Goal: Transaction & Acquisition: Book appointment/travel/reservation

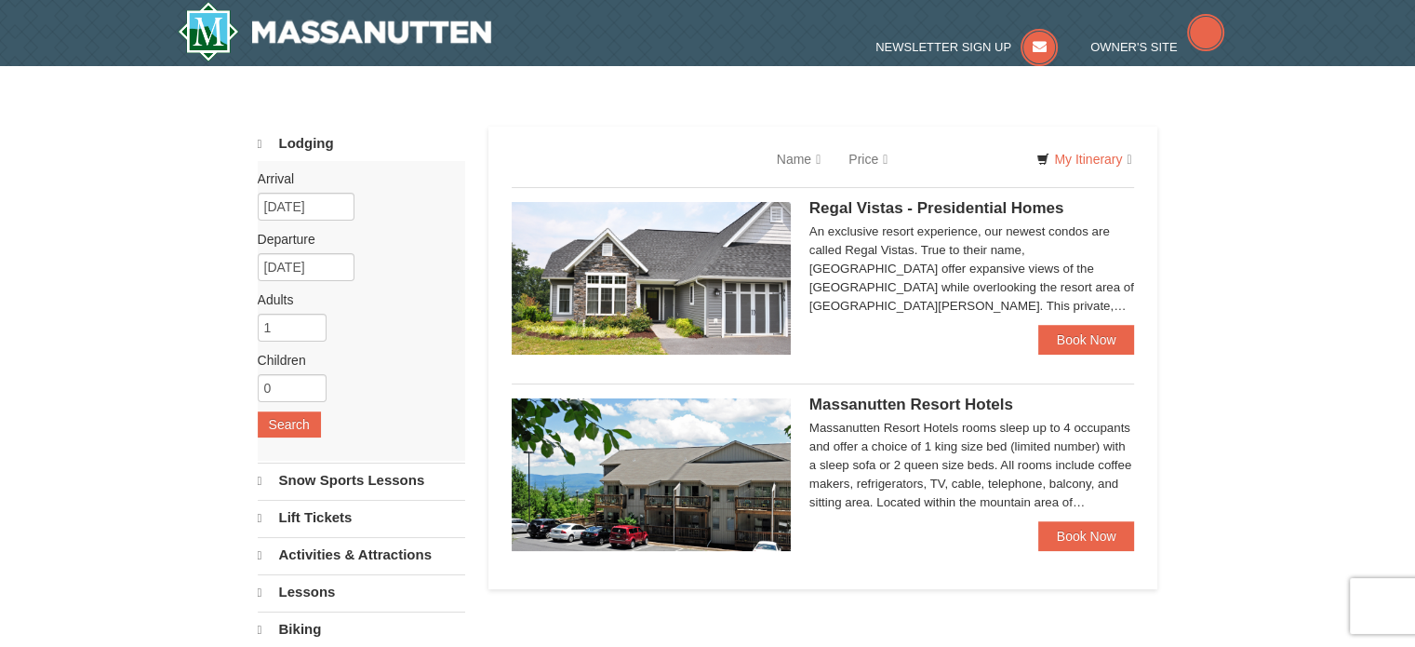
select select "9"
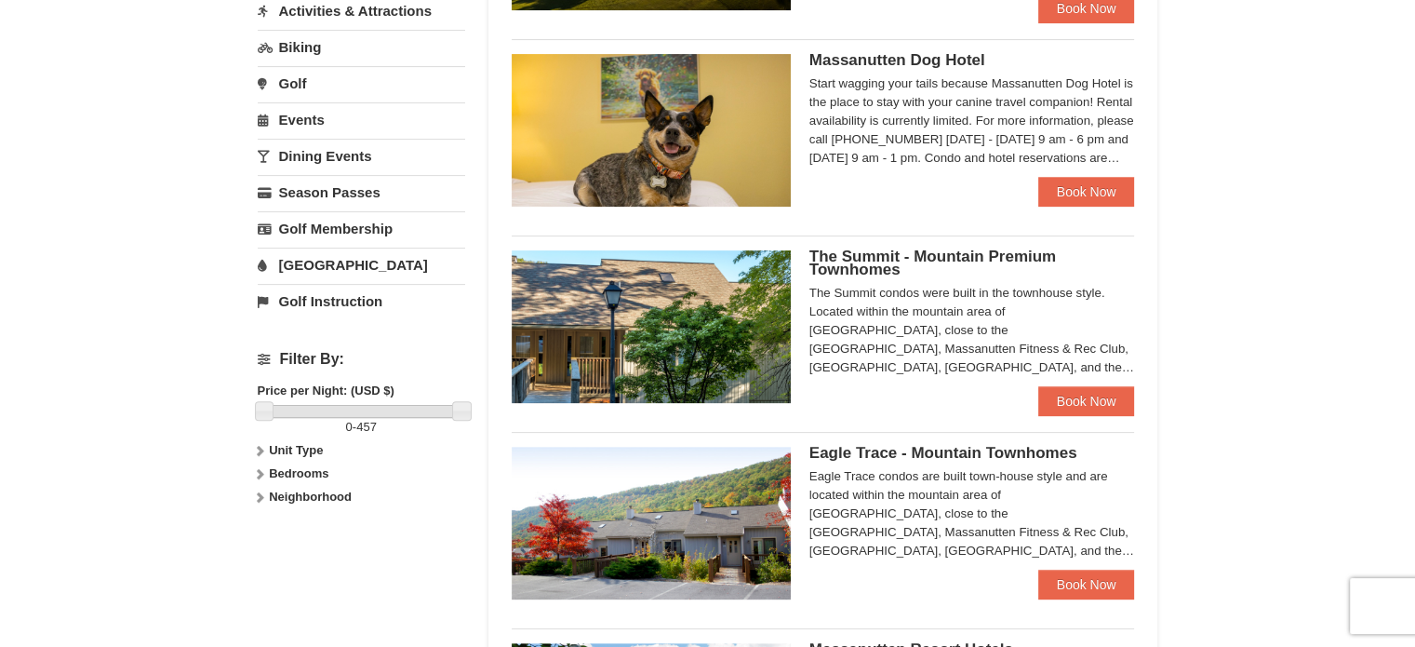
scroll to position [651, 0]
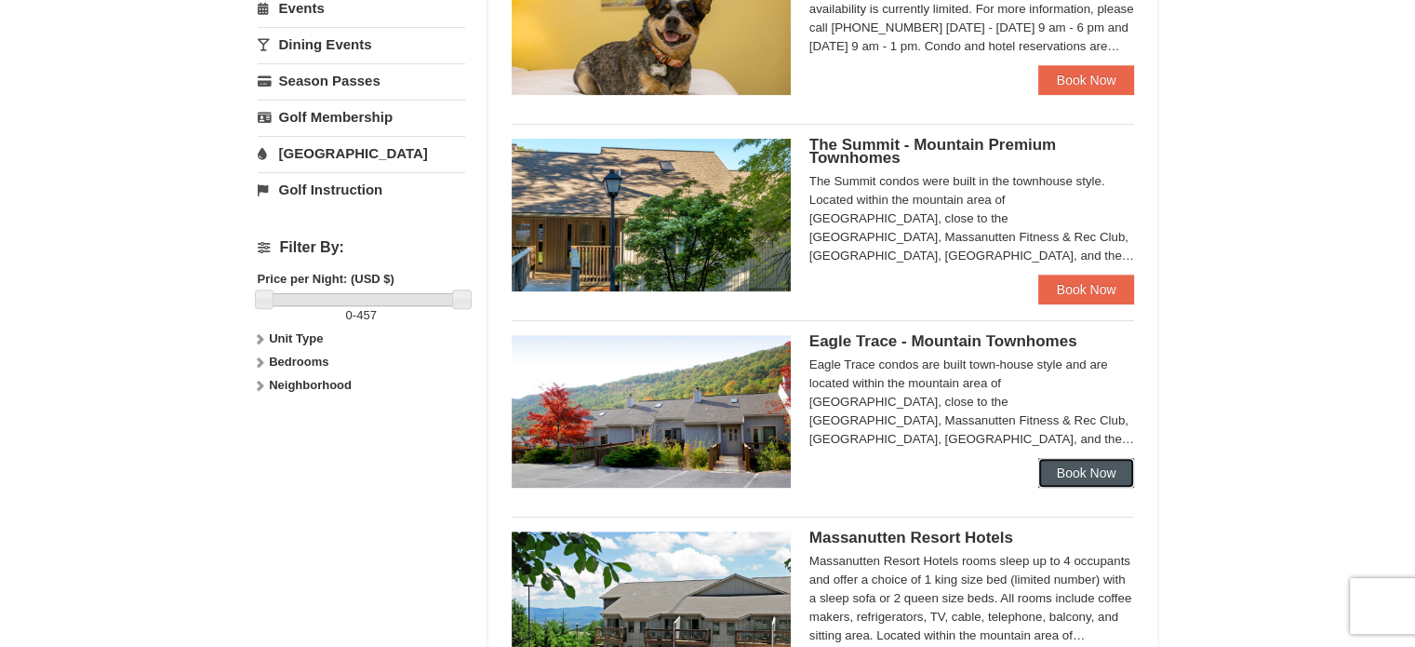
click at [1084, 470] on link "Book Now" at bounding box center [1086, 473] width 97 height 30
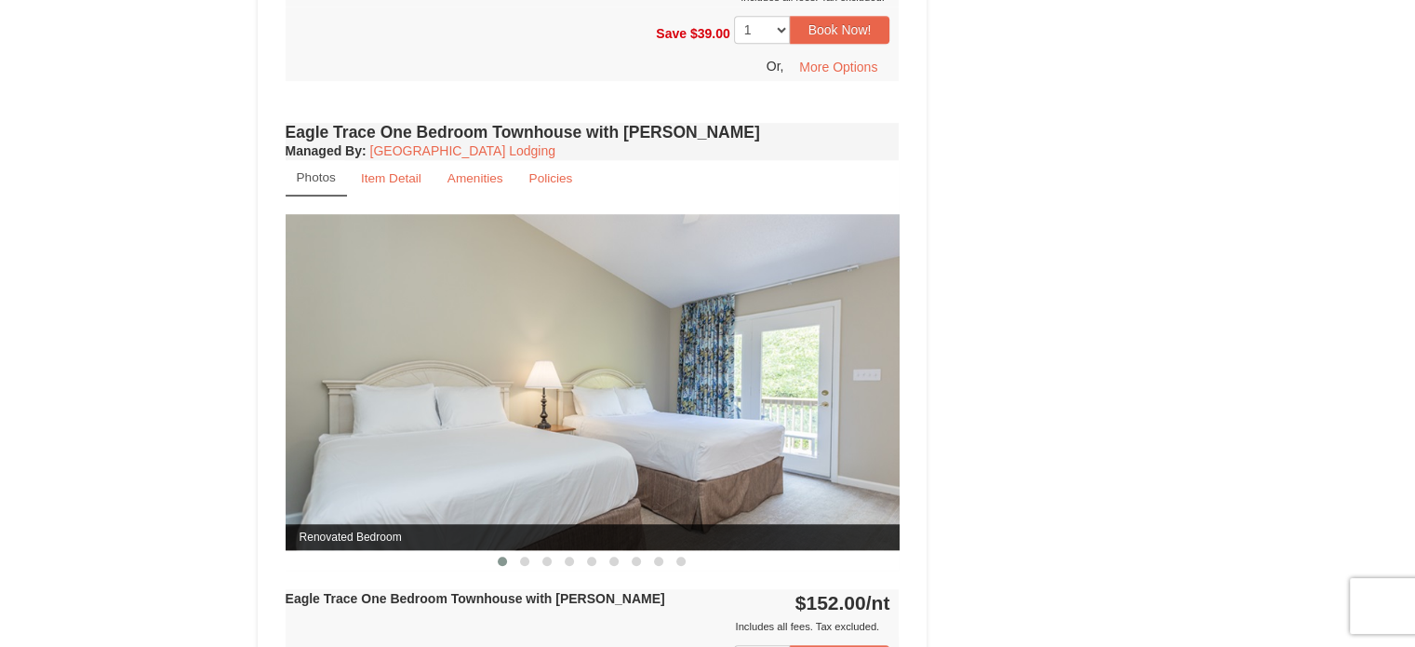
scroll to position [1582, 0]
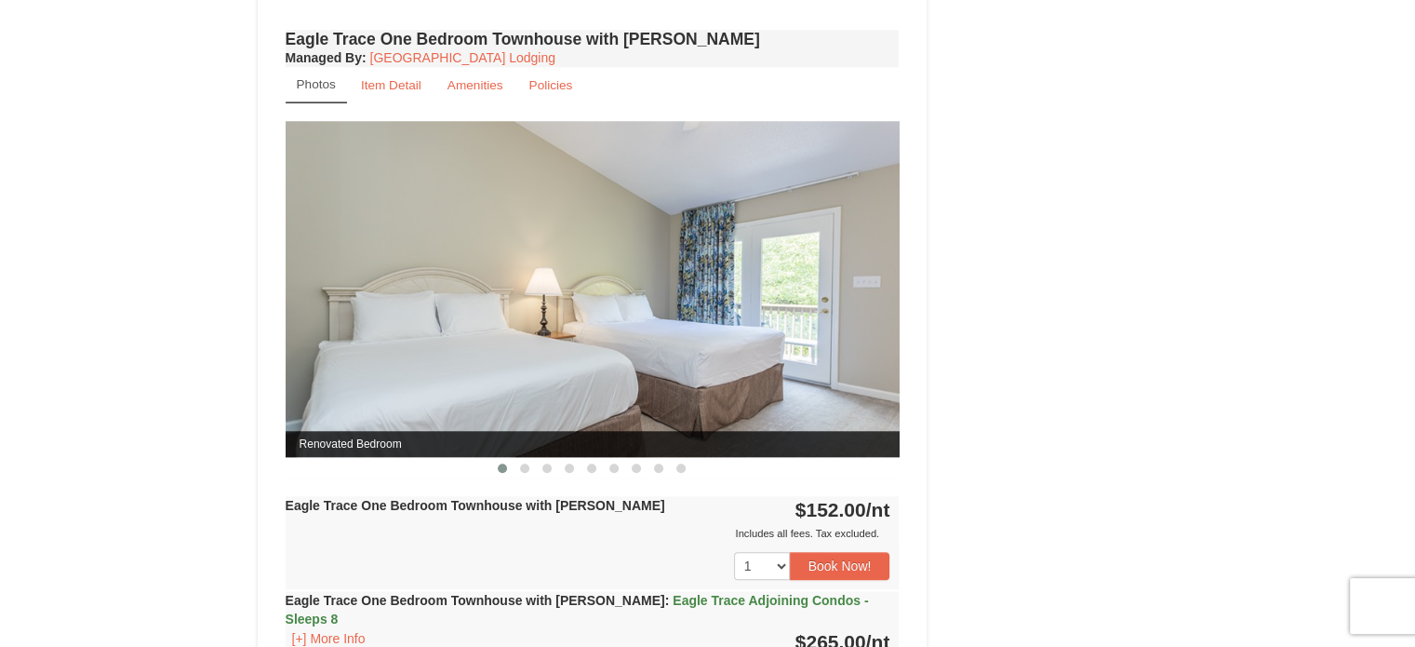
click at [807, 404] on img at bounding box center [593, 289] width 614 height 336
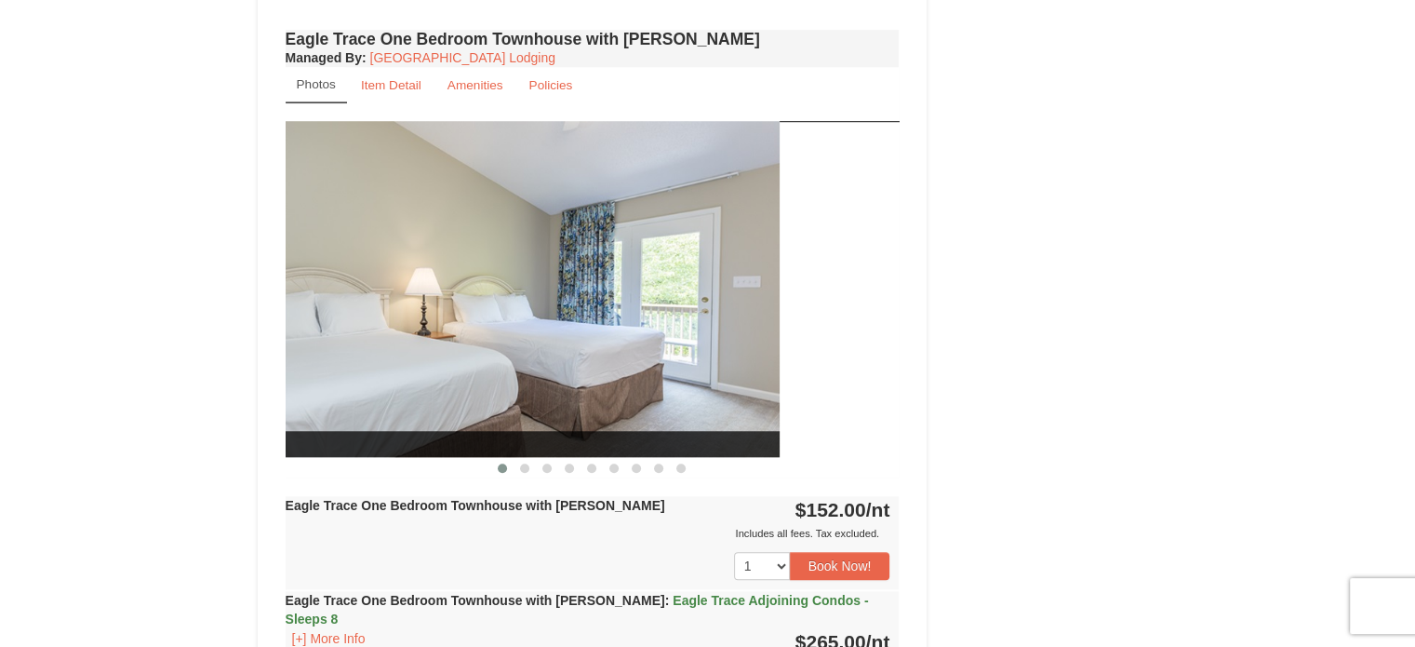
drag, startPoint x: 812, startPoint y: 390, endPoint x: 628, endPoint y: 390, distance: 184.2
click at [628, 390] on img at bounding box center [473, 289] width 614 height 336
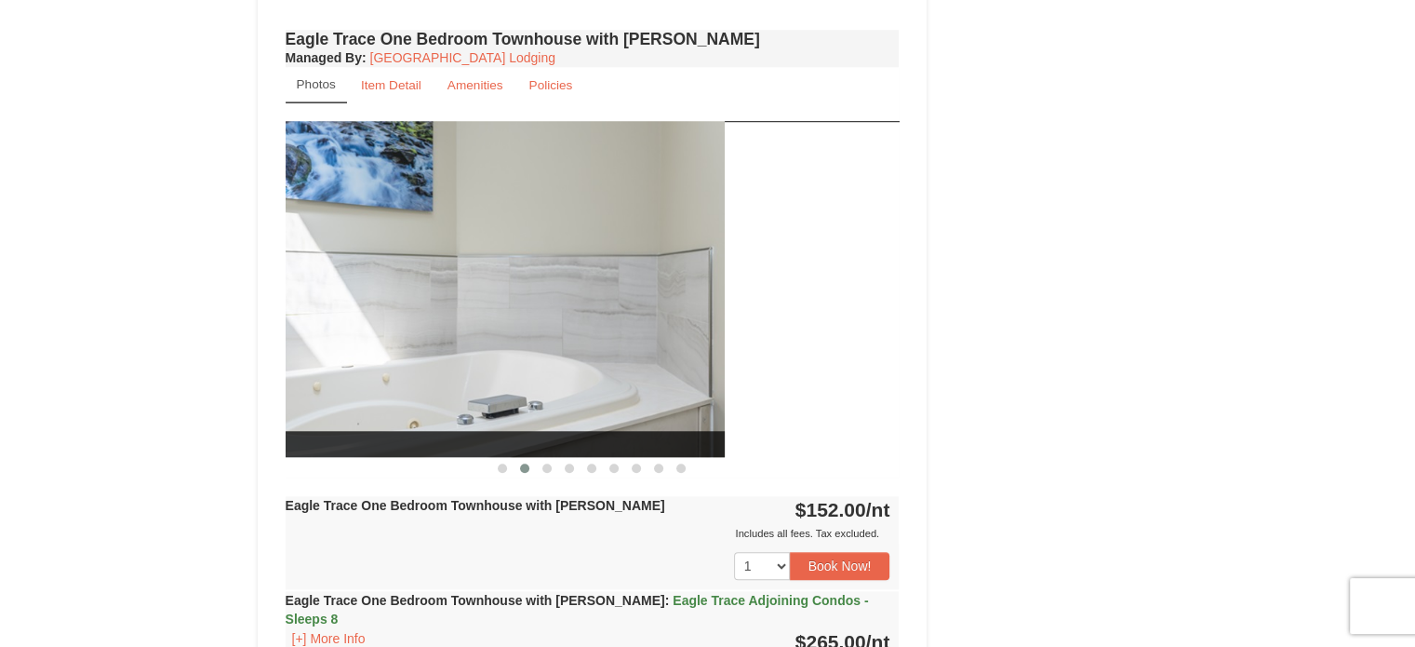
drag, startPoint x: 828, startPoint y: 408, endPoint x: 630, endPoint y: 402, distance: 198.3
click at [630, 402] on img at bounding box center [418, 289] width 614 height 336
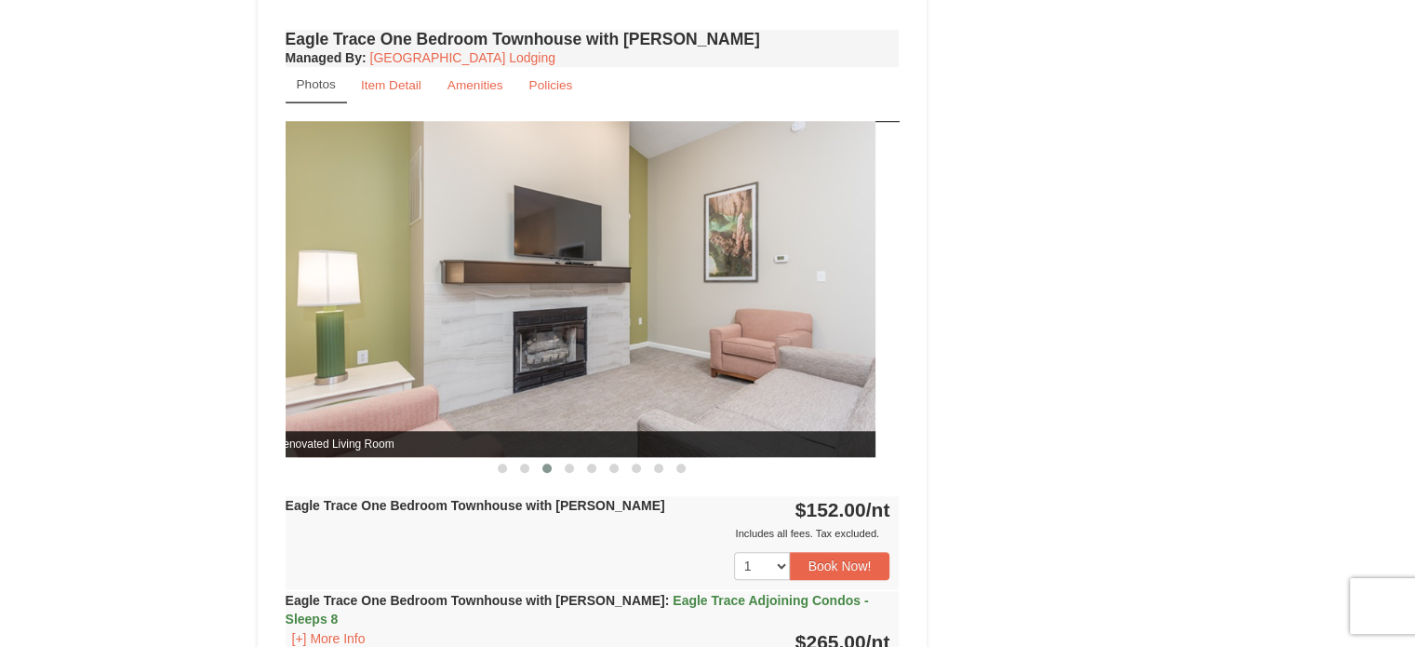
drag, startPoint x: 738, startPoint y: 397, endPoint x: 600, endPoint y: 388, distance: 138.0
click at [600, 388] on img at bounding box center [568, 289] width 614 height 336
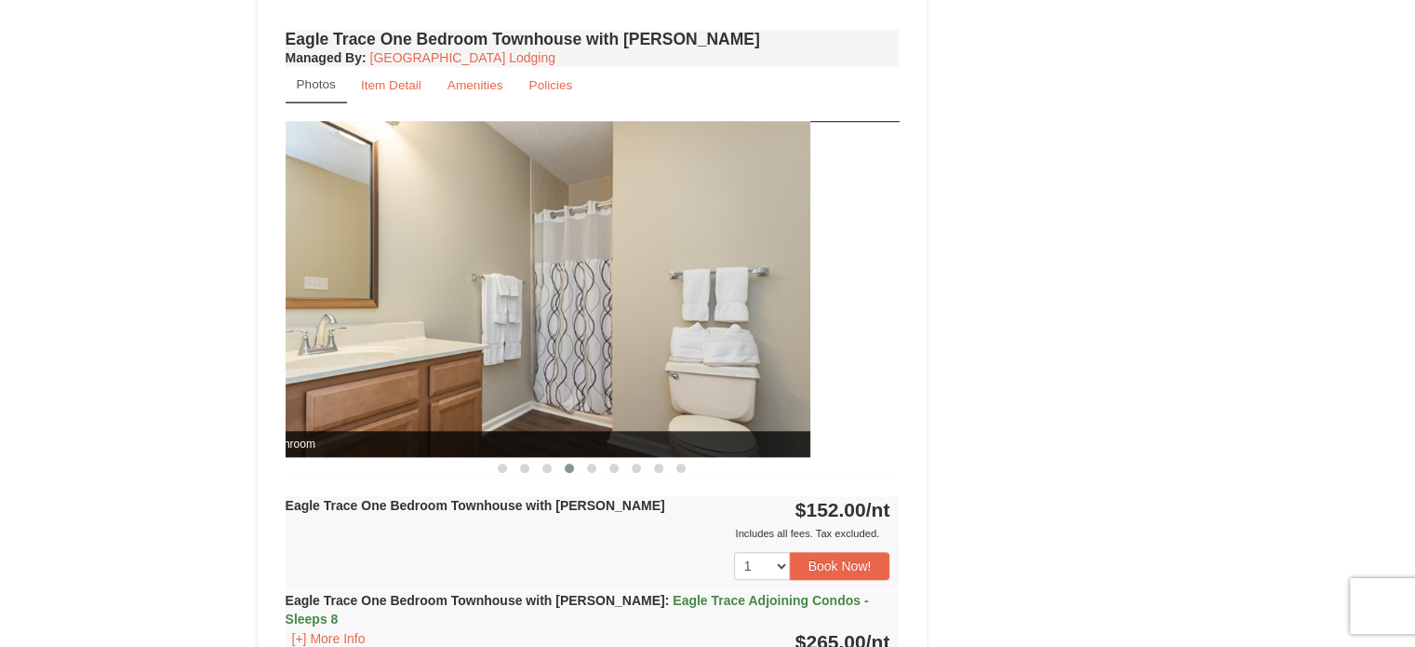
drag, startPoint x: 755, startPoint y: 386, endPoint x: 593, endPoint y: 387, distance: 162.8
click at [593, 387] on img at bounding box center [503, 289] width 614 height 336
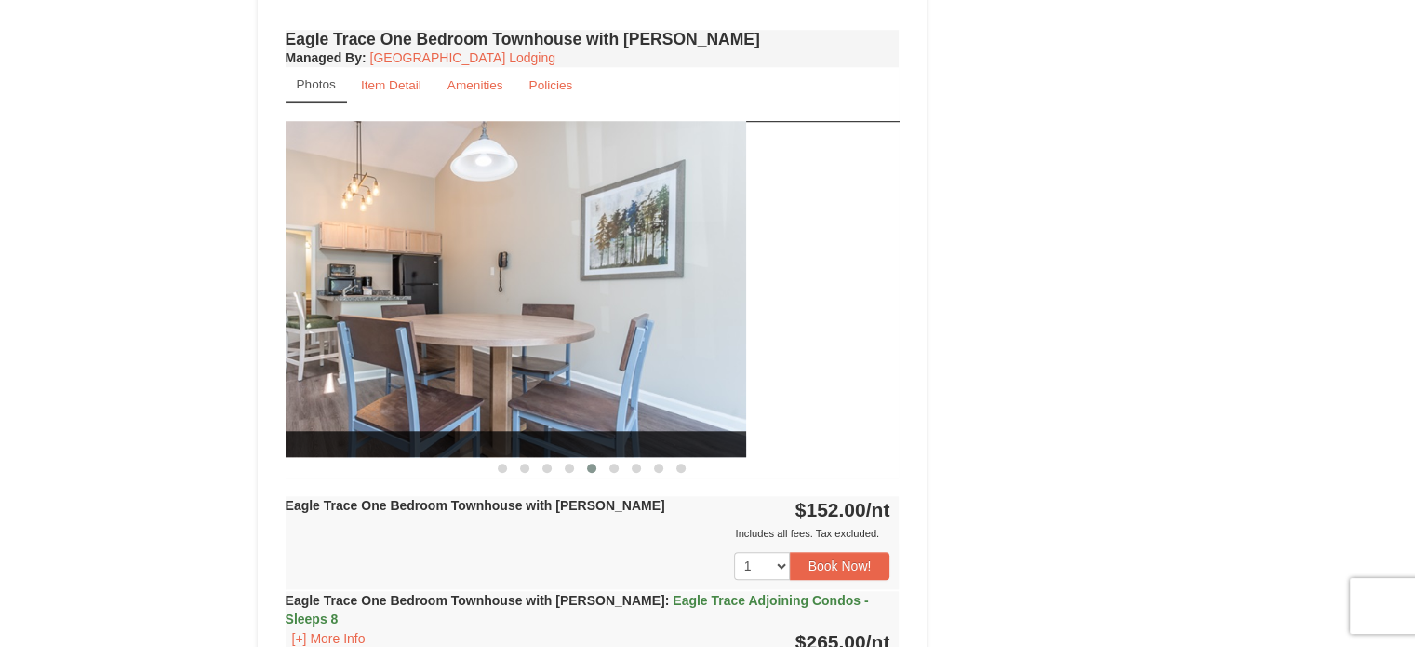
drag, startPoint x: 781, startPoint y: 386, endPoint x: 627, endPoint y: 389, distance: 153.5
click at [627, 389] on img at bounding box center [439, 289] width 614 height 336
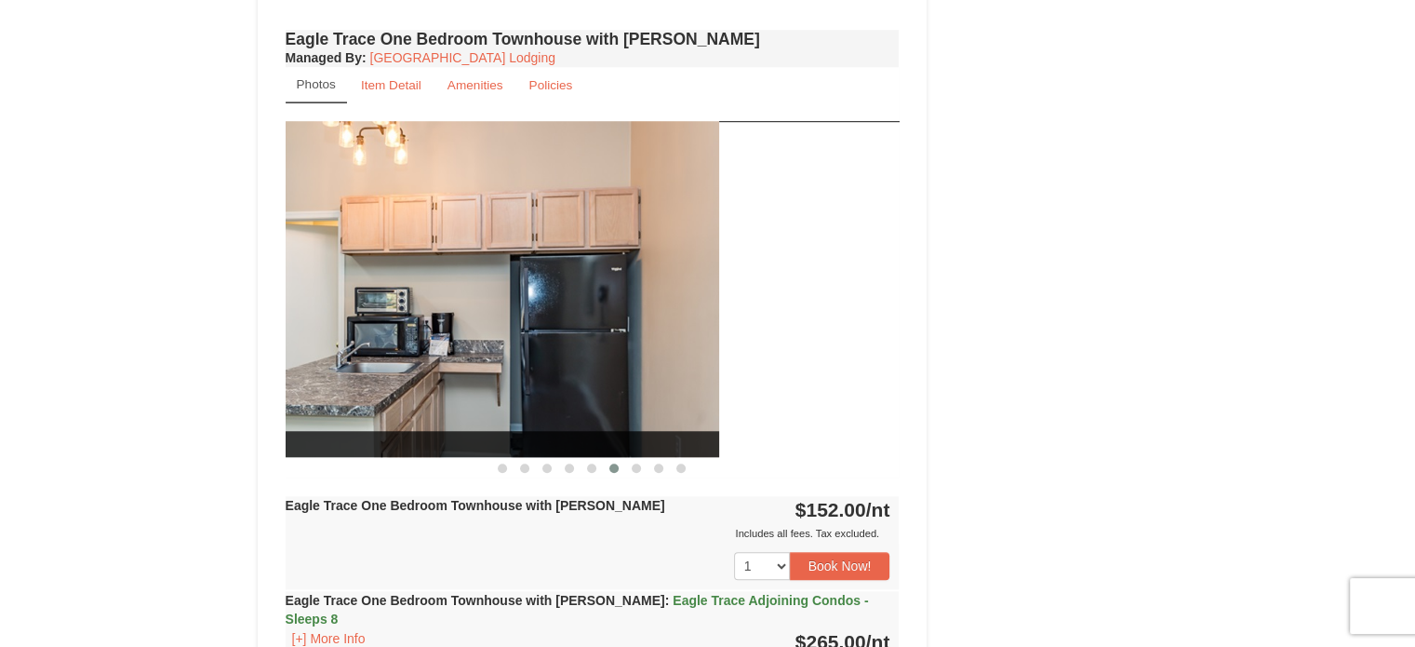
drag, startPoint x: 867, startPoint y: 394, endPoint x: 687, endPoint y: 394, distance: 180.5
click at [687, 394] on img at bounding box center [412, 289] width 614 height 336
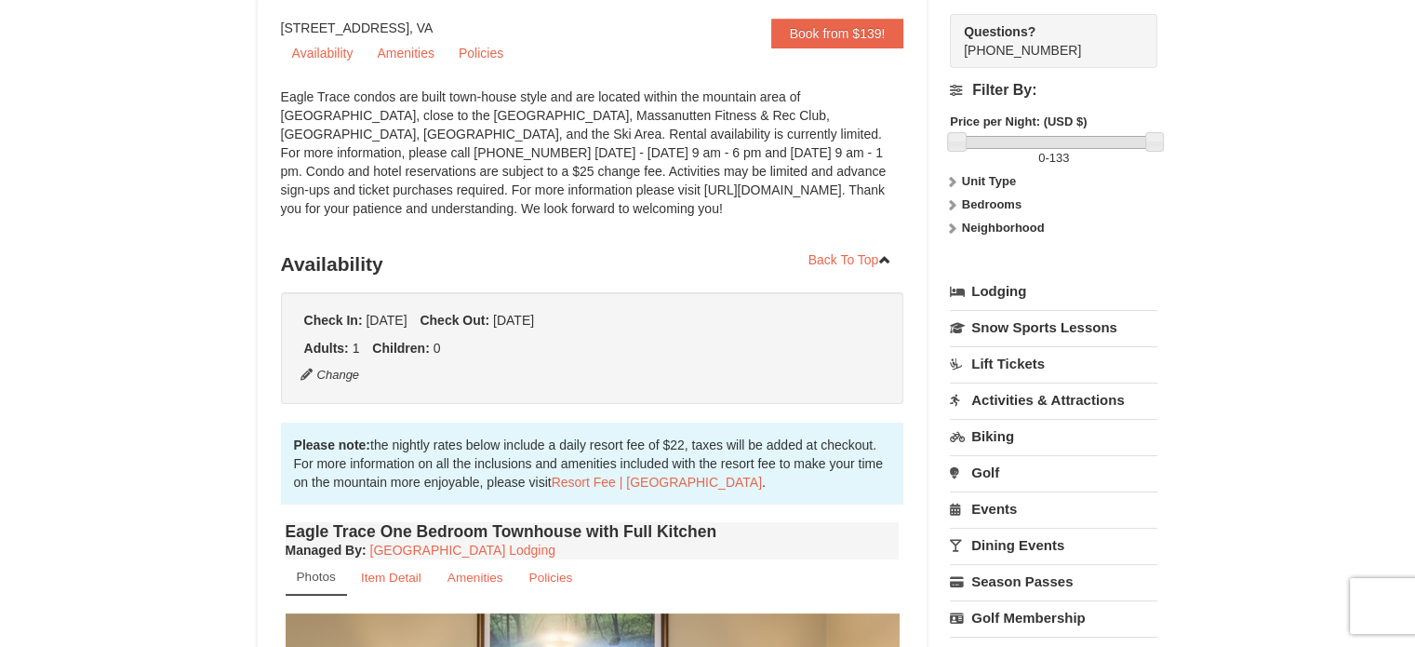
scroll to position [0, 0]
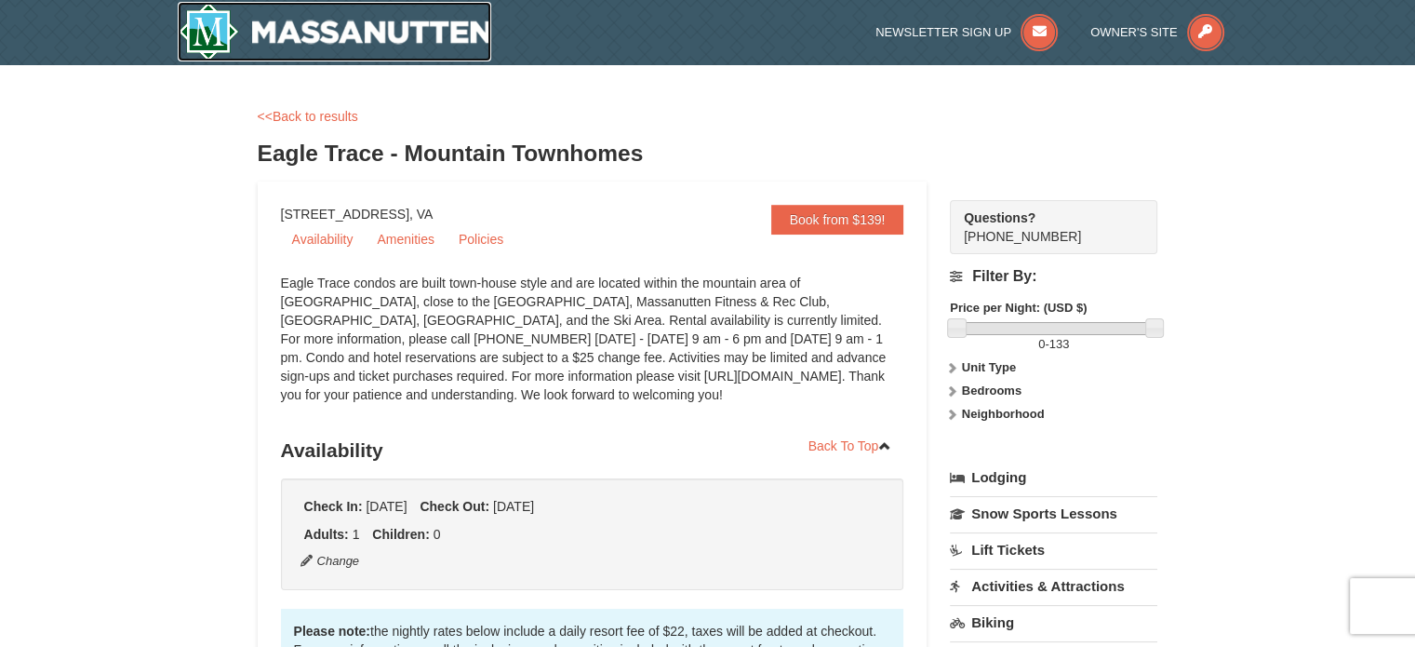
click at [331, 38] on img at bounding box center [335, 32] width 314 height 60
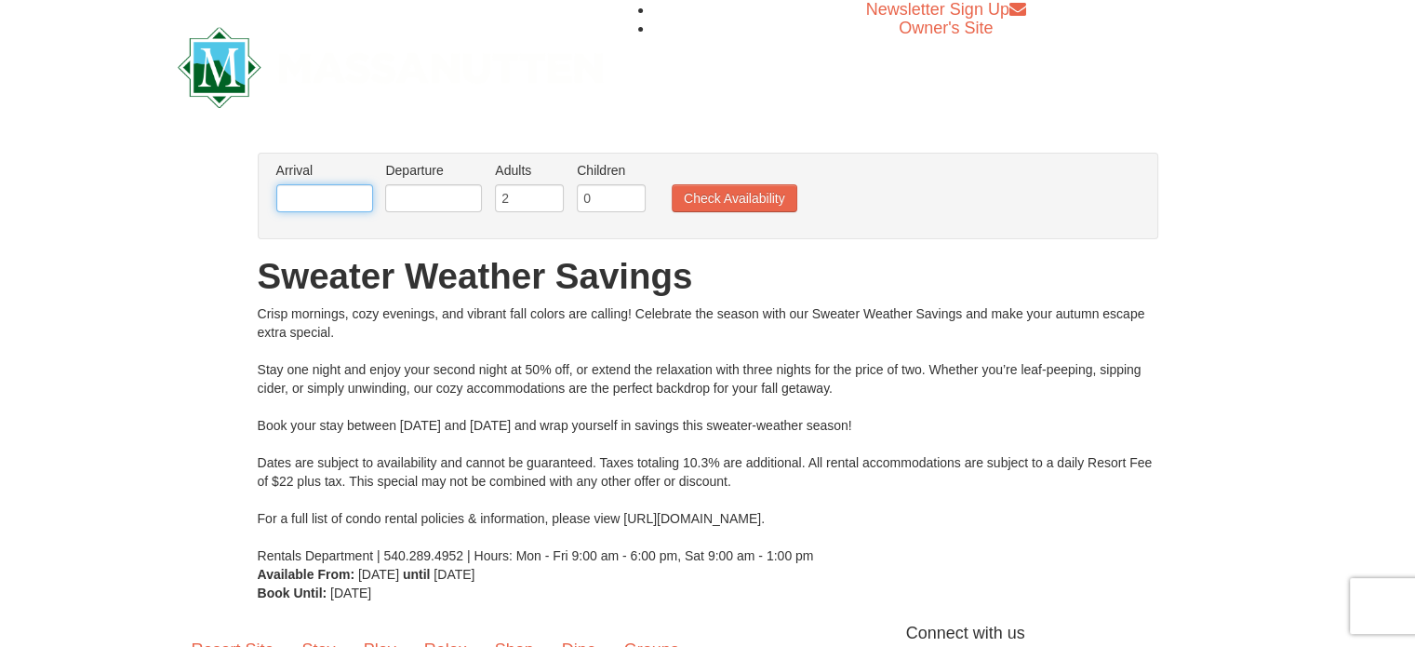
click at [336, 193] on input "text" at bounding box center [324, 198] width 97 height 28
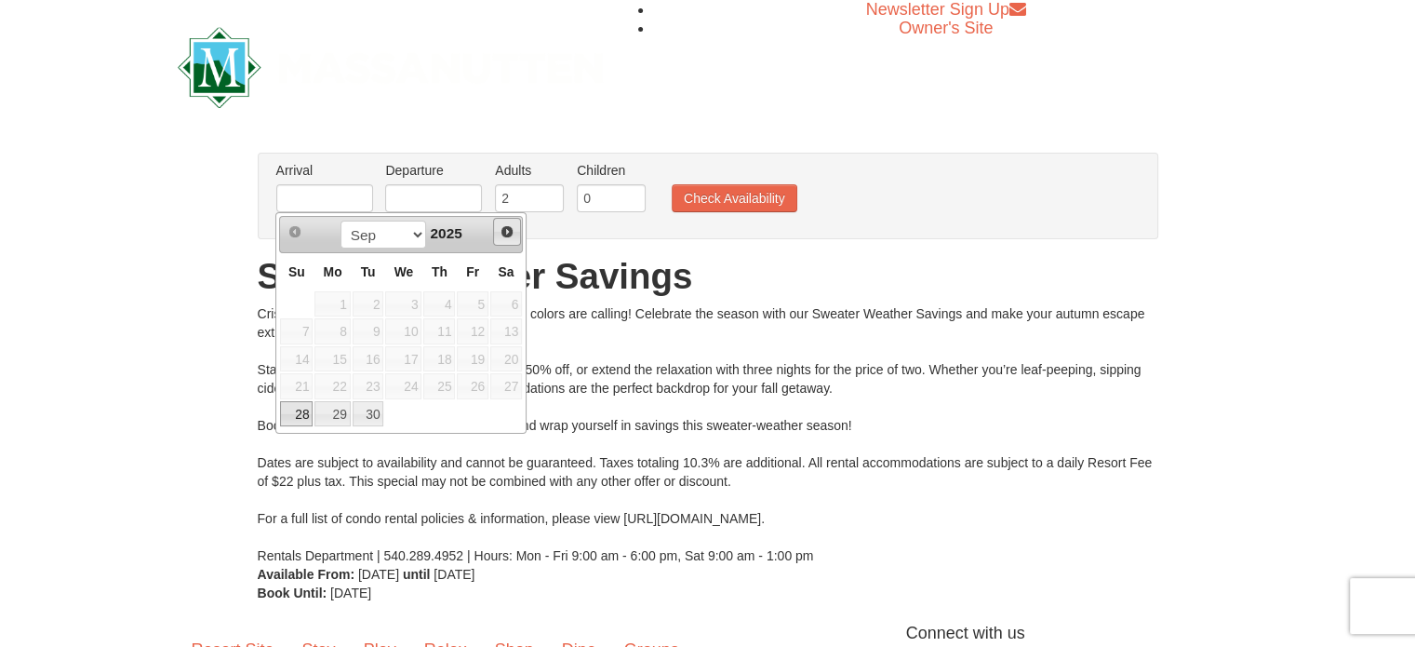
click at [506, 234] on span "Next" at bounding box center [507, 231] width 15 height 15
click at [295, 329] on link "5" at bounding box center [296, 331] width 33 height 26
type input "10/05/2025"
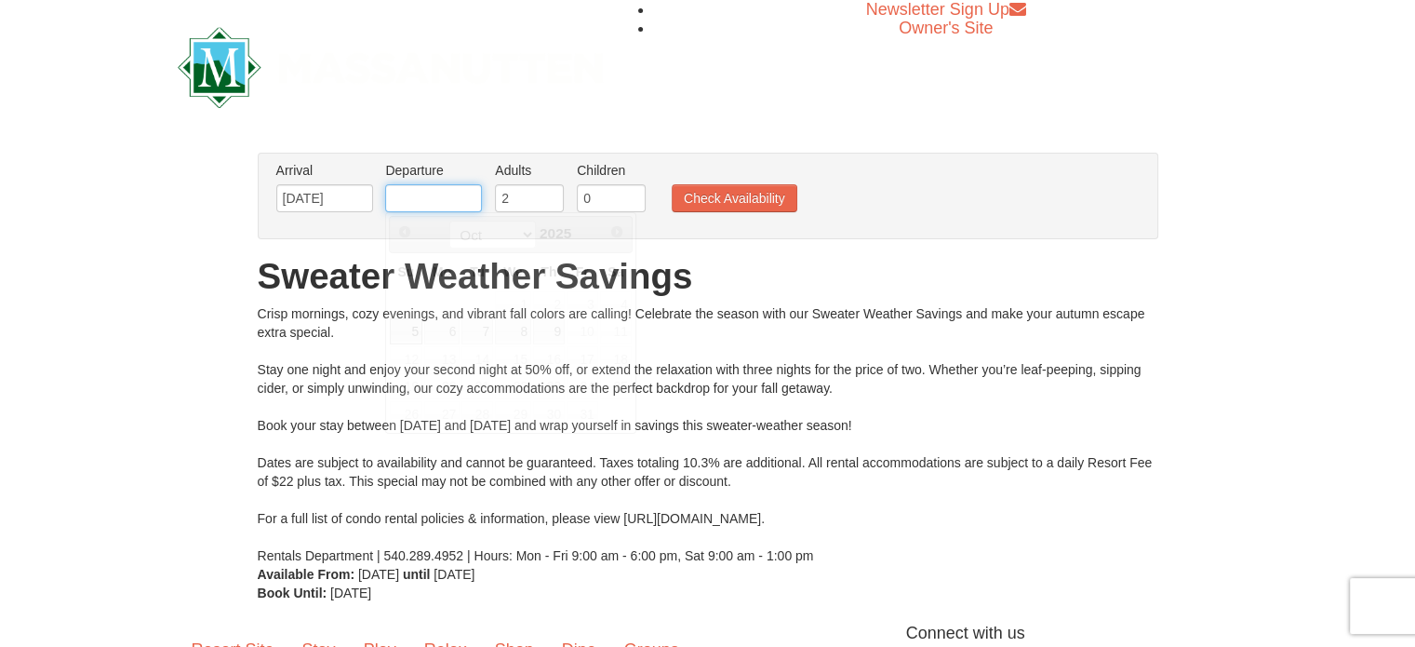
click at [450, 199] on input "text" at bounding box center [433, 198] width 97 height 28
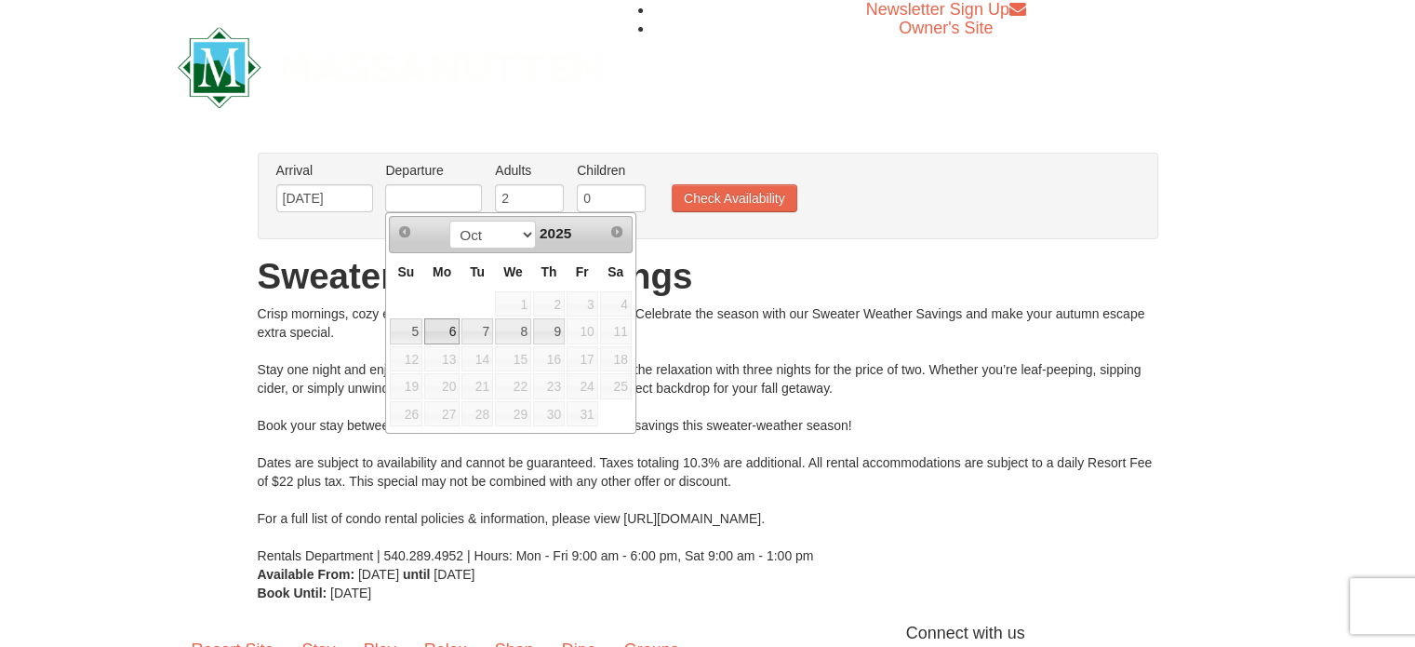
click at [431, 331] on link "6" at bounding box center [441, 331] width 35 height 26
type input "[DATE]"
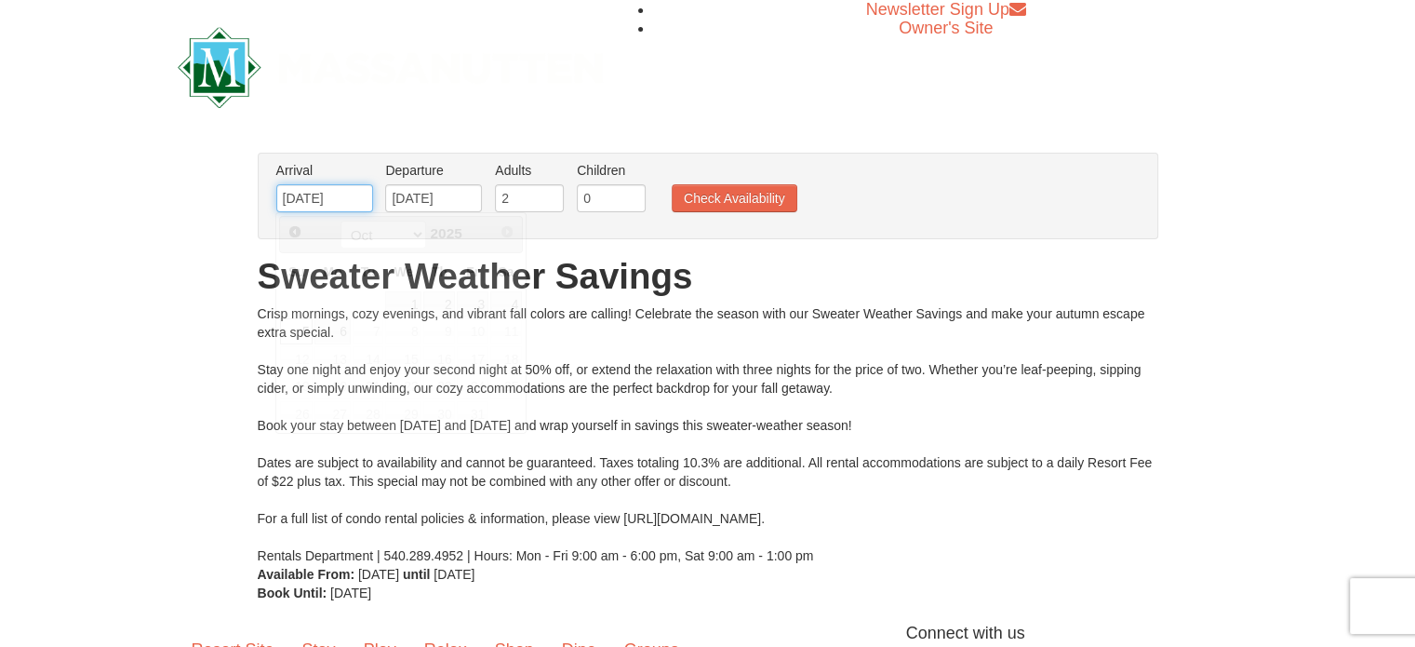
click at [294, 197] on input "10/05/2025" at bounding box center [324, 198] width 97 height 28
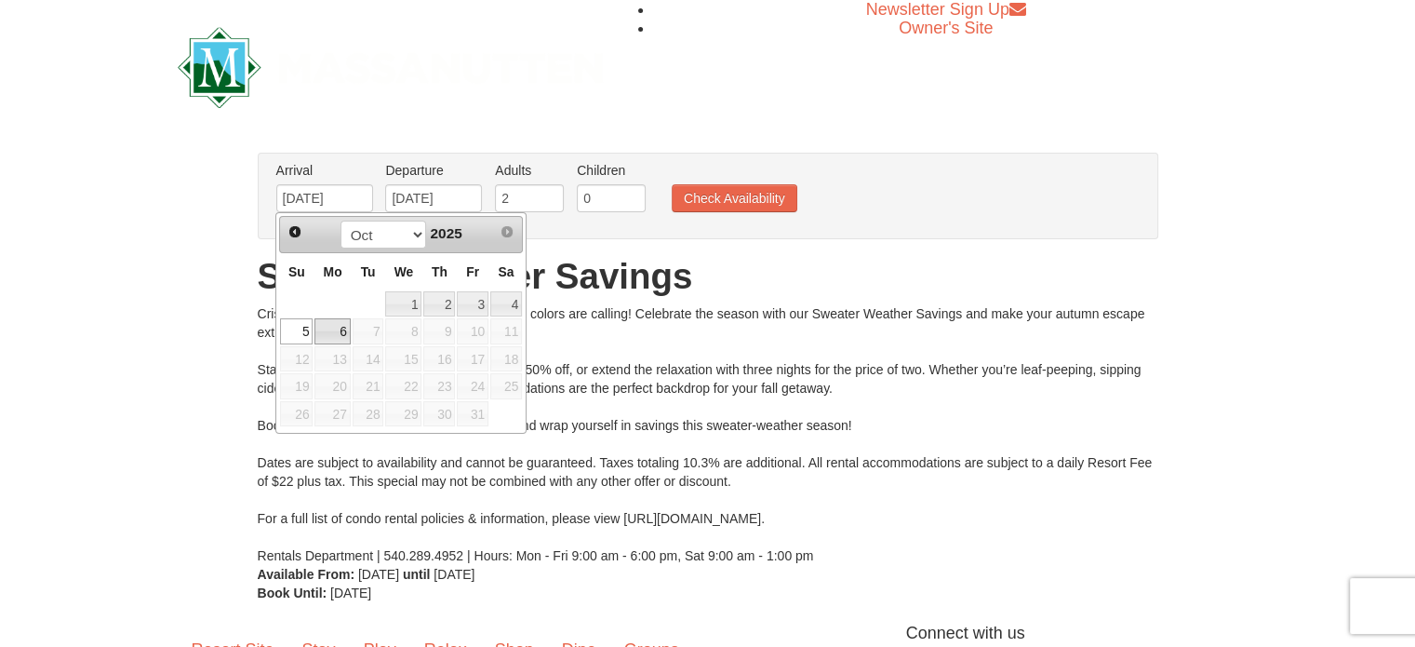
click at [342, 325] on link "6" at bounding box center [331, 331] width 35 height 26
type input "[DATE]"
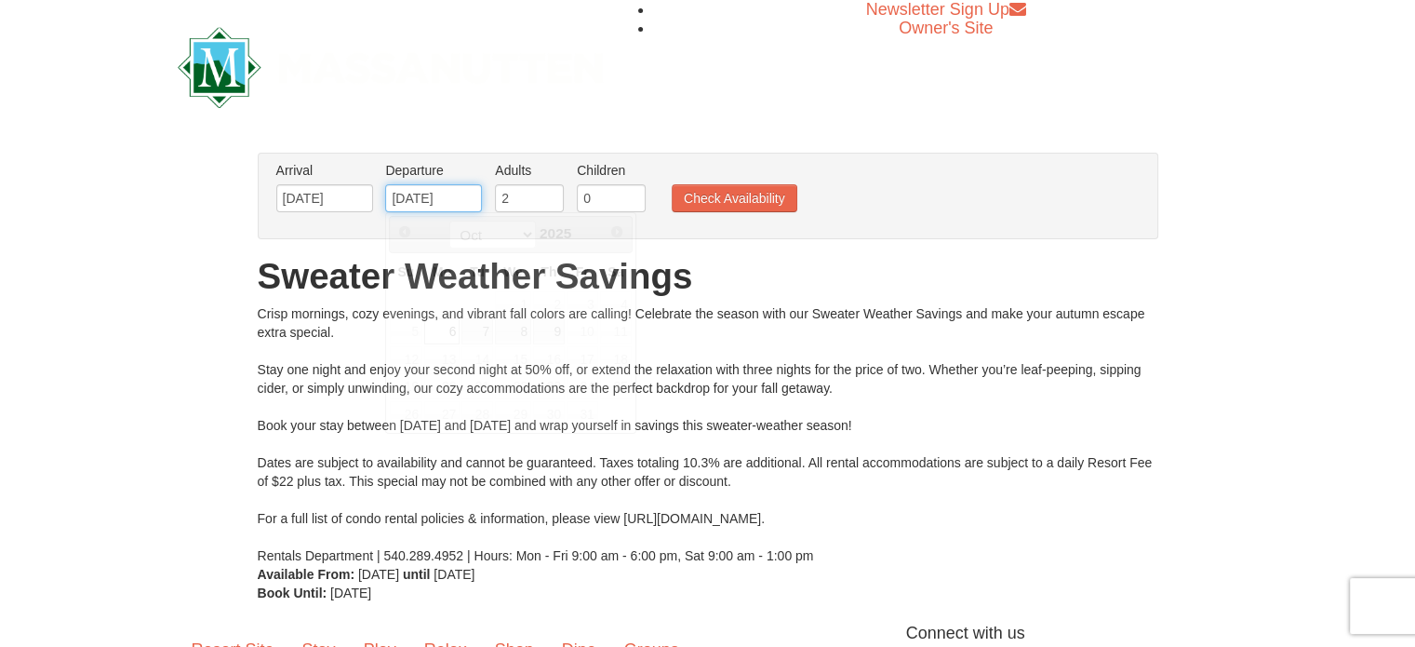
click at [450, 200] on input "[DATE]" at bounding box center [433, 198] width 97 height 28
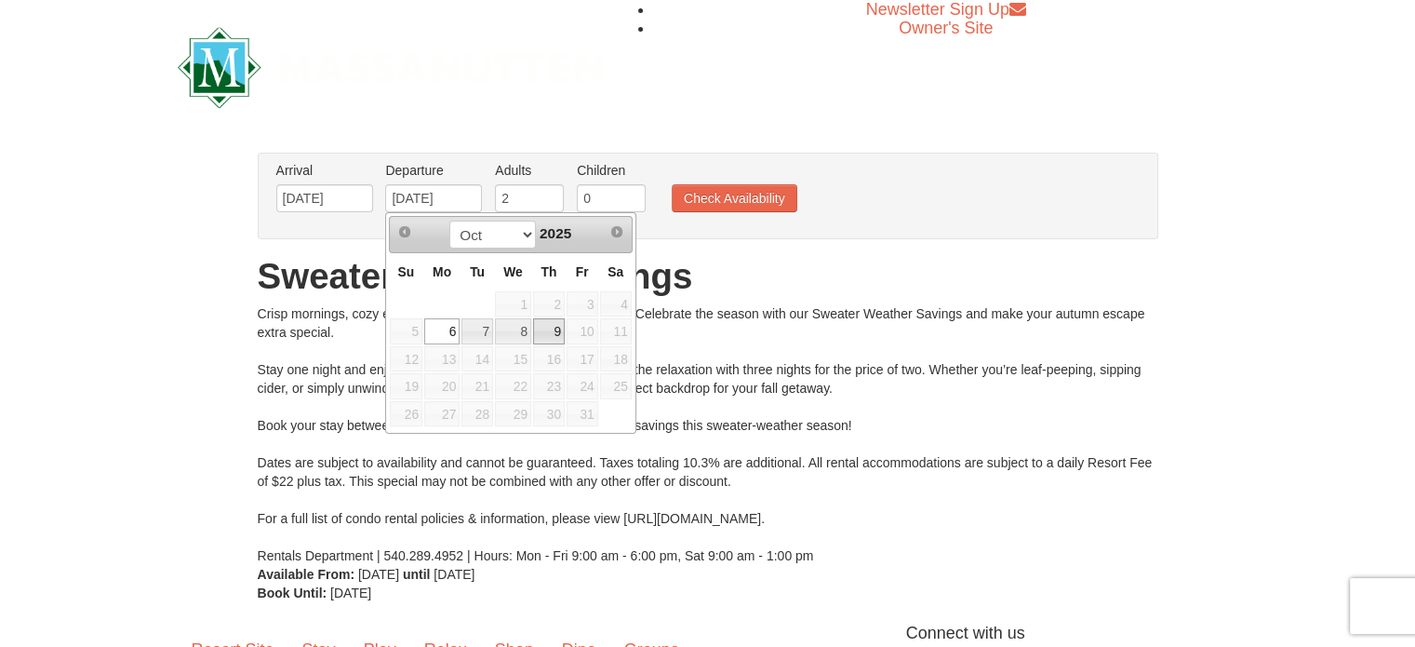
click at [545, 330] on link "9" at bounding box center [549, 331] width 32 height 26
type input "[DATE]"
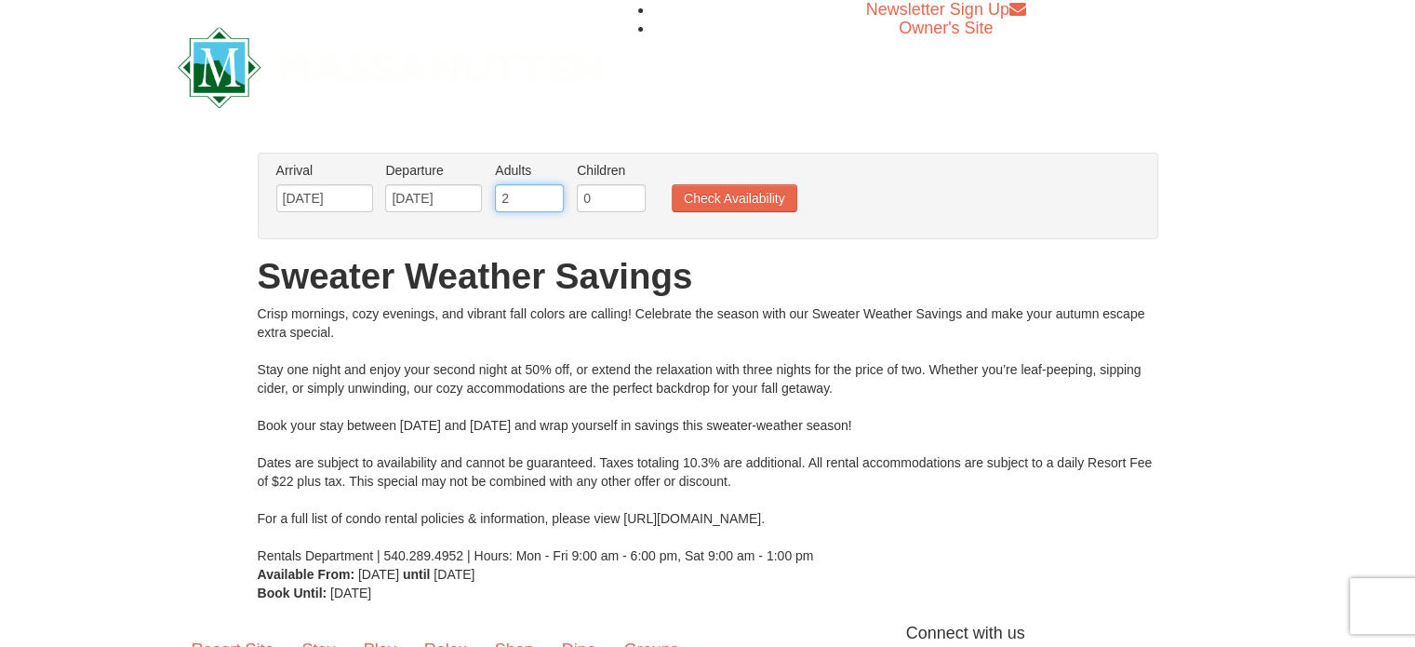
click at [519, 207] on input "2" at bounding box center [529, 198] width 69 height 28
type input "1"
click at [547, 193] on input "1" at bounding box center [529, 198] width 69 height 28
click at [690, 199] on button "Check Availability" at bounding box center [735, 198] width 126 height 28
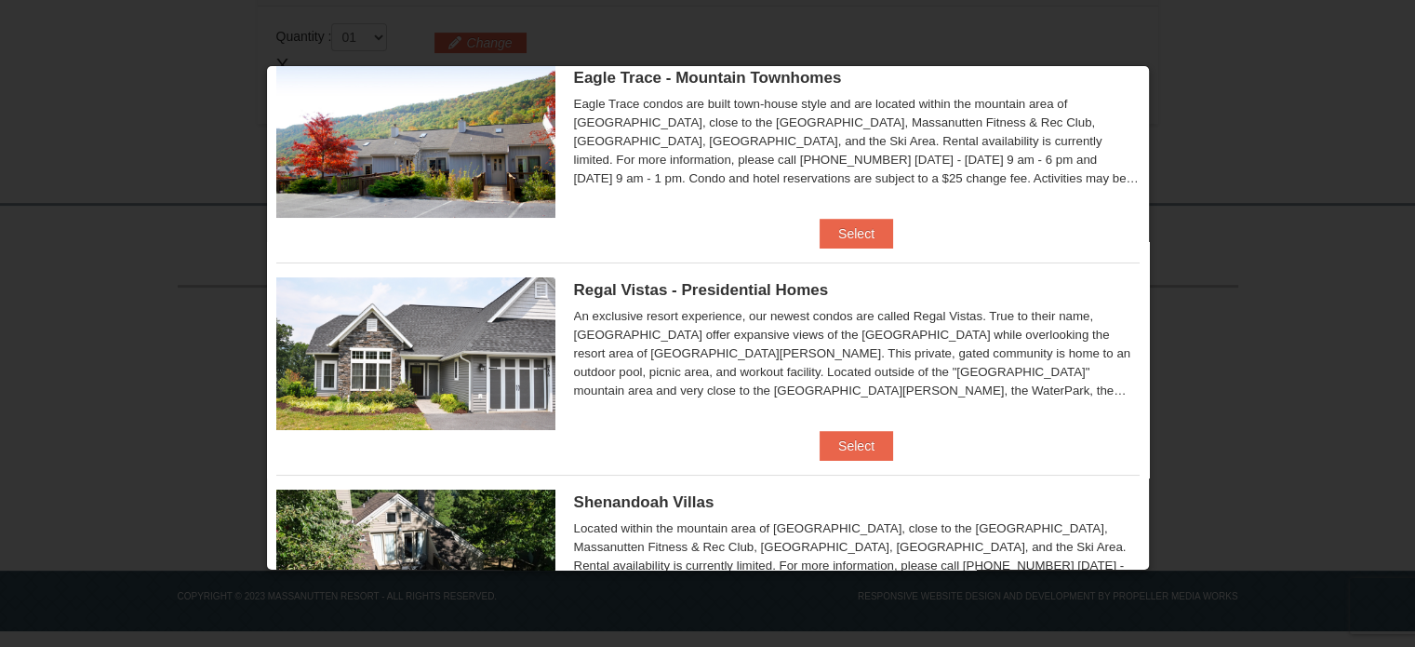
scroll to position [93, 0]
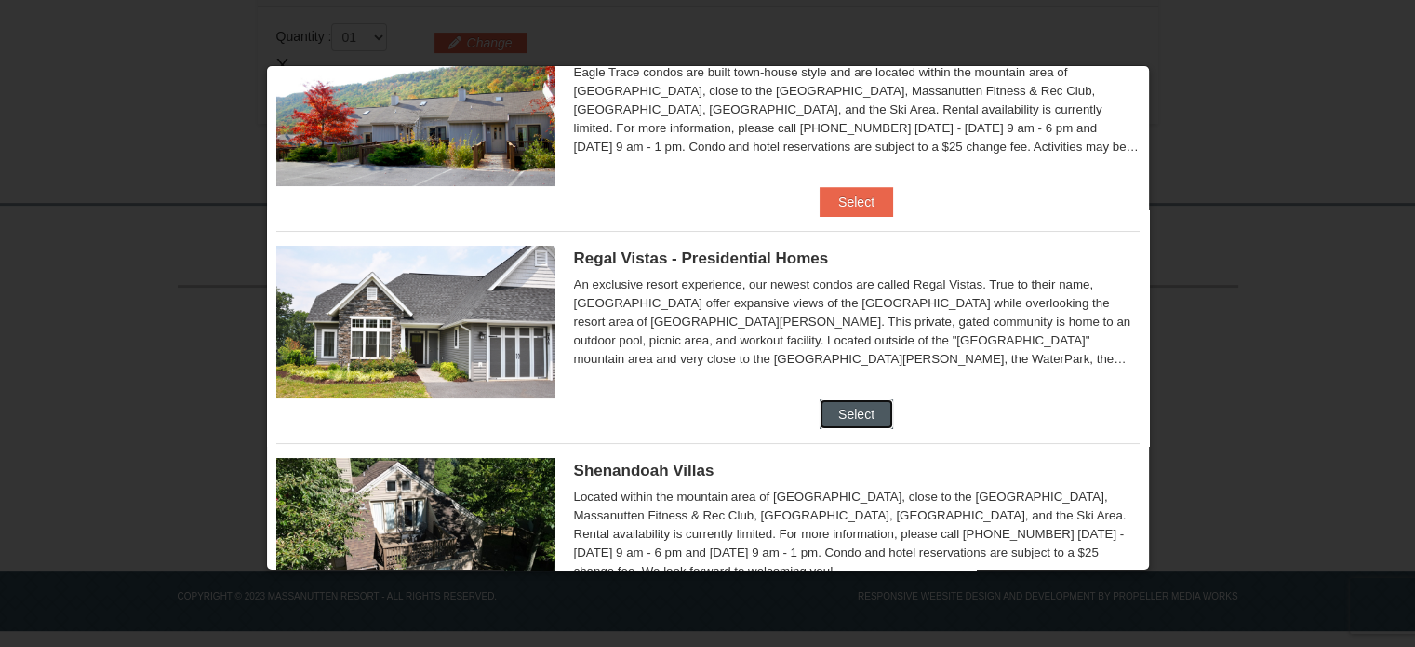
click at [833, 416] on button "Select" at bounding box center [856, 414] width 73 height 30
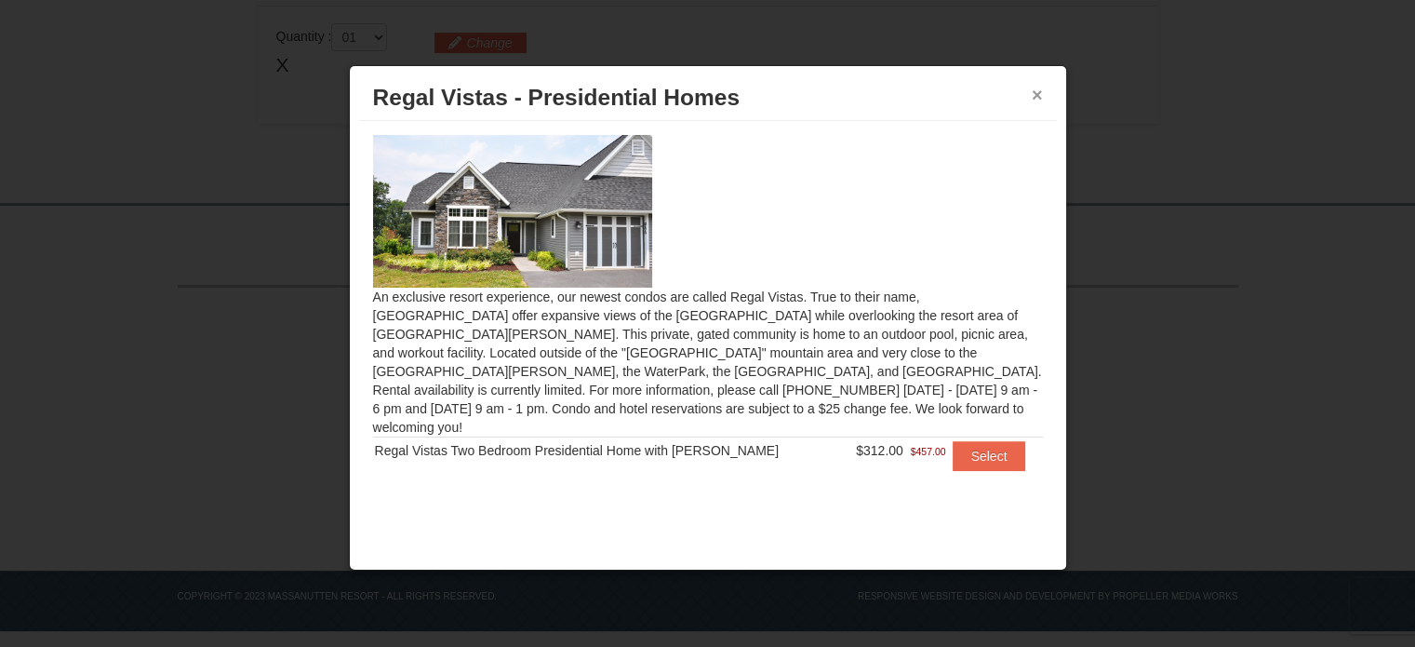
click at [1039, 96] on button "×" at bounding box center [1037, 95] width 11 height 19
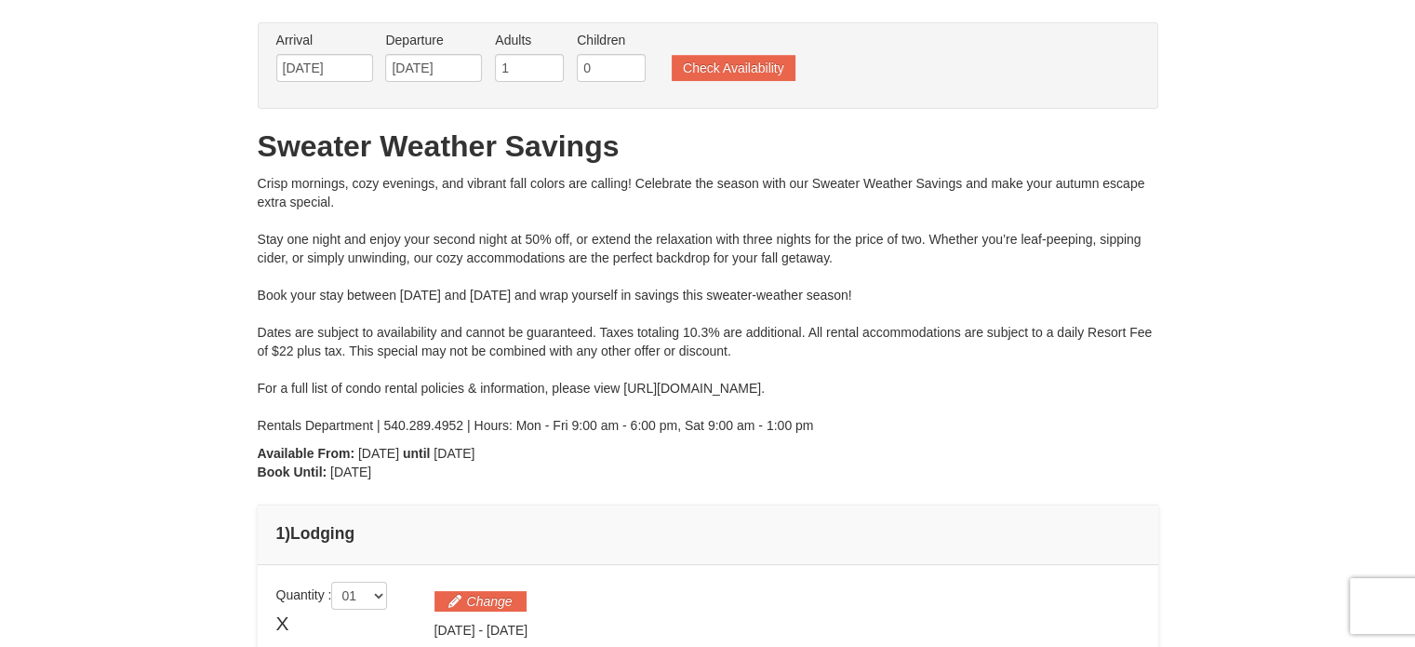
scroll to position [0, 0]
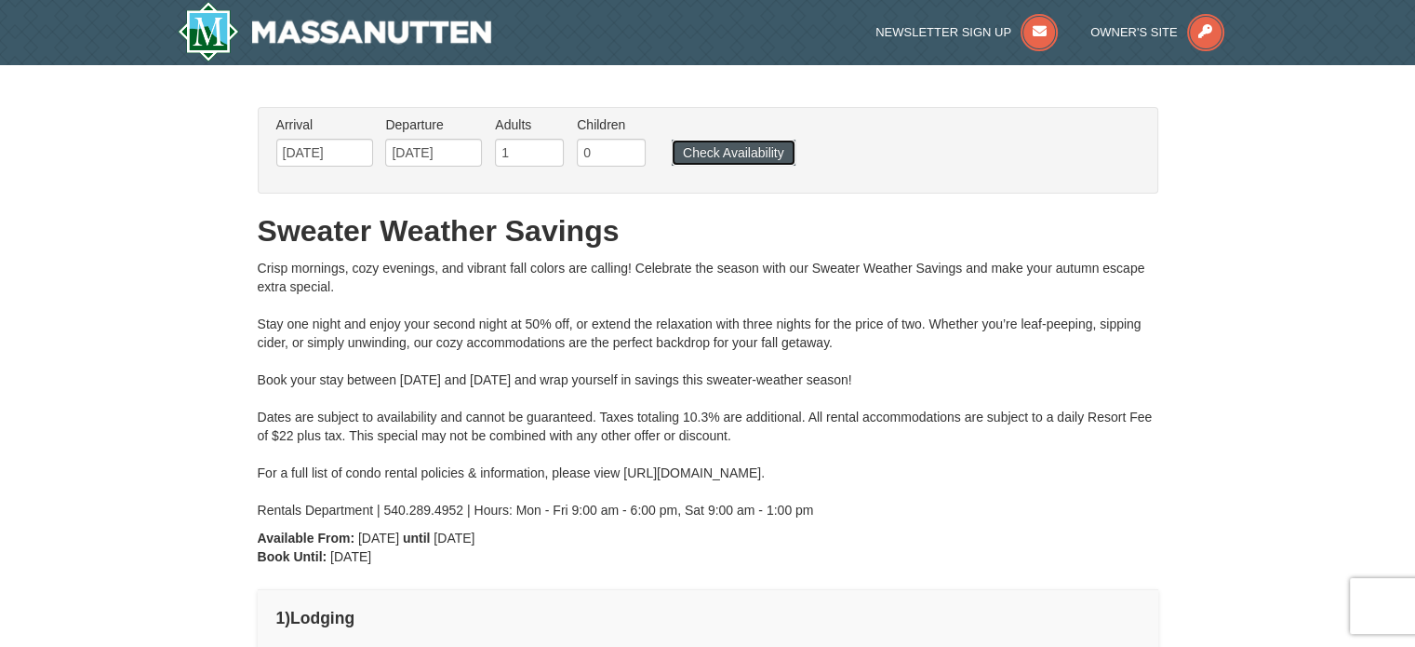
click at [707, 152] on button "Check Availability" at bounding box center [734, 153] width 124 height 26
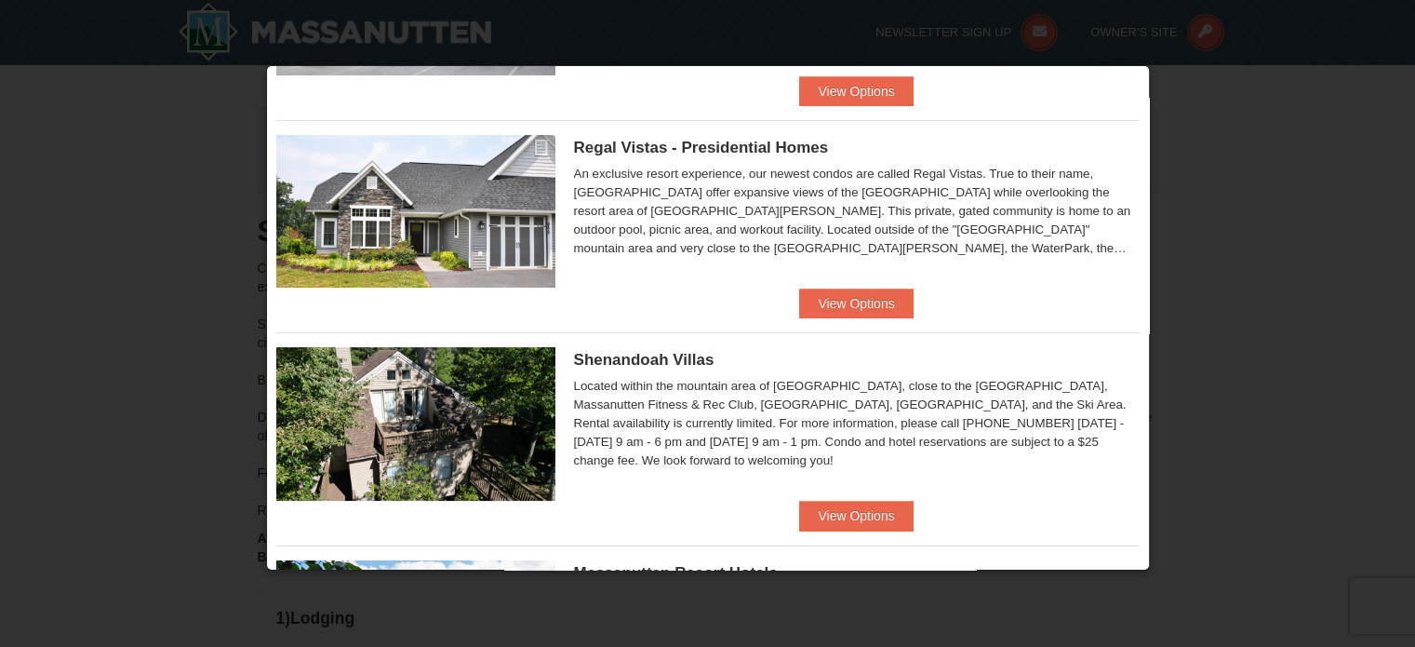
scroll to position [279, 0]
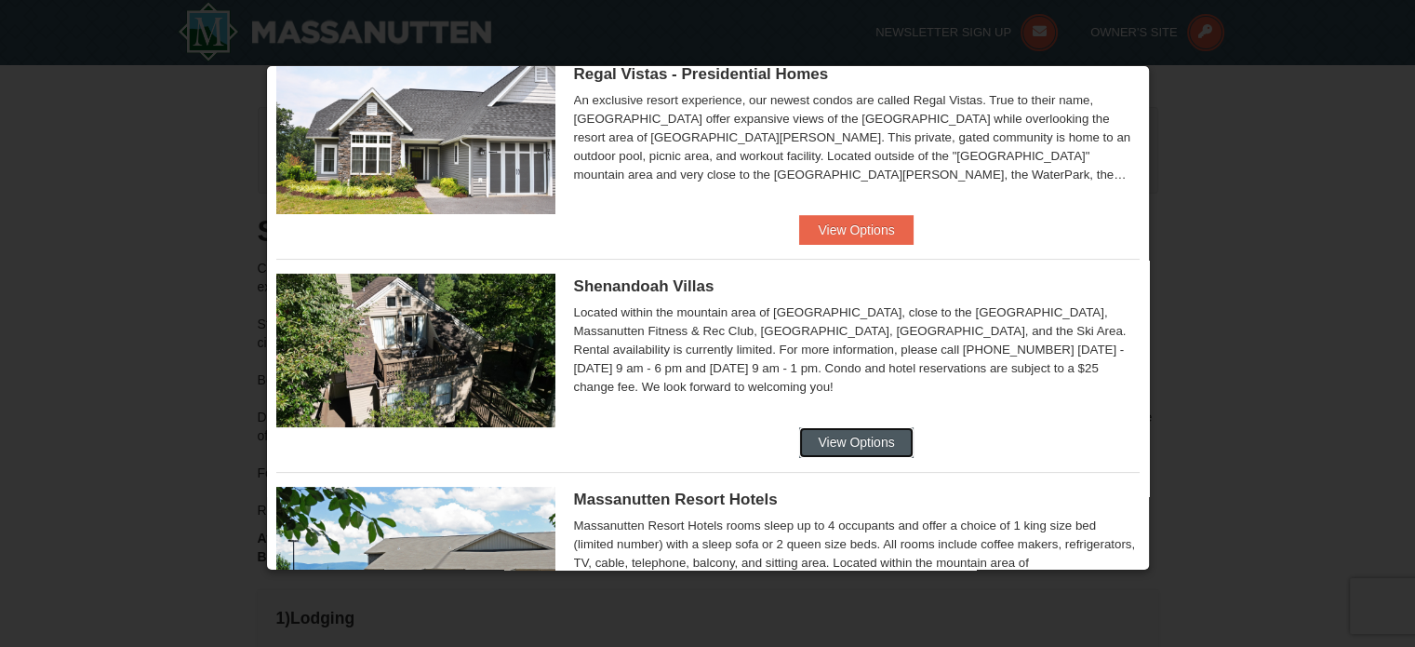
click at [861, 430] on button "View Options" at bounding box center [856, 442] width 114 height 30
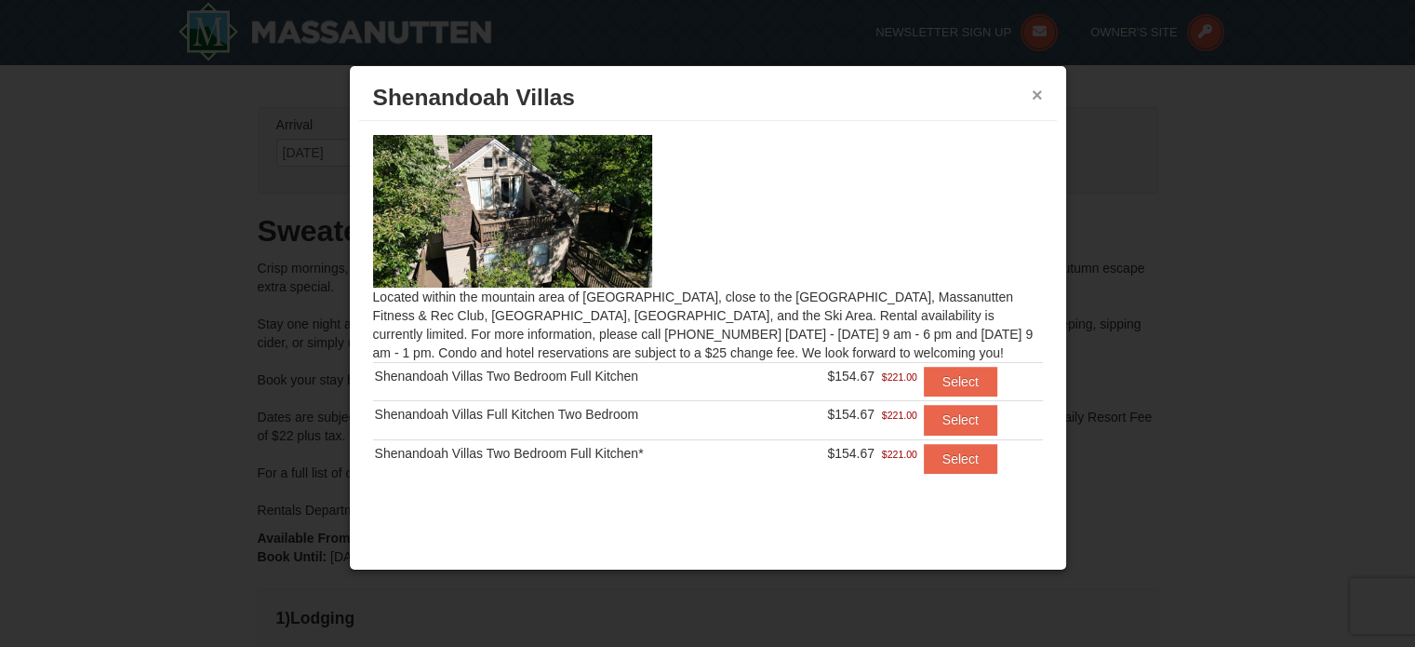
click at [1039, 93] on button "×" at bounding box center [1037, 95] width 11 height 19
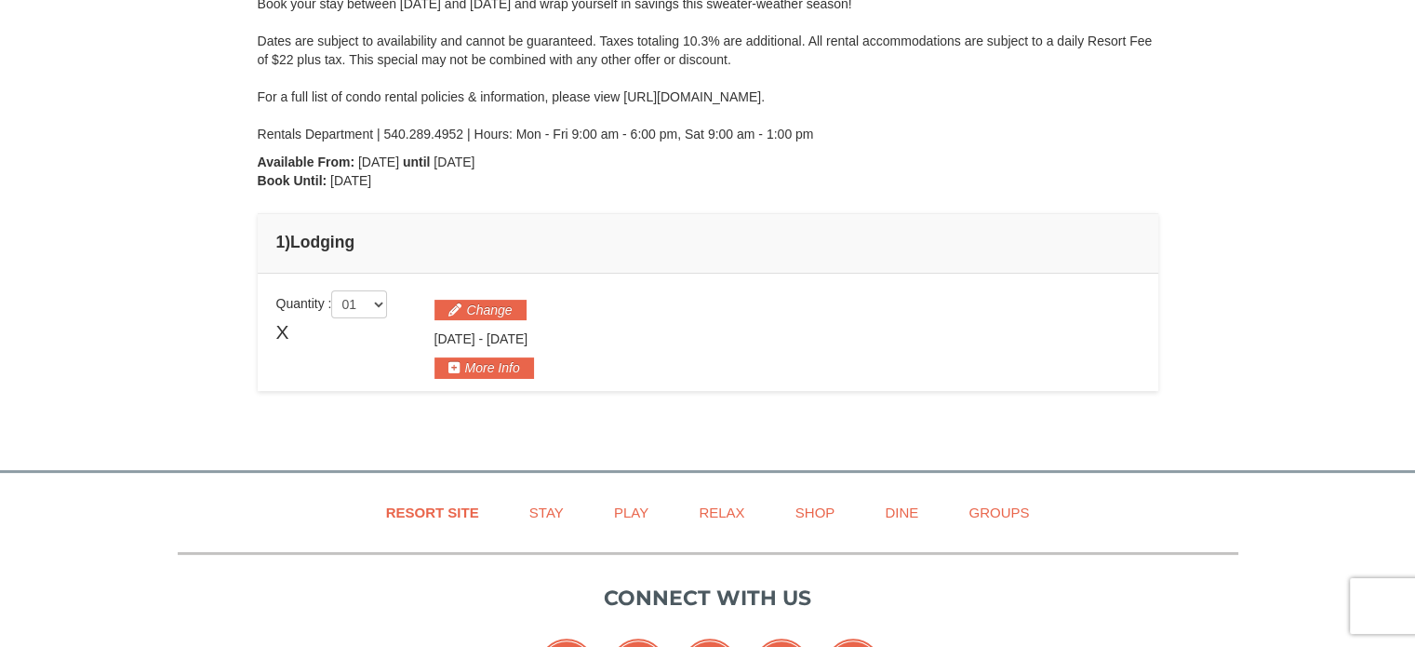
scroll to position [0, 0]
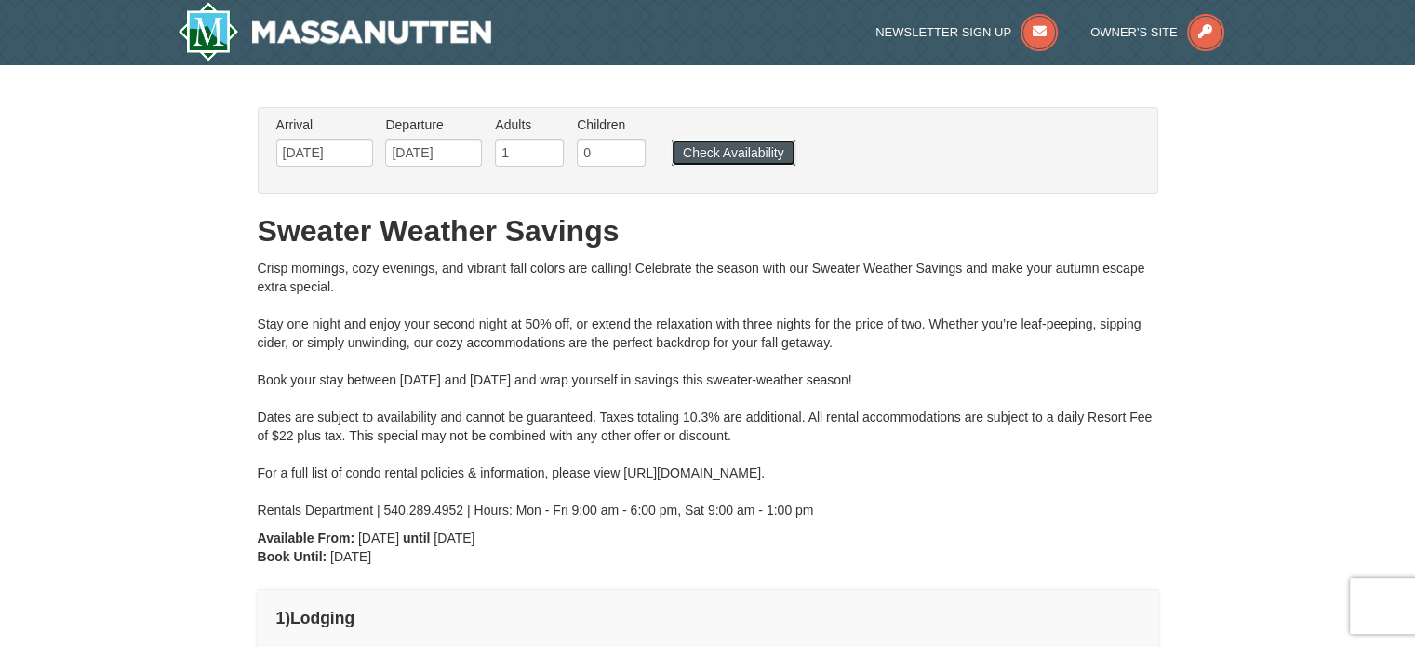
click at [725, 150] on button "Check Availability" at bounding box center [734, 153] width 124 height 26
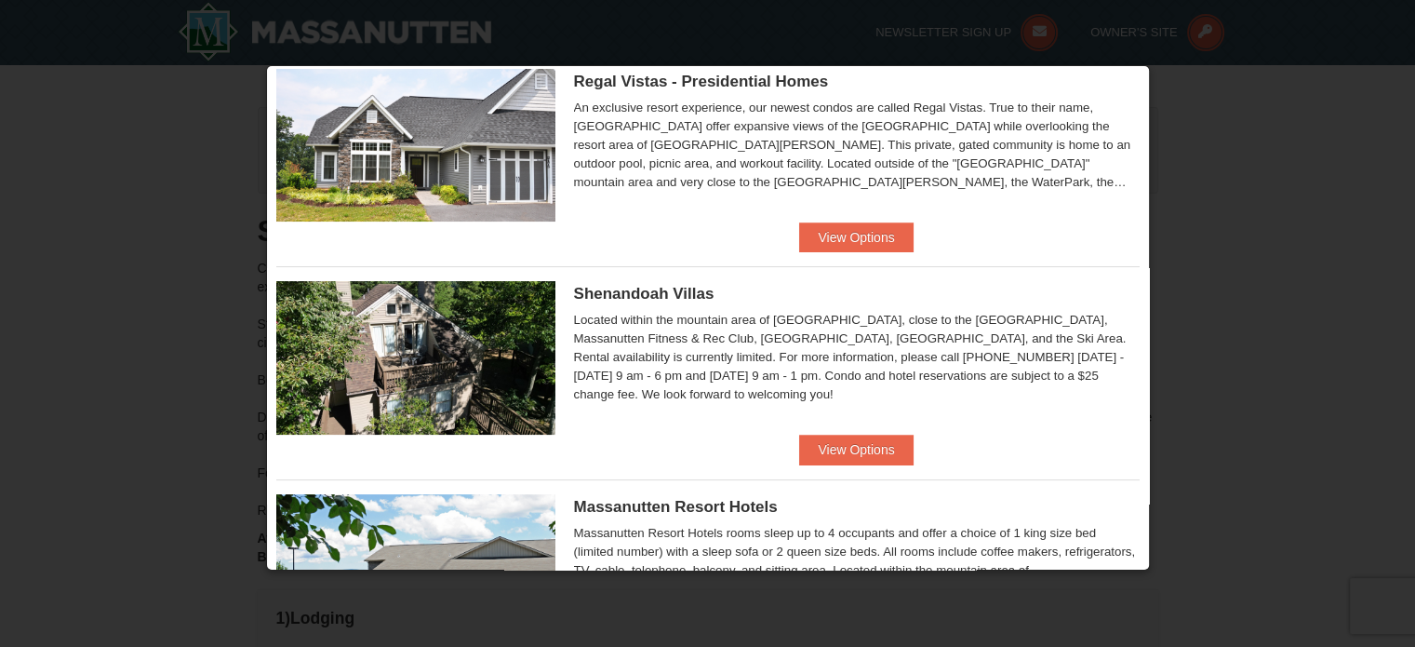
scroll to position [279, 0]
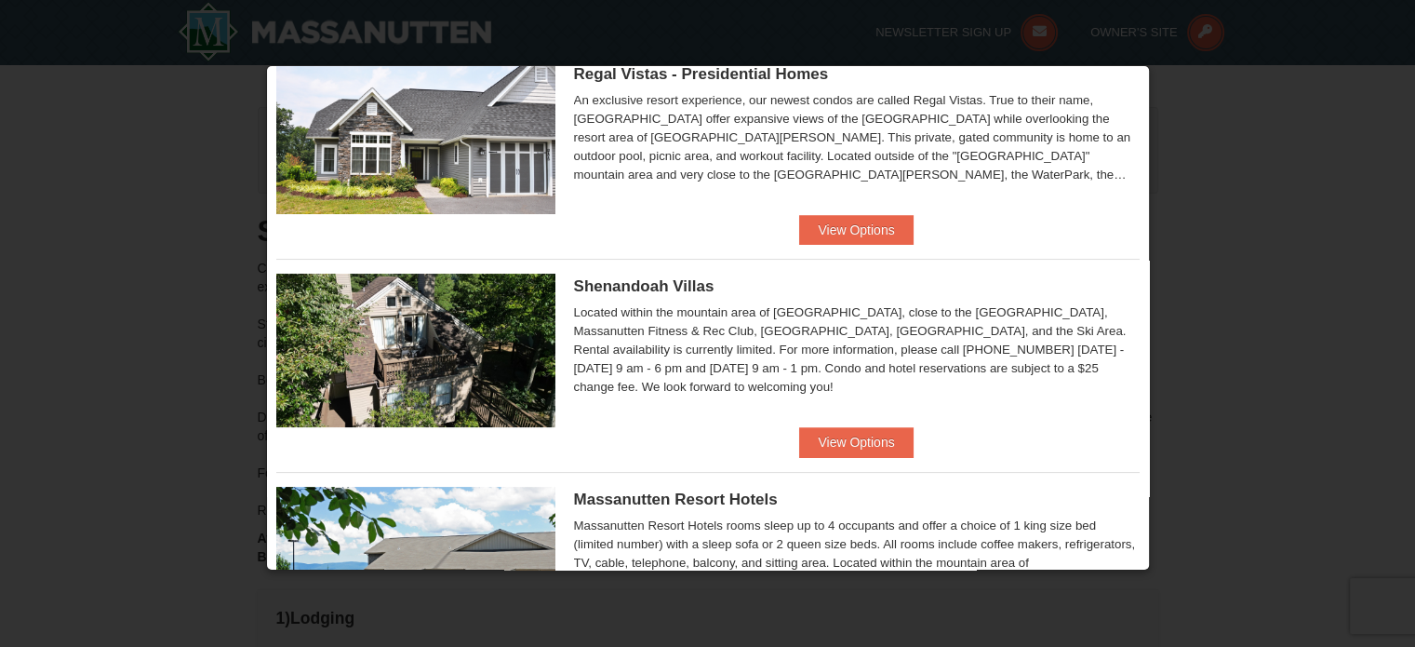
click at [456, 368] on img at bounding box center [415, 350] width 279 height 153
click at [456, 356] on img at bounding box center [415, 350] width 279 height 153
click at [461, 356] on img at bounding box center [415, 350] width 279 height 153
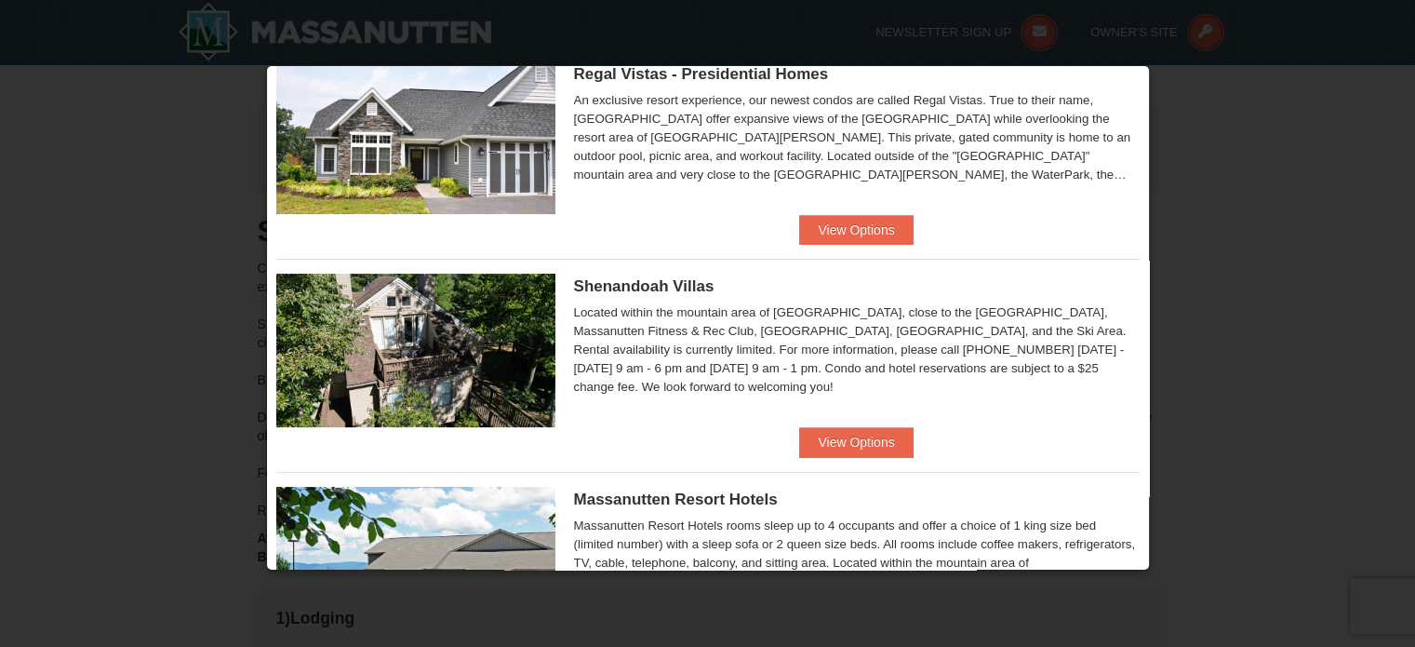
click at [461, 356] on img at bounding box center [415, 350] width 279 height 153
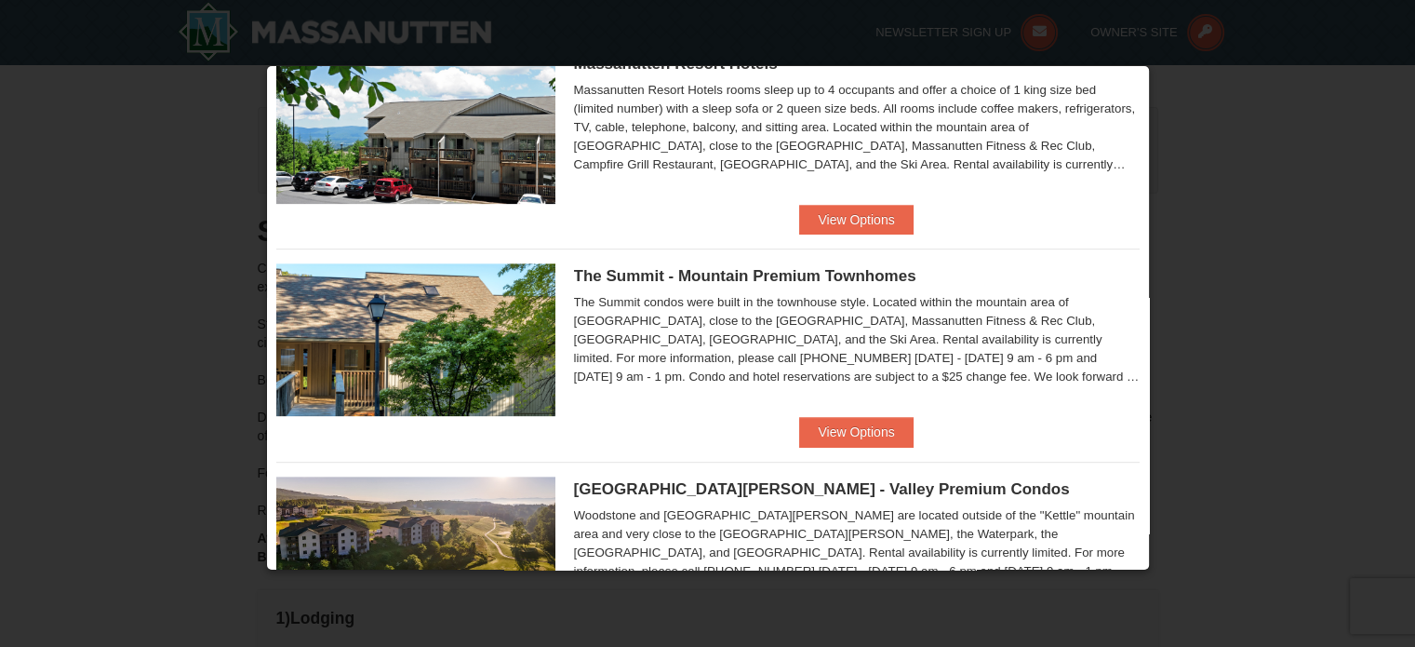
scroll to position [744, 0]
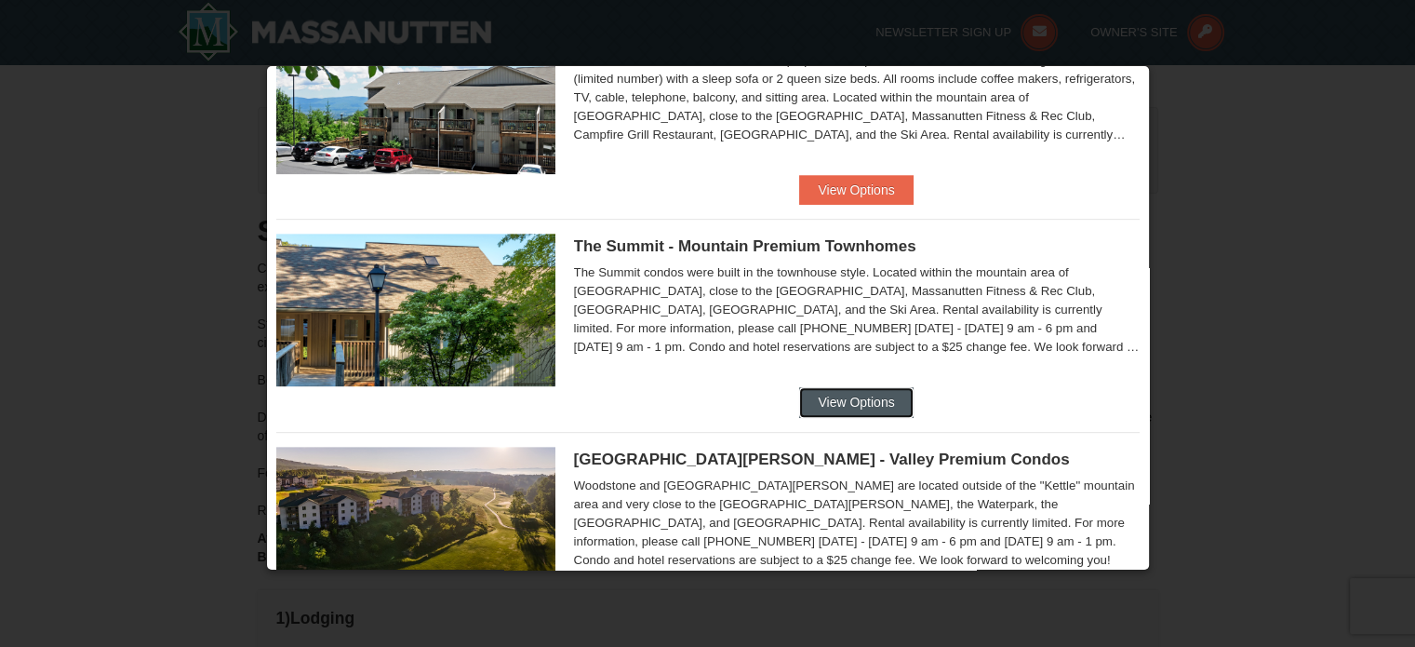
click at [845, 406] on button "View Options" at bounding box center [856, 402] width 114 height 30
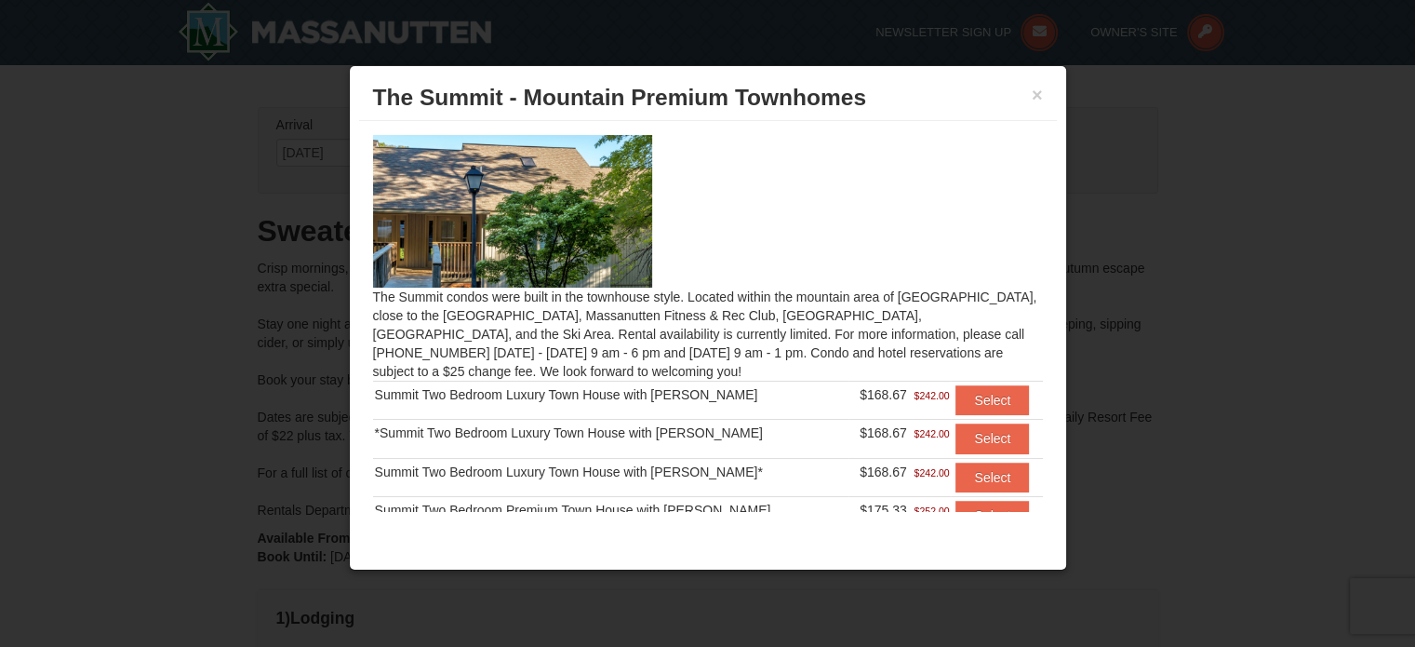
click at [568, 237] on img at bounding box center [512, 211] width 279 height 153
click at [993, 397] on button "Select" at bounding box center [991, 400] width 73 height 30
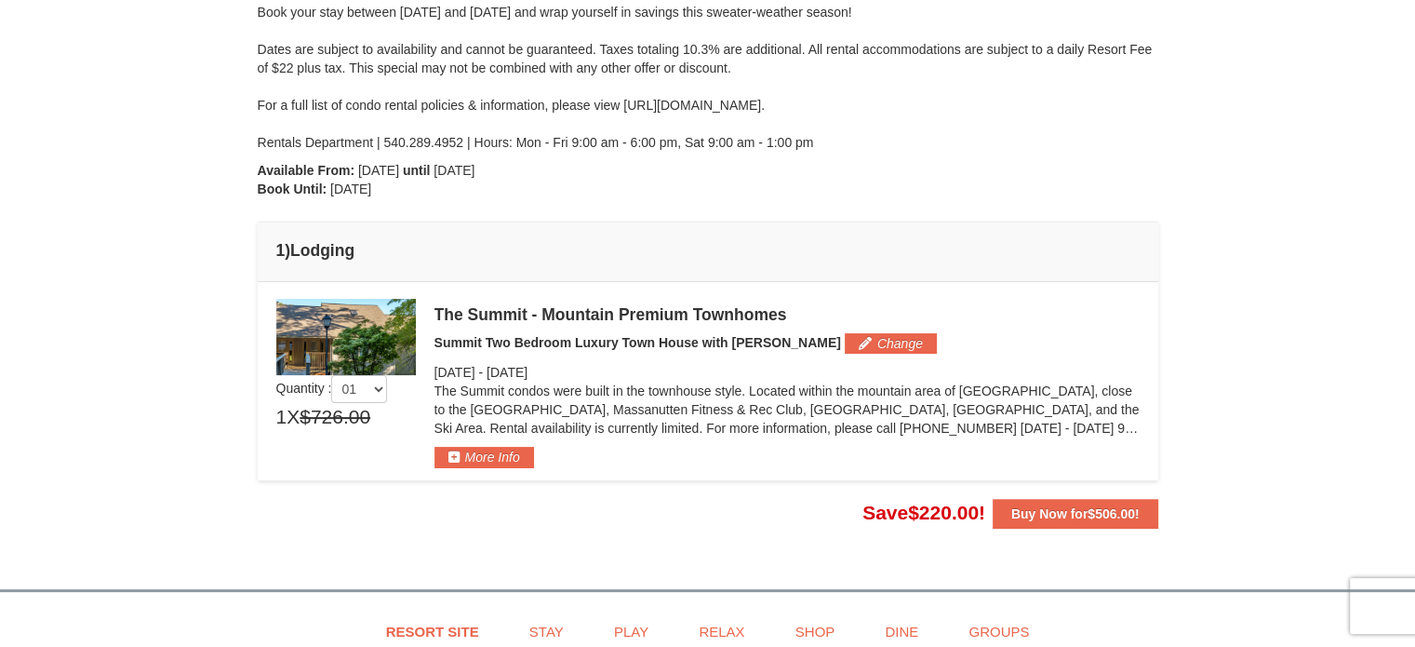
scroll to position [372, 0]
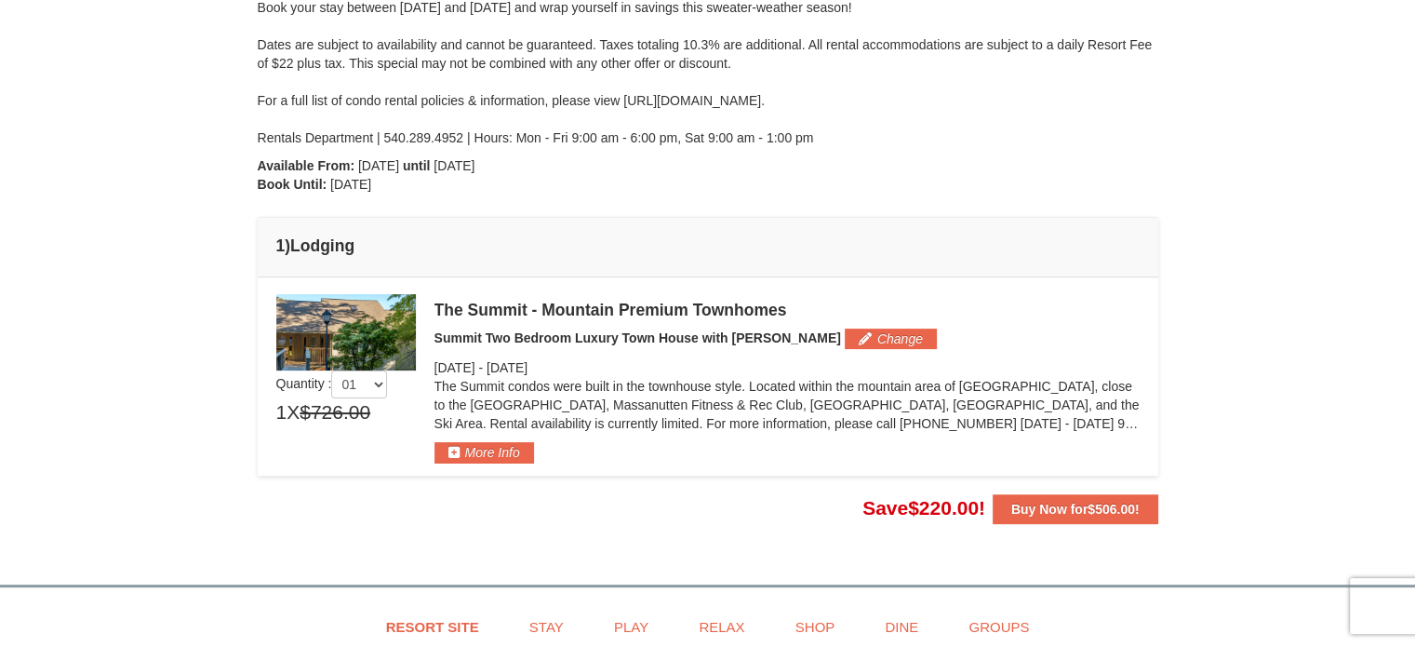
click at [398, 323] on img at bounding box center [346, 332] width 140 height 76
click at [391, 323] on img at bounding box center [346, 332] width 140 height 76
click at [390, 323] on img at bounding box center [346, 332] width 140 height 76
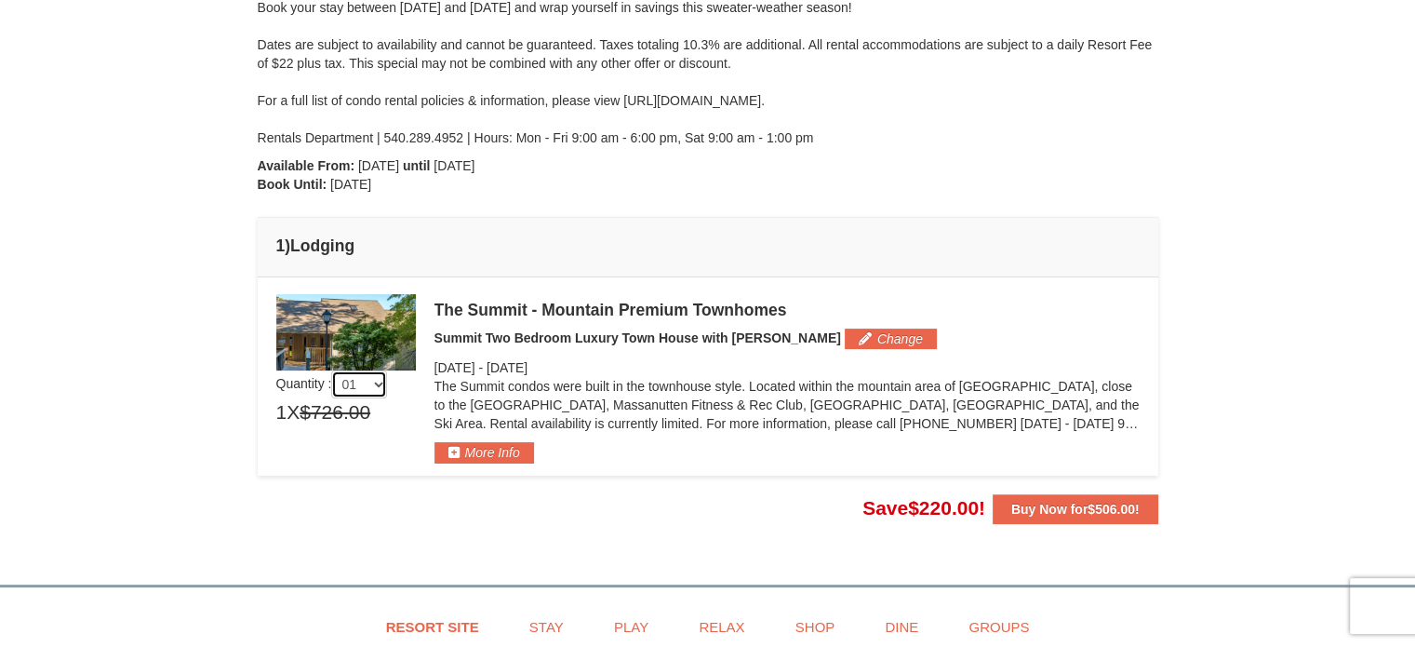
click at [383, 384] on select "01 02 03 04 05" at bounding box center [359, 384] width 56 height 28
click at [381, 386] on select "01 02 03 04 05" at bounding box center [359, 384] width 56 height 28
select select "1"
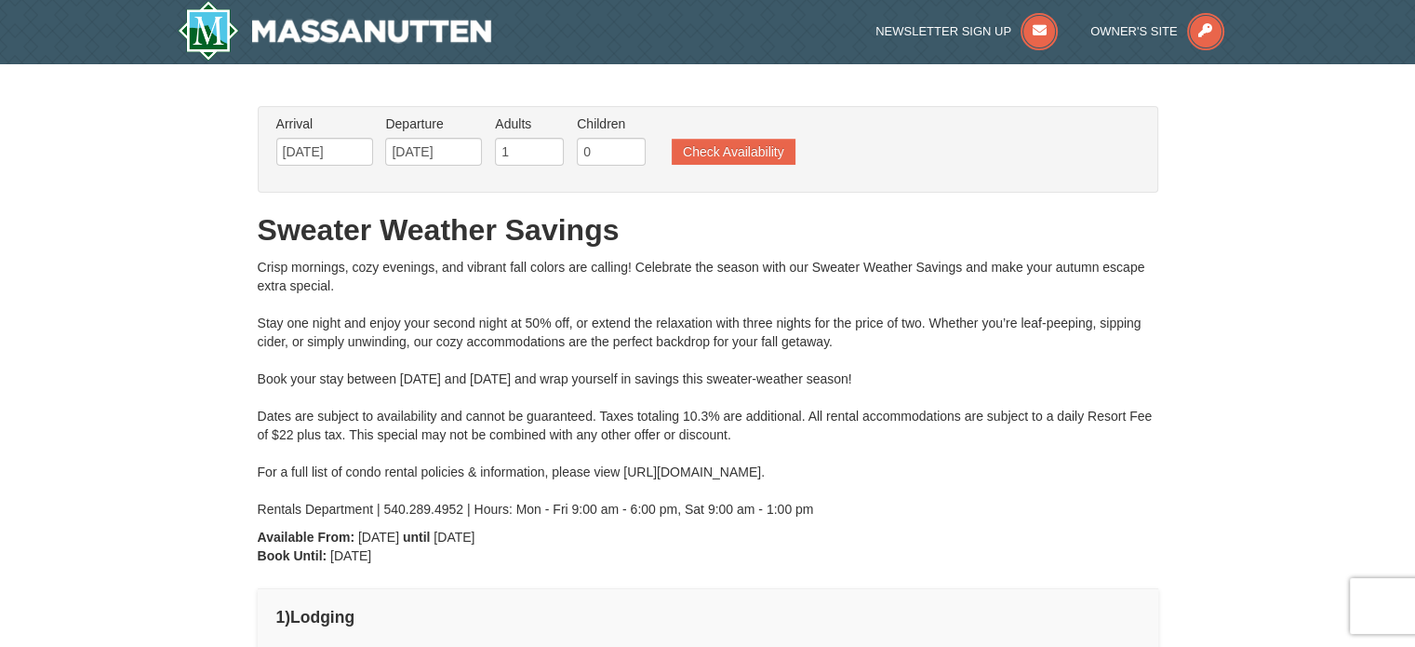
scroll to position [0, 0]
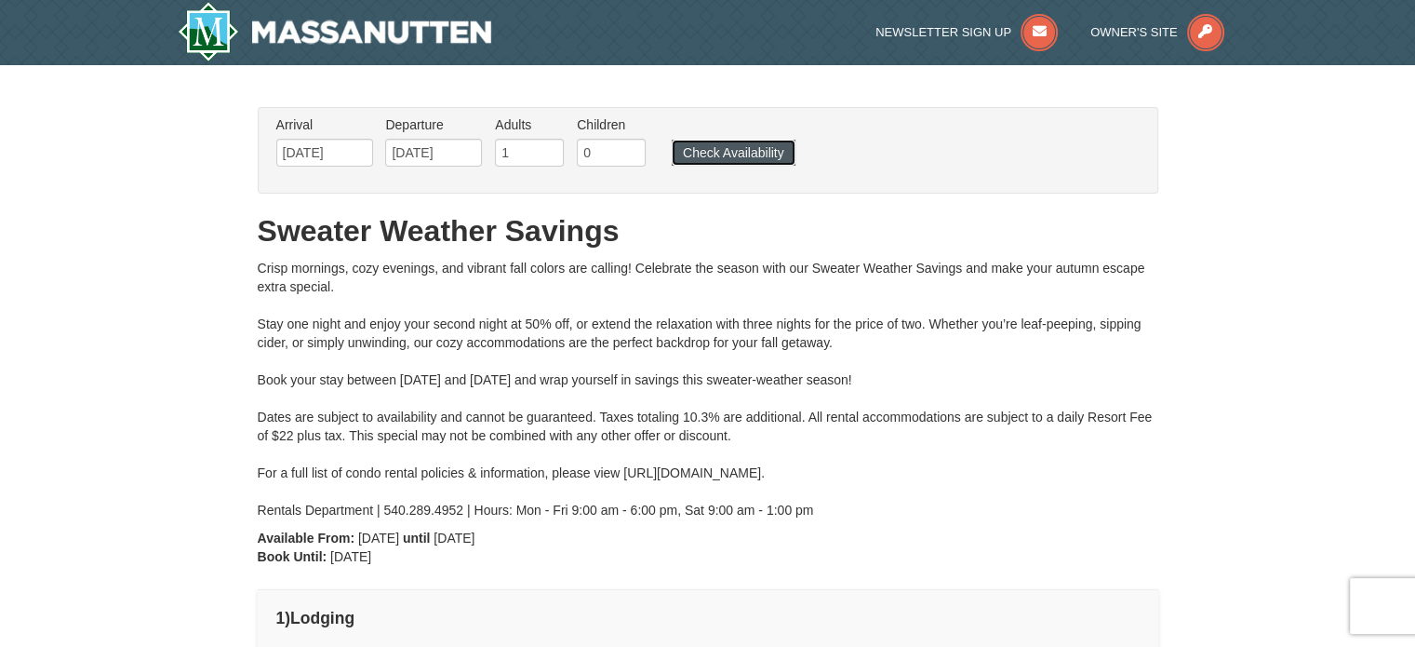
click at [747, 157] on button "Check Availability" at bounding box center [734, 153] width 124 height 26
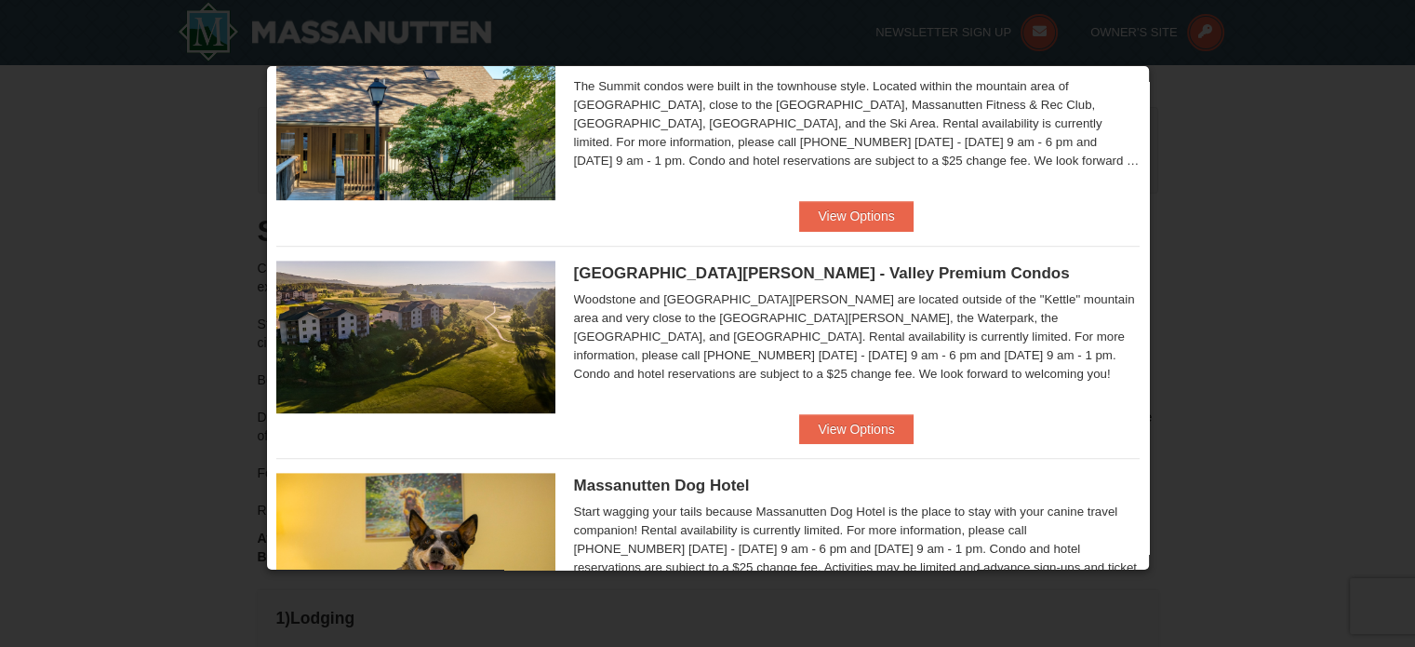
scroll to position [1023, 0]
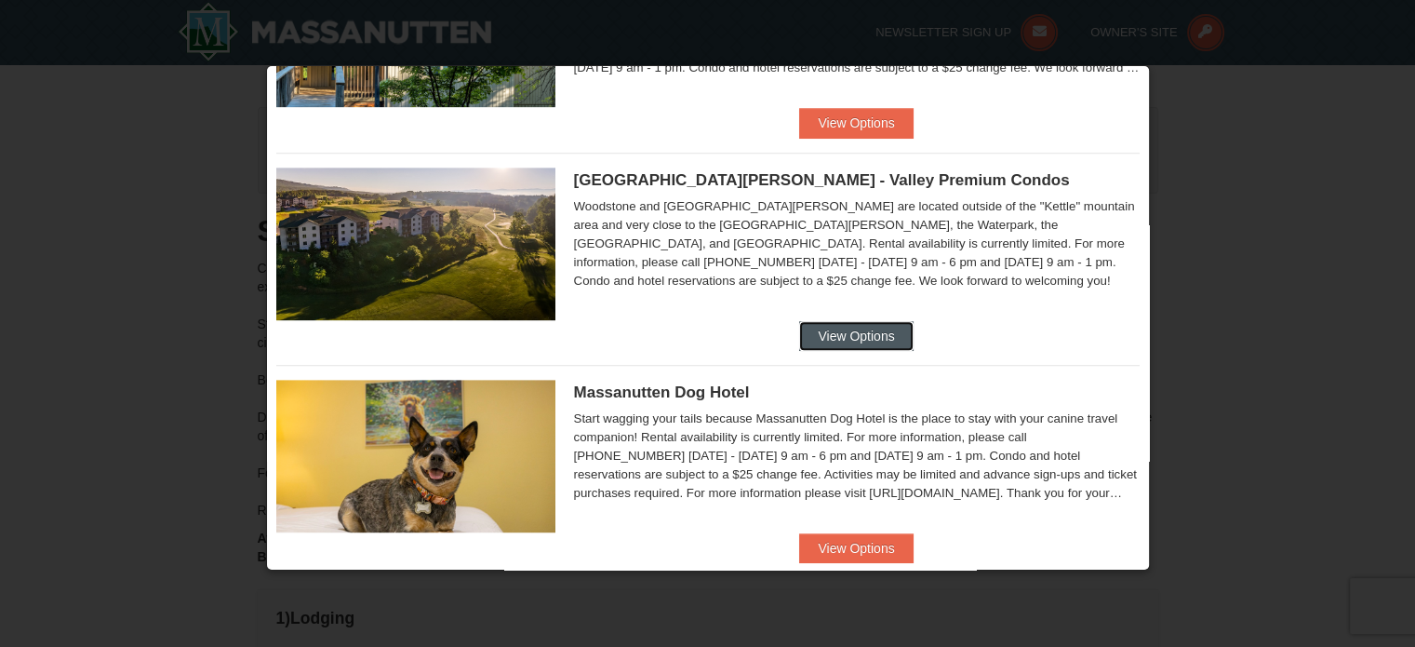
click at [841, 340] on button "View Options" at bounding box center [856, 336] width 114 height 30
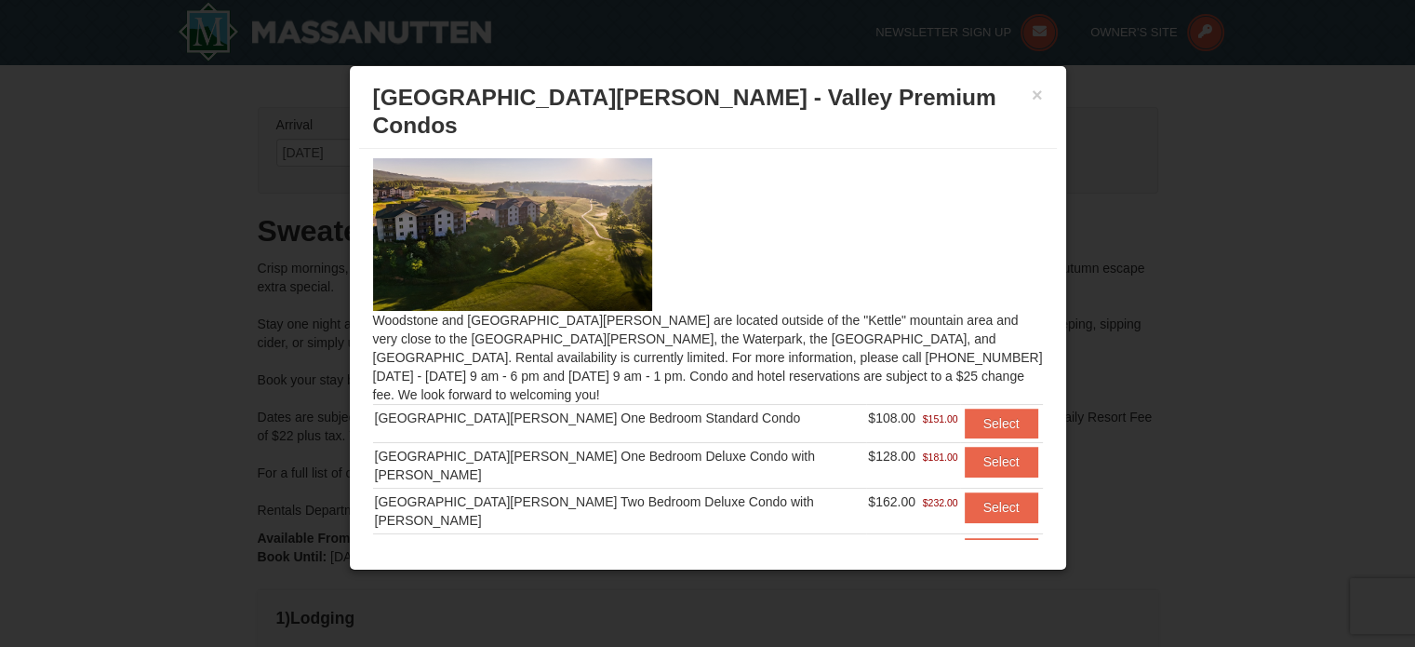
scroll to position [0, 0]
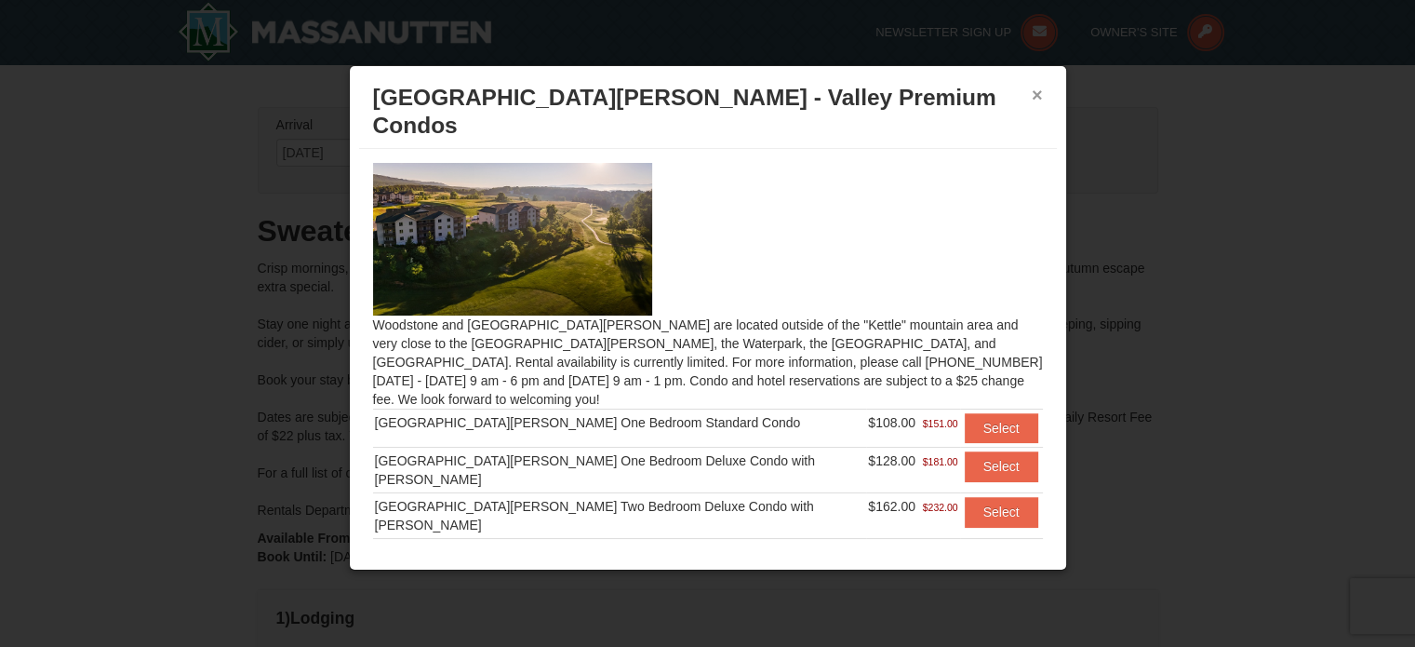
click at [1035, 92] on button "×" at bounding box center [1037, 95] width 11 height 19
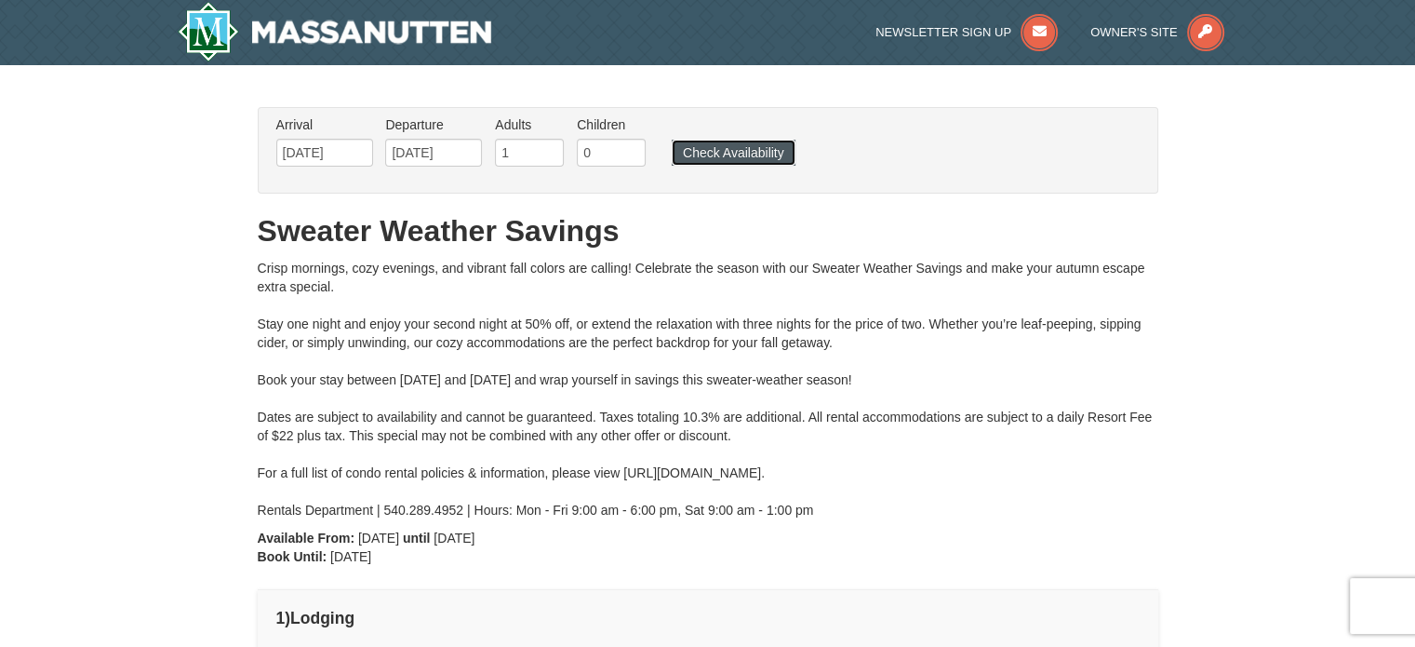
click at [715, 159] on button "Check Availability" at bounding box center [734, 153] width 124 height 26
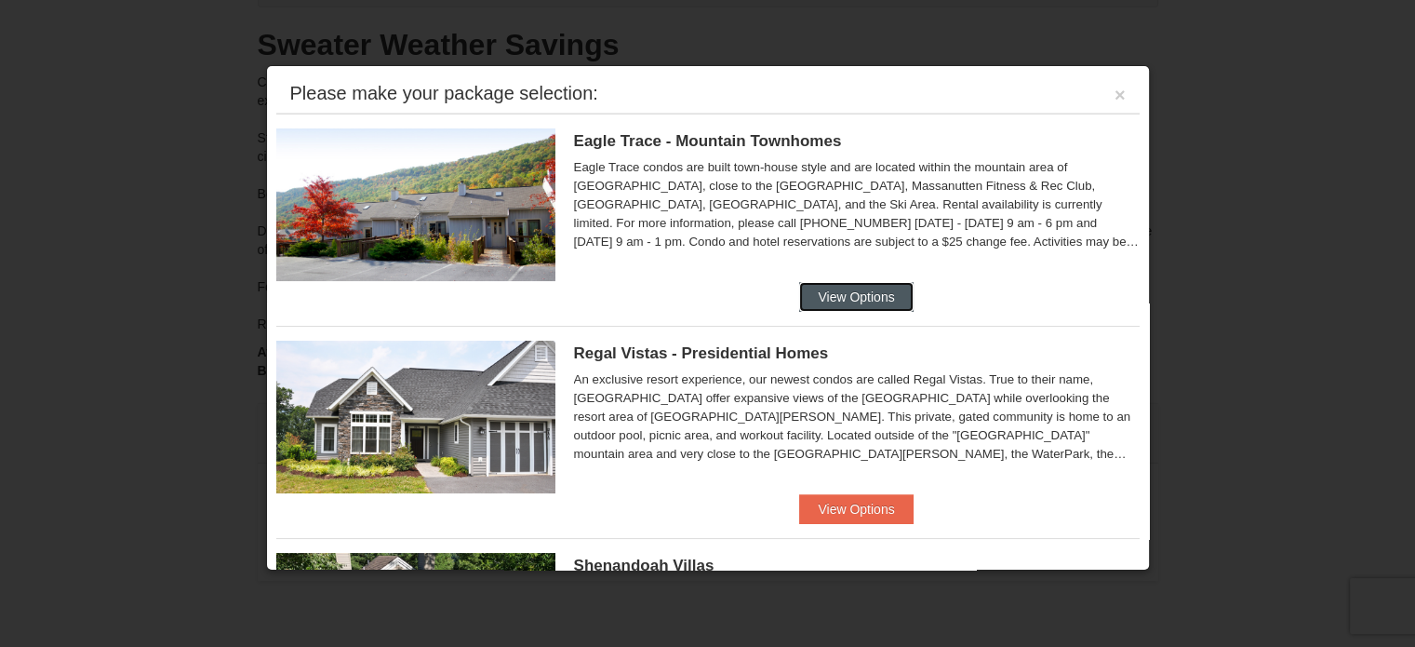
click at [829, 293] on button "View Options" at bounding box center [856, 297] width 114 height 30
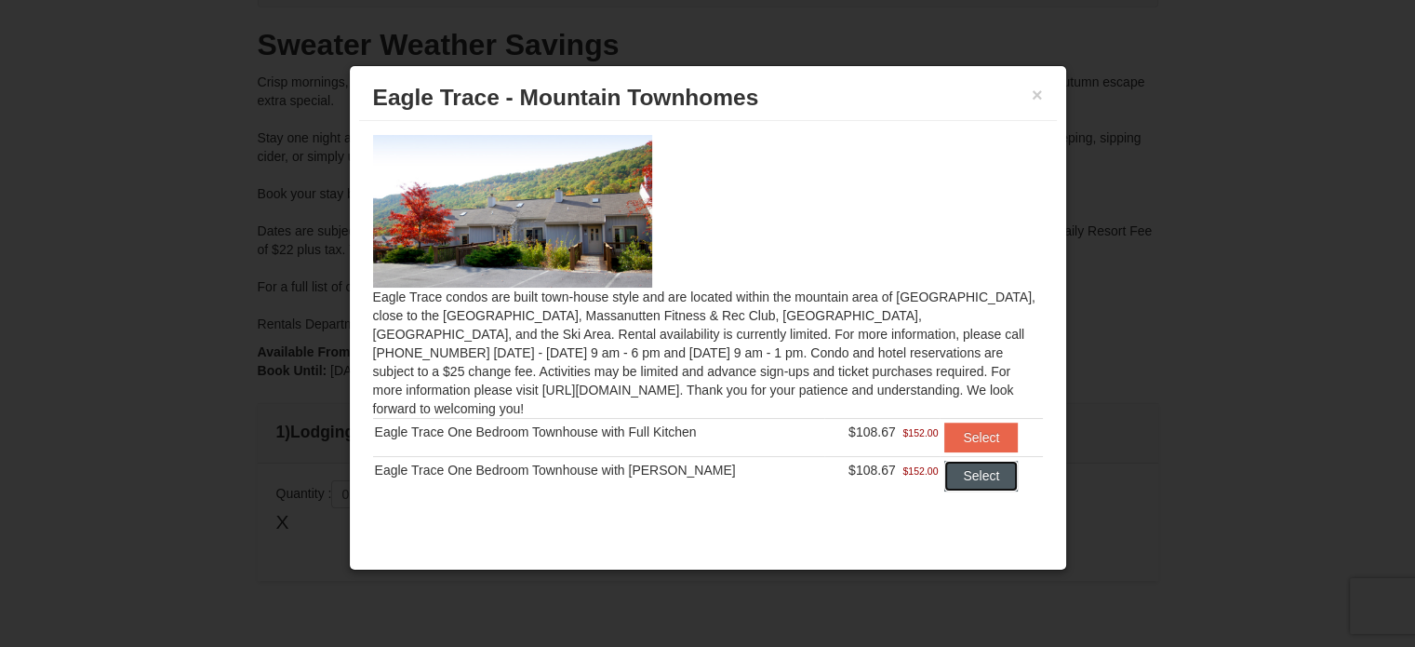
click at [977, 463] on button "Select" at bounding box center [980, 476] width 73 height 30
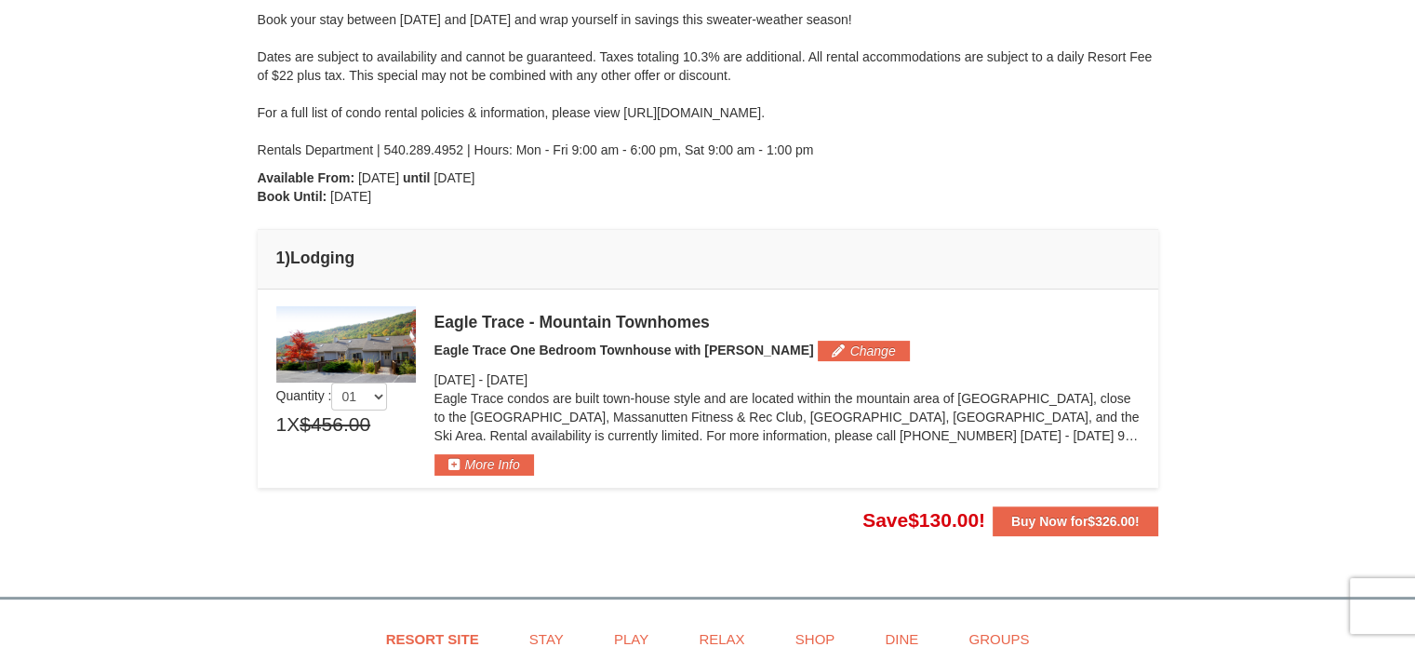
scroll to position [372, 0]
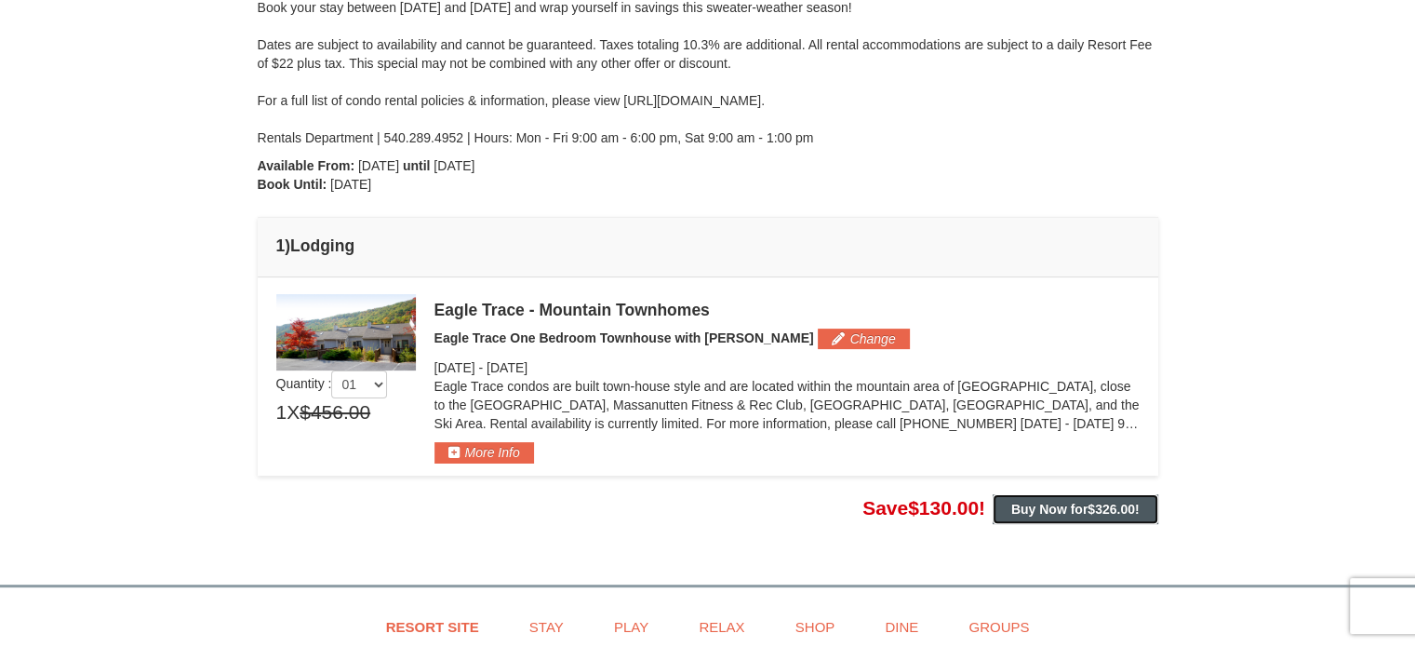
click at [1097, 506] on span "$326.00" at bounding box center [1111, 508] width 47 height 15
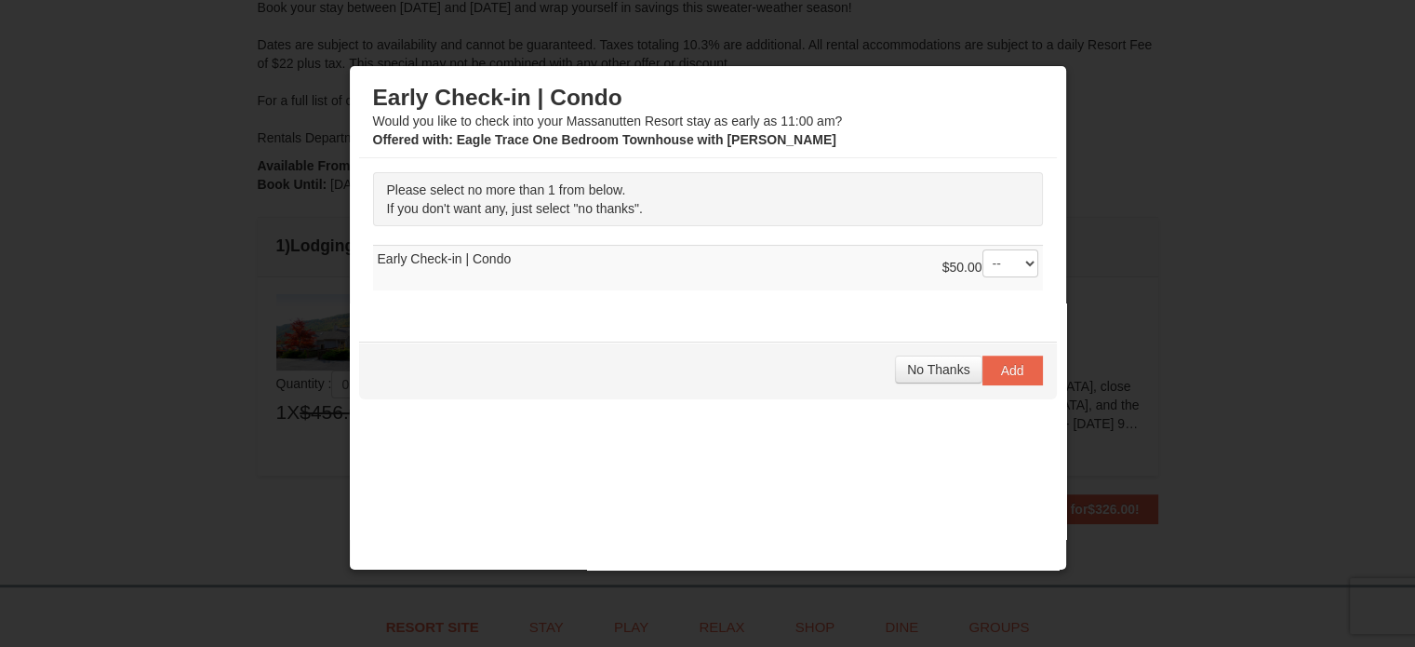
click at [474, 261] on td "$50.00 -- 01 Early Check-in | Condo" at bounding box center [708, 268] width 670 height 46
click at [453, 257] on td "$50.00 -- 01 Early Check-in | Condo" at bounding box center [708, 268] width 670 height 46
click at [1010, 266] on select "-- 01" at bounding box center [1010, 263] width 56 height 28
select select "1"
click at [982, 249] on select "-- 01" at bounding box center [1010, 263] width 56 height 28
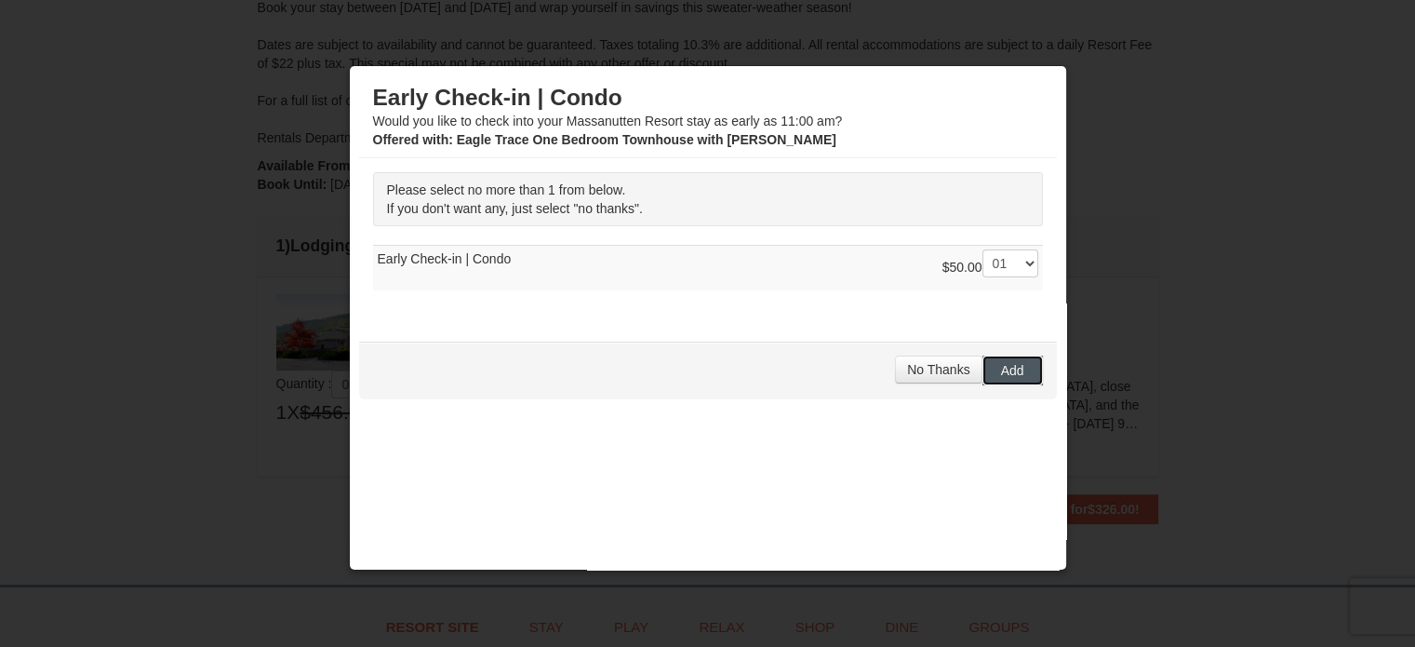
click at [1001, 371] on span "Add" at bounding box center [1012, 370] width 23 height 15
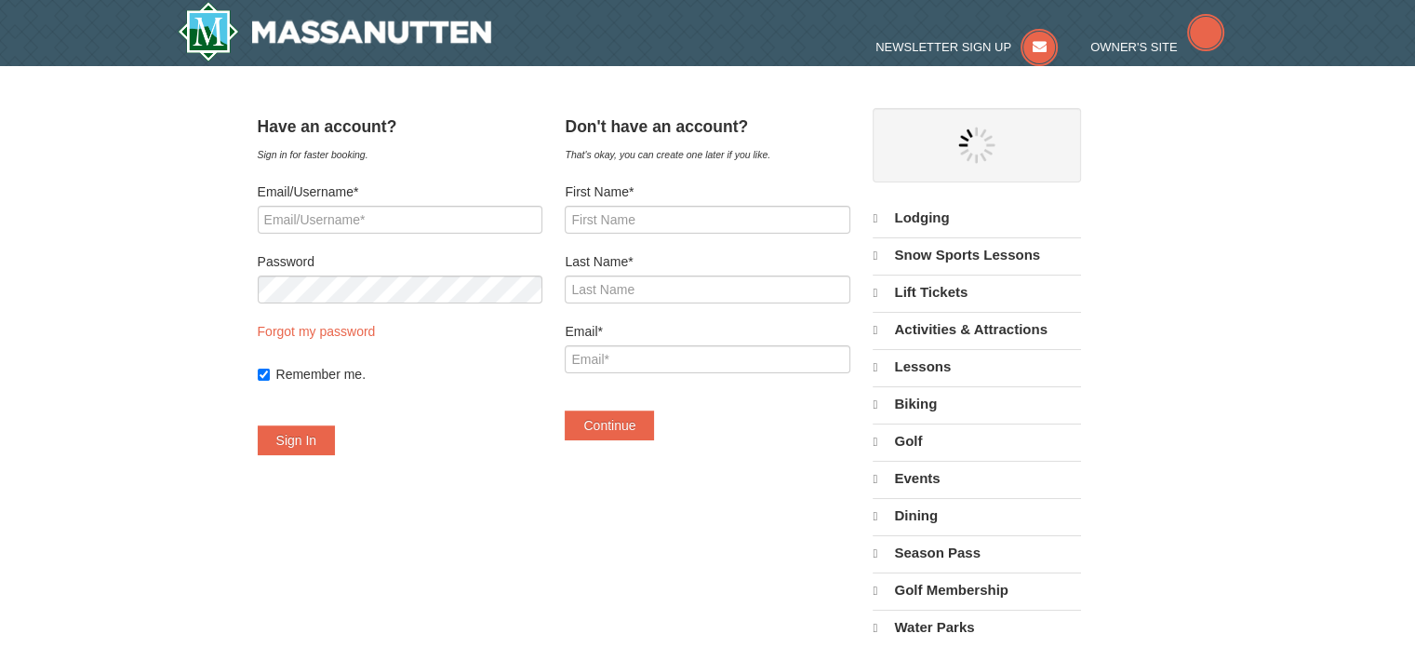
select select "9"
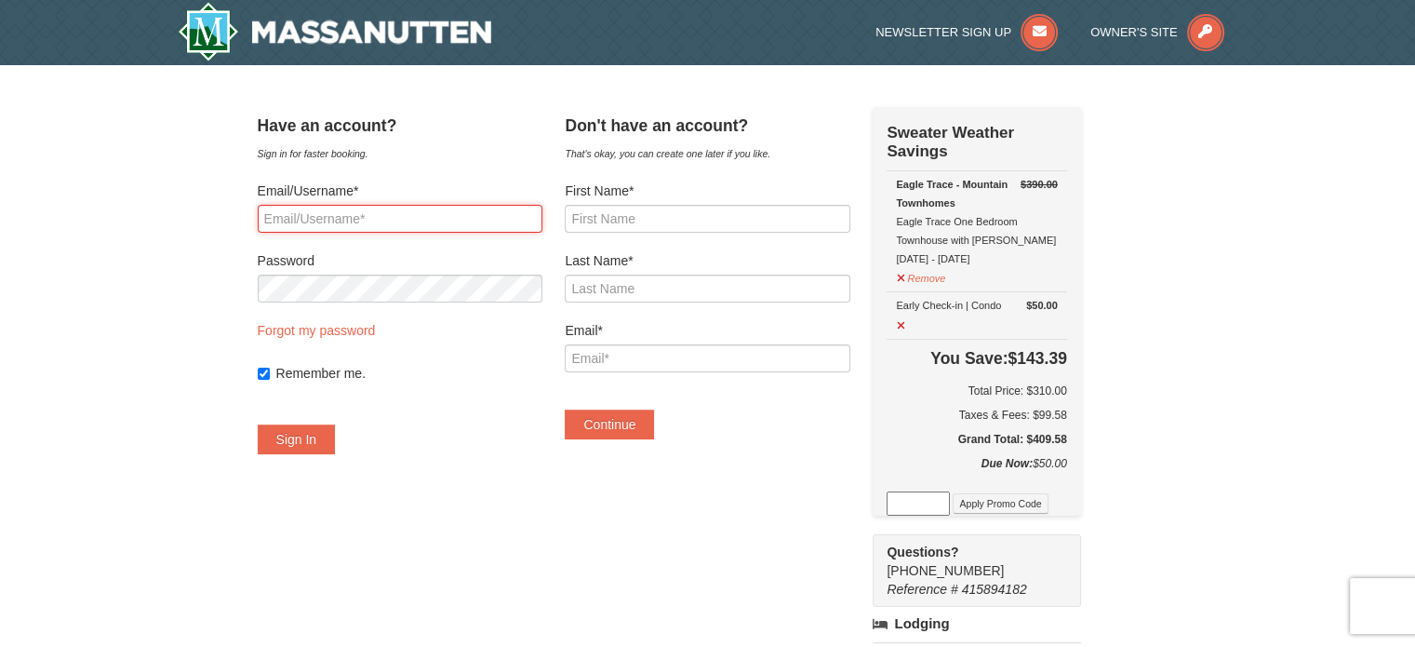
click at [450, 218] on input "Email/Username*" at bounding box center [400, 219] width 285 height 28
type input "aevaughn1@outlook.com"
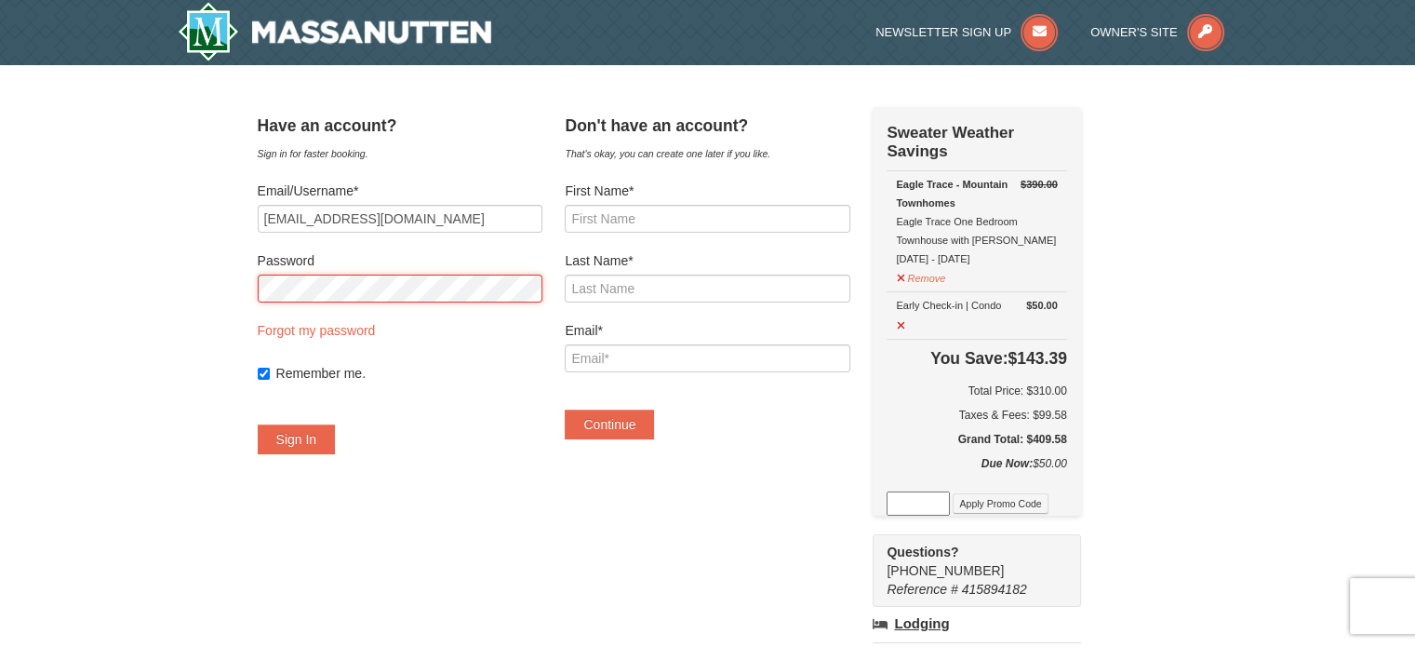
click at [258, 424] on button "Sign In" at bounding box center [297, 439] width 78 height 30
click at [220, 282] on div "× Have an account? Sign in for faster booking. Email/Username* aevaughn1@outloo…" at bounding box center [707, 582] width 1415 height 1035
click at [258, 424] on button "Try Again" at bounding box center [304, 439] width 92 height 30
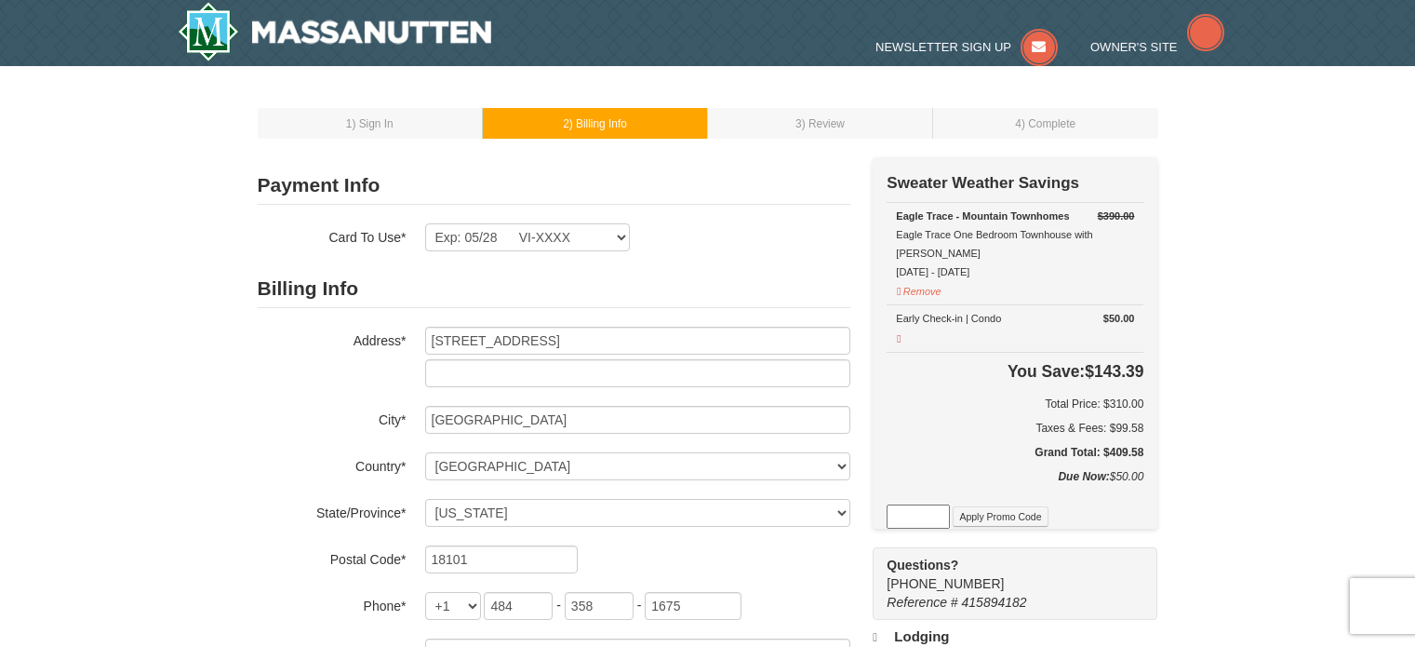
select select "PA"
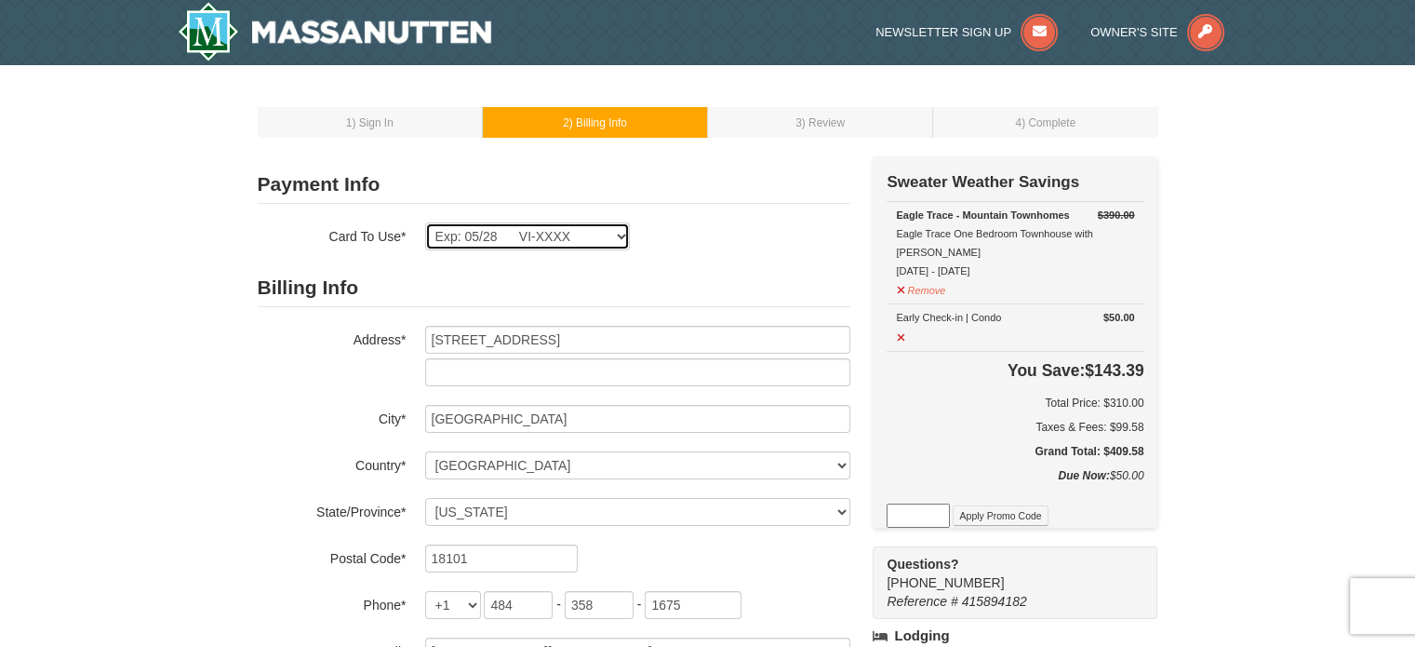
click at [620, 238] on select "Exp: 05/28 VI-XXXX New Card" at bounding box center [527, 236] width 205 height 28
click at [693, 246] on div "Exp: 05/28 VI-XXXX New Card Are you sure you want to remove this card? No Yes" at bounding box center [637, 236] width 425 height 28
click at [1273, 476] on div "1 ) Sign In 2 ) Billing Info 3 ) Review ) Complete ×" at bounding box center [707, 588] width 1415 height 1047
click at [899, 324] on button at bounding box center [902, 335] width 12 height 23
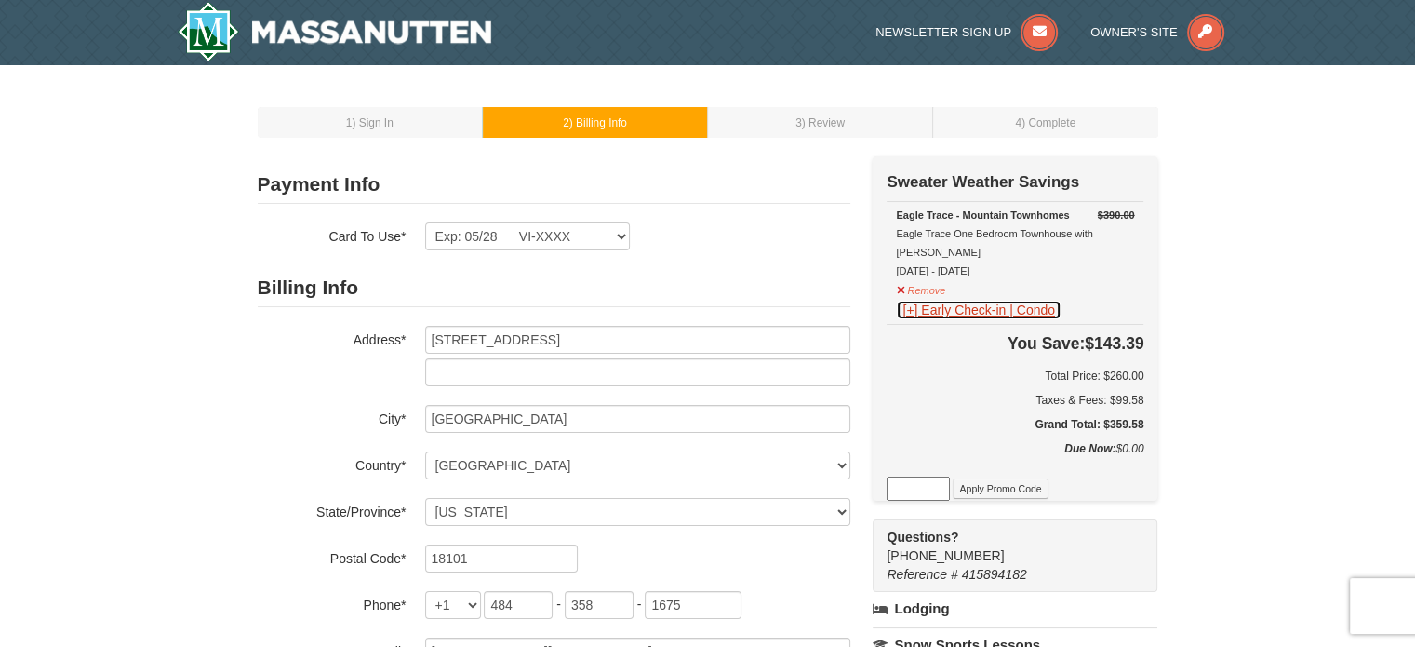
click at [1026, 300] on button "[+] Early Check-in | Condo" at bounding box center [979, 310] width 166 height 20
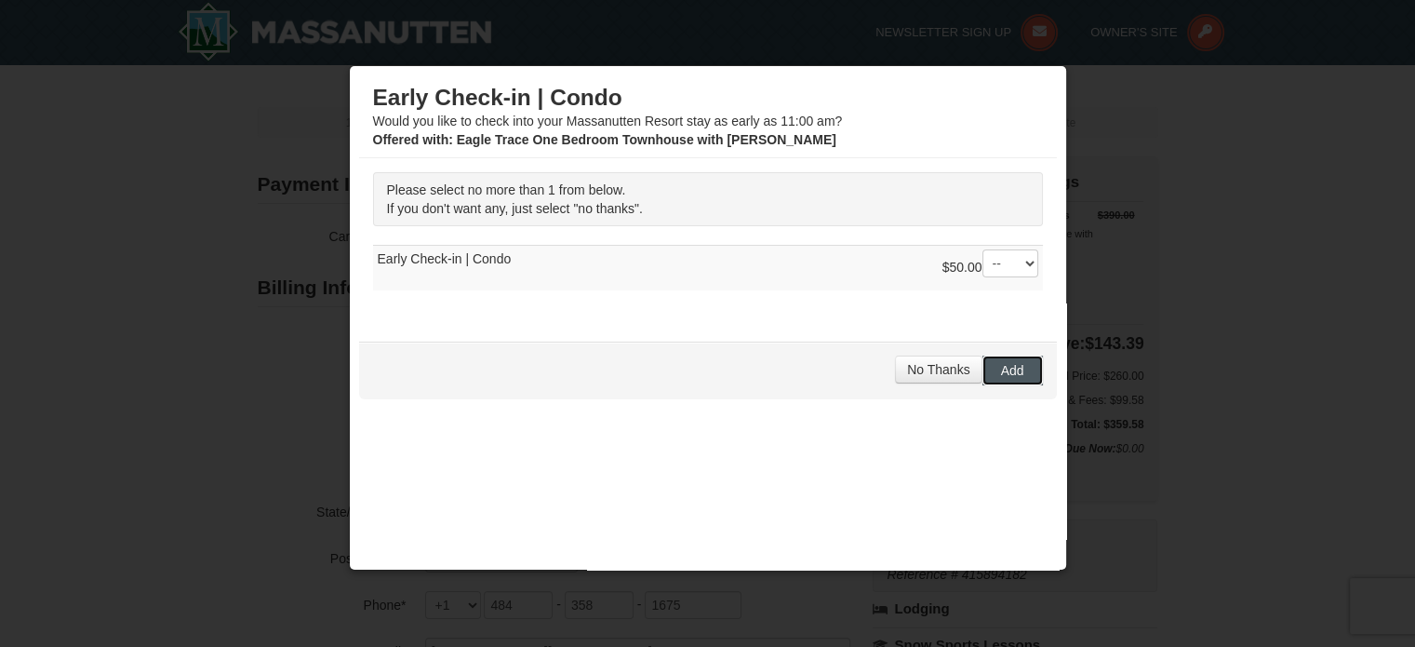
click at [1007, 363] on span "Add" at bounding box center [1012, 370] width 23 height 15
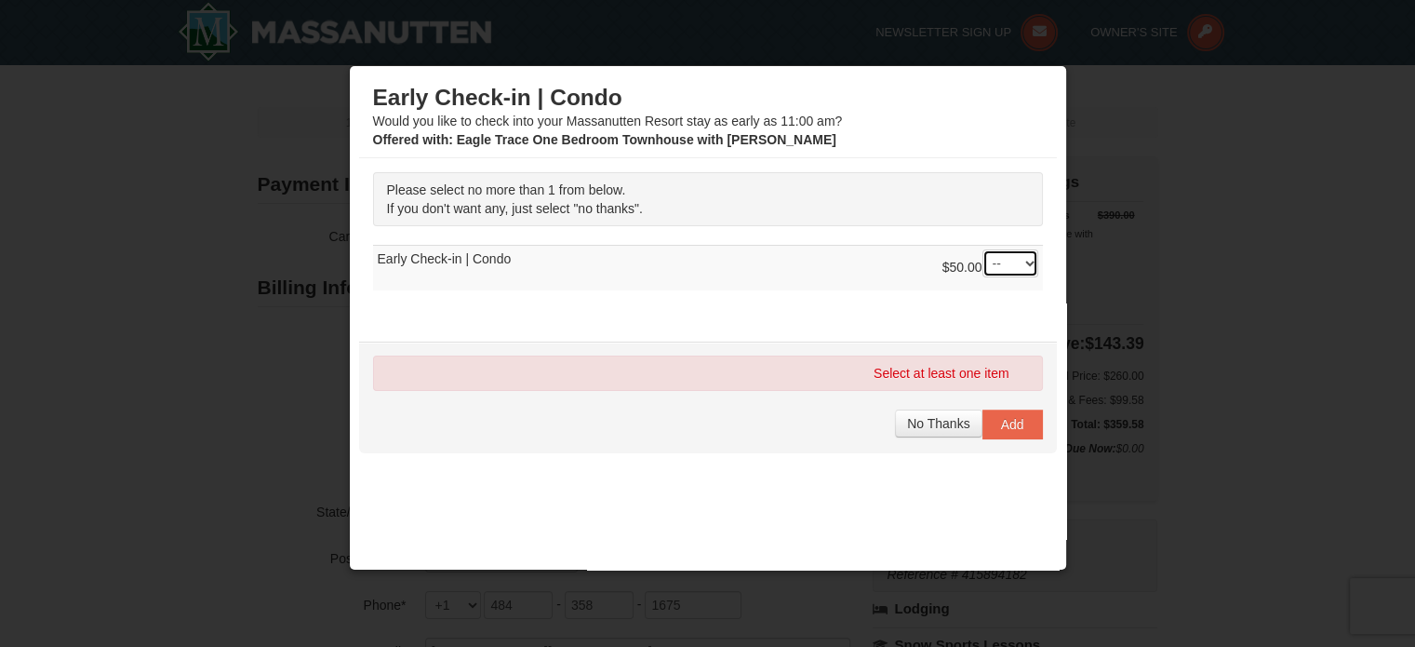
click at [1012, 273] on select "-- 01" at bounding box center [1010, 263] width 56 height 28
select select "1"
click at [982, 249] on select "-- 01" at bounding box center [1010, 263] width 56 height 28
click at [1000, 433] on button "Add" at bounding box center [1012, 424] width 60 height 30
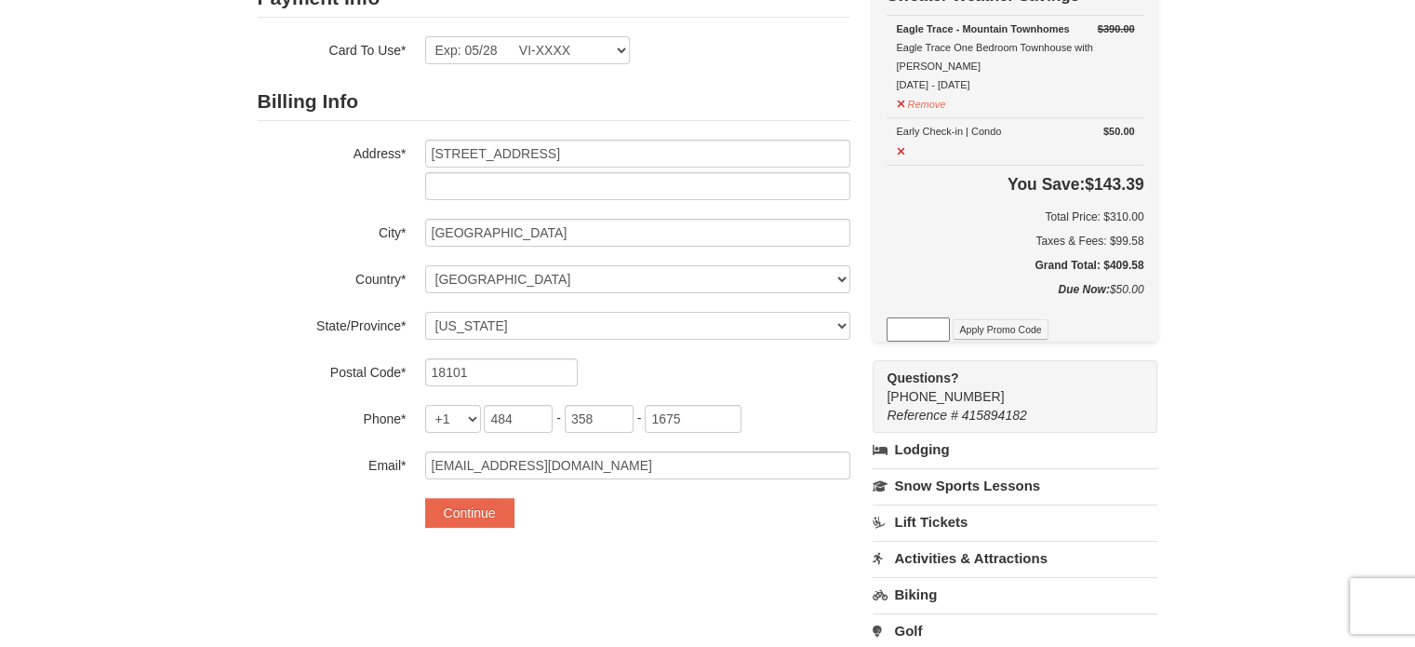
scroll to position [279, 0]
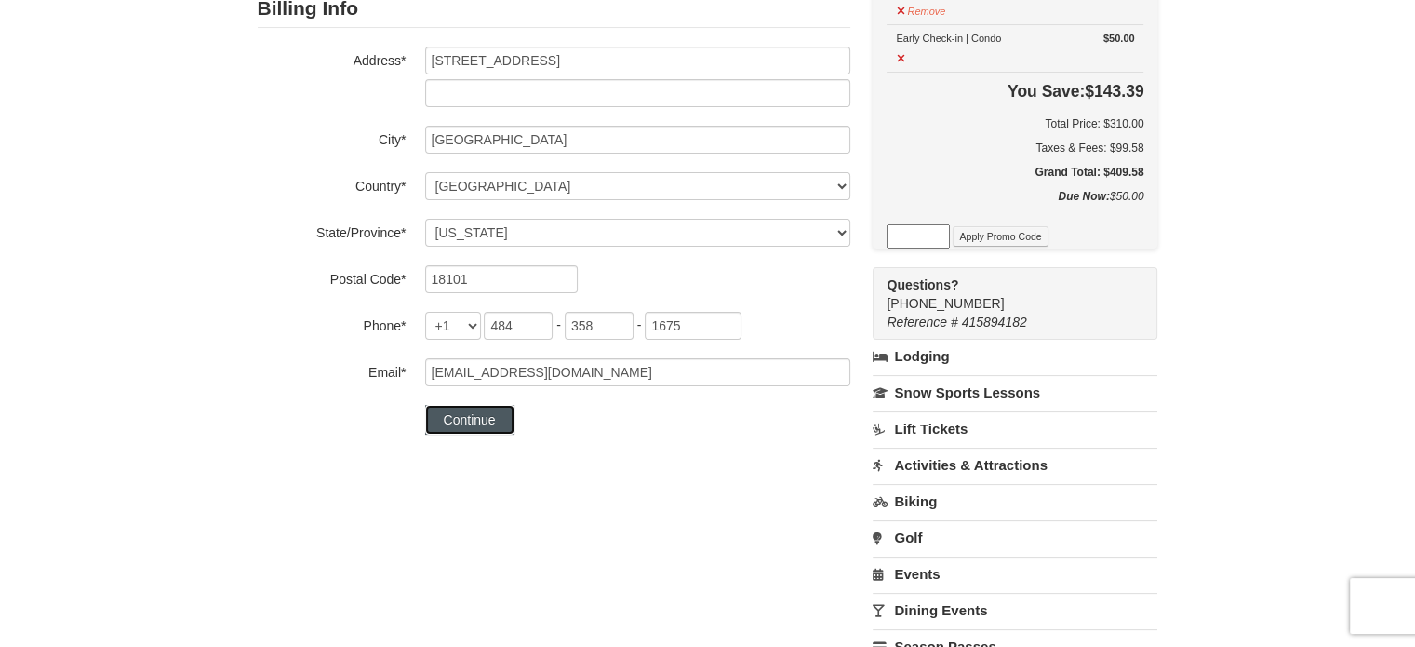
click at [447, 428] on button "Continue" at bounding box center [469, 420] width 89 height 30
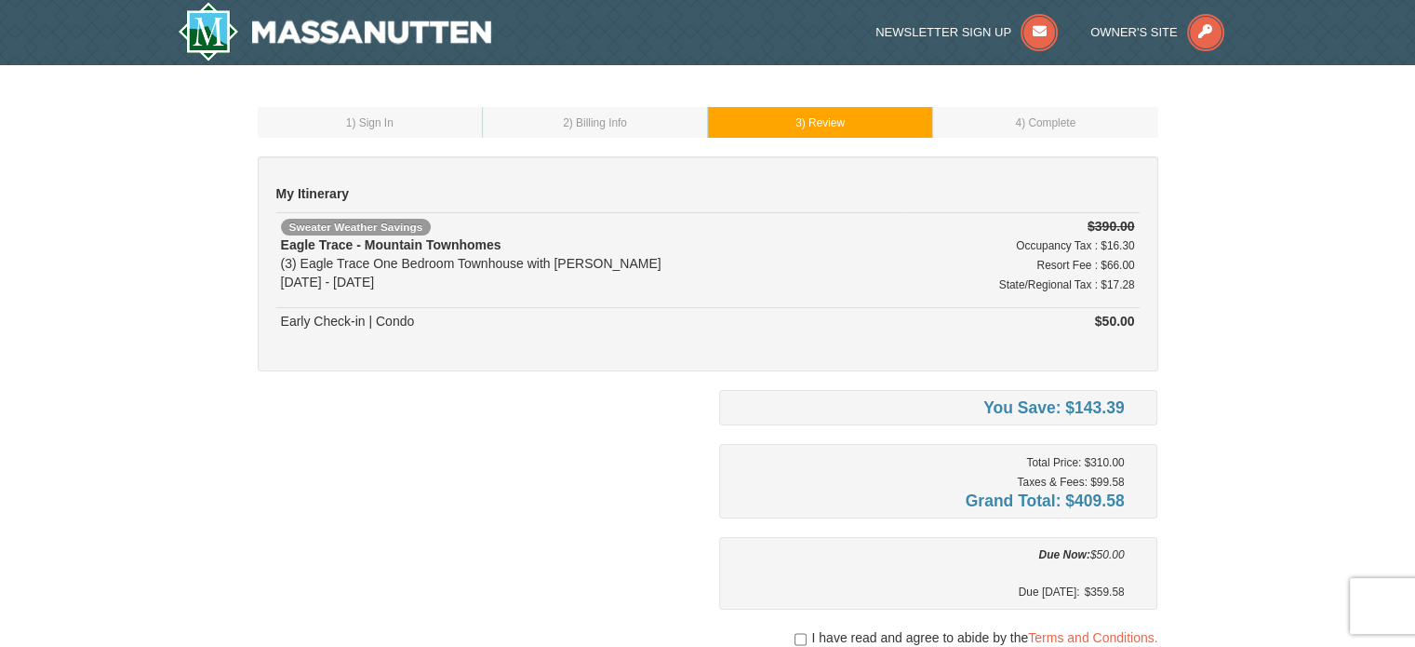
scroll to position [93, 0]
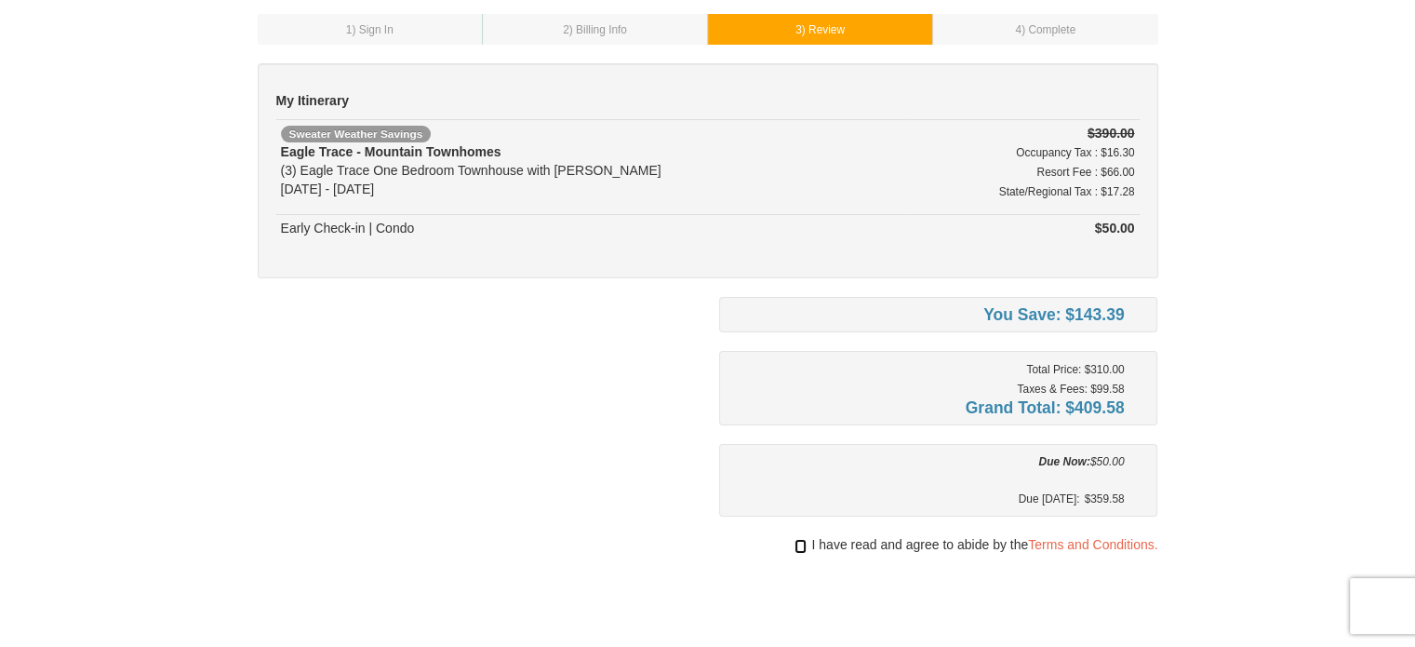
click at [798, 548] on input "checkbox" at bounding box center [801, 546] width 12 height 15
checkbox input "true"
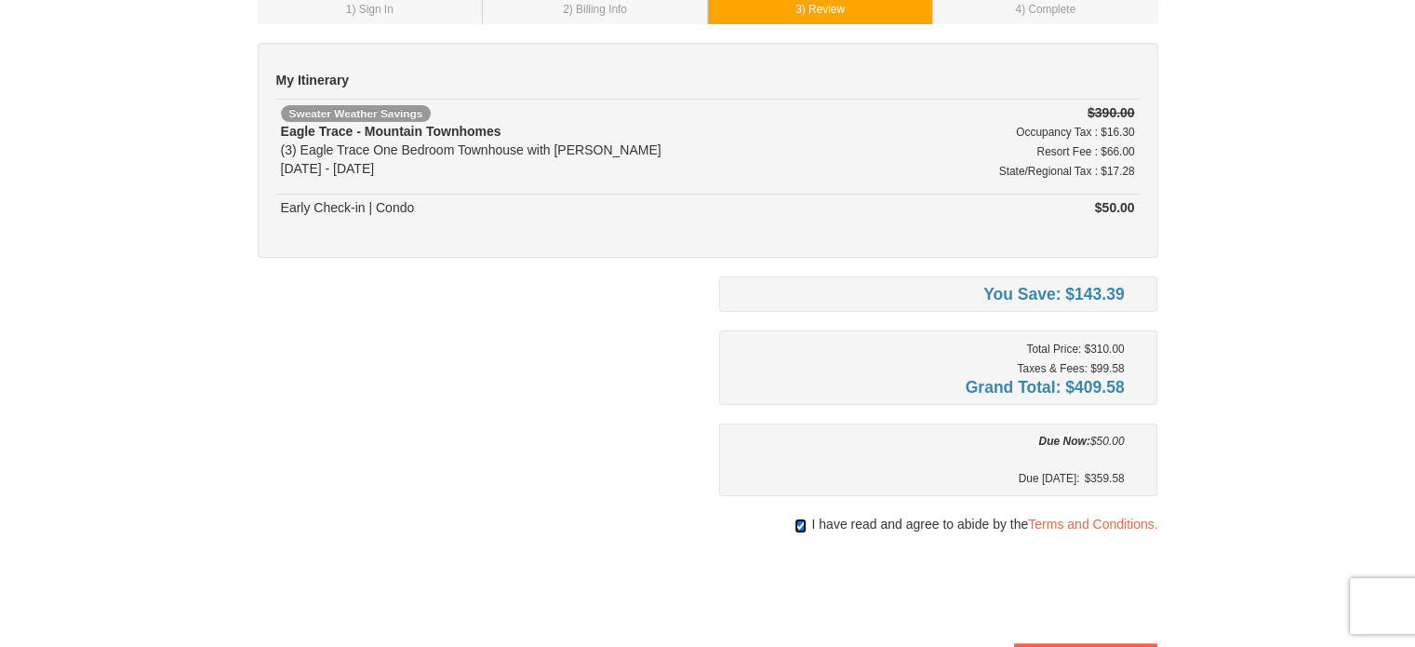
scroll to position [279, 0]
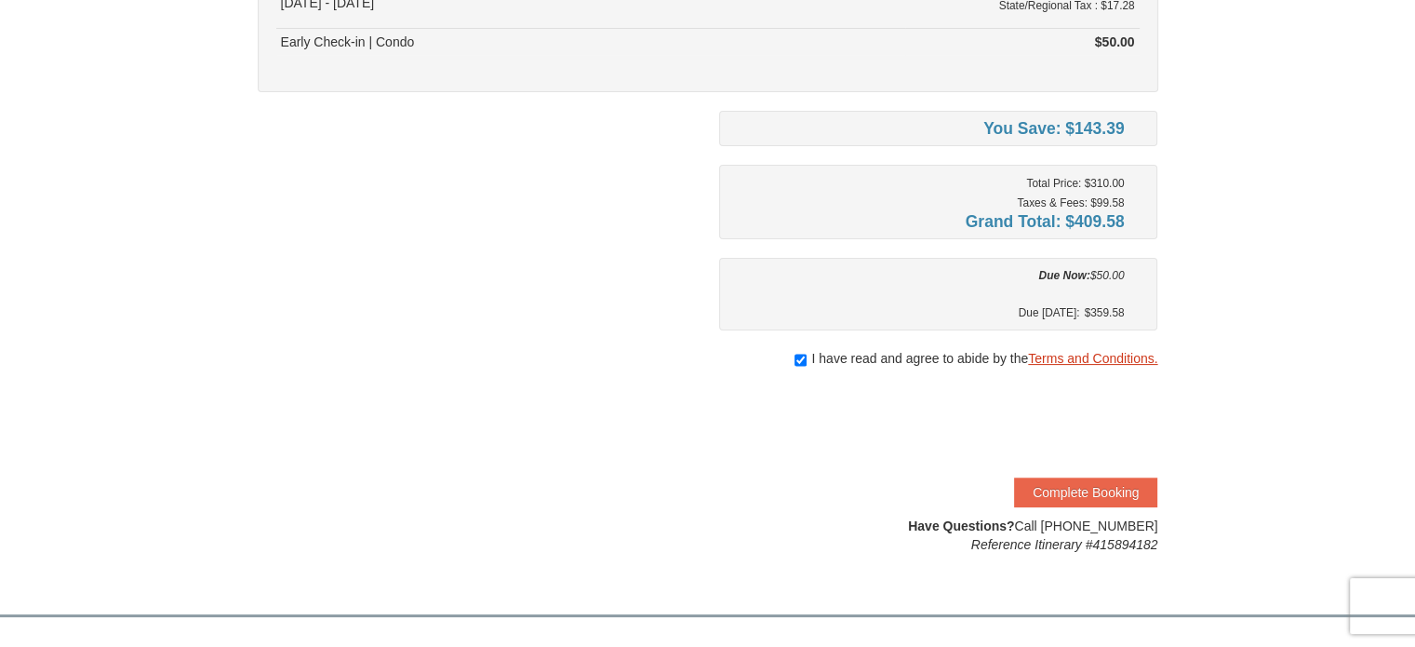
click at [1075, 353] on link "Terms and Conditions." at bounding box center [1092, 358] width 129 height 15
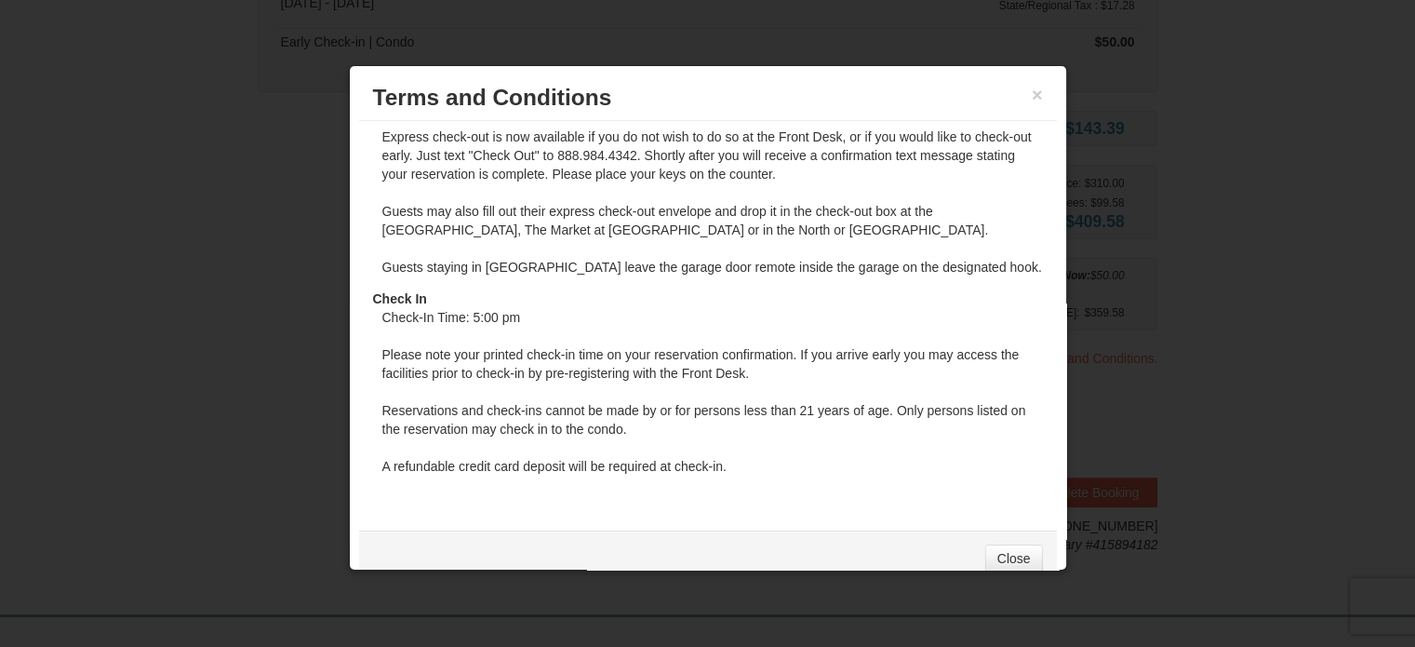
scroll to position [1533, 0]
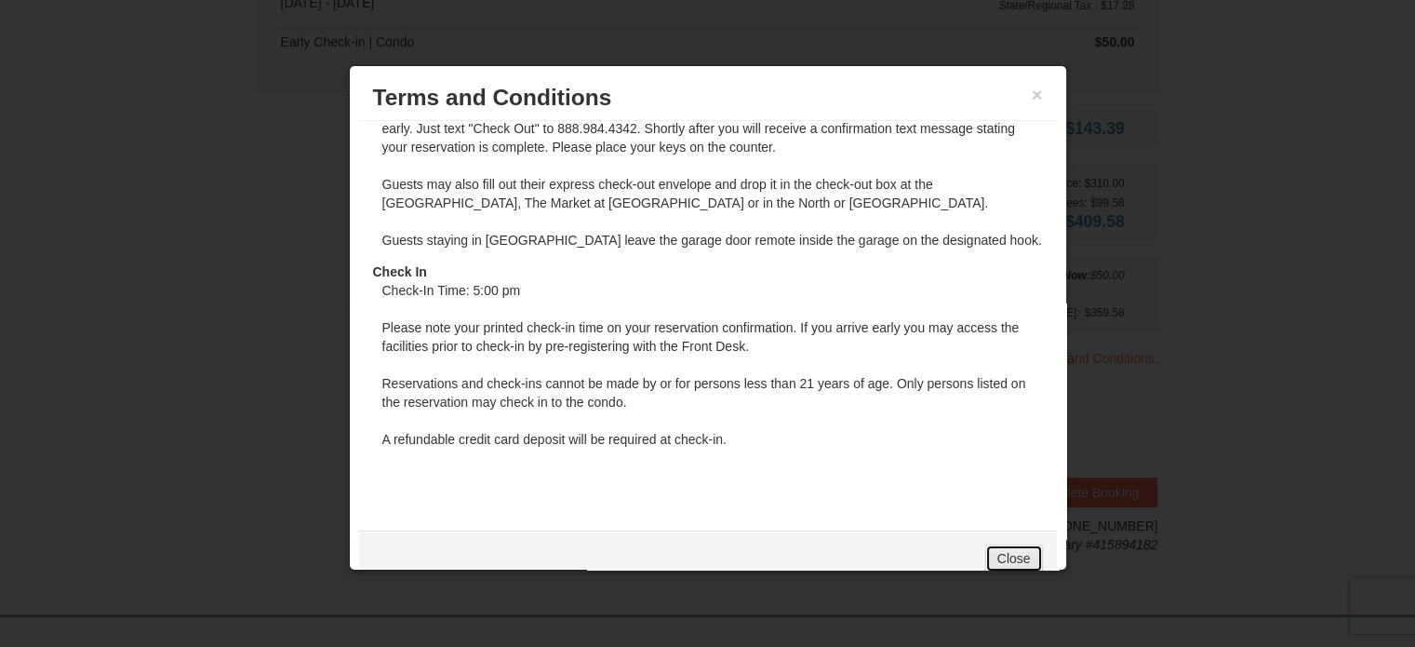
click at [995, 560] on link "Close" at bounding box center [1014, 558] width 58 height 28
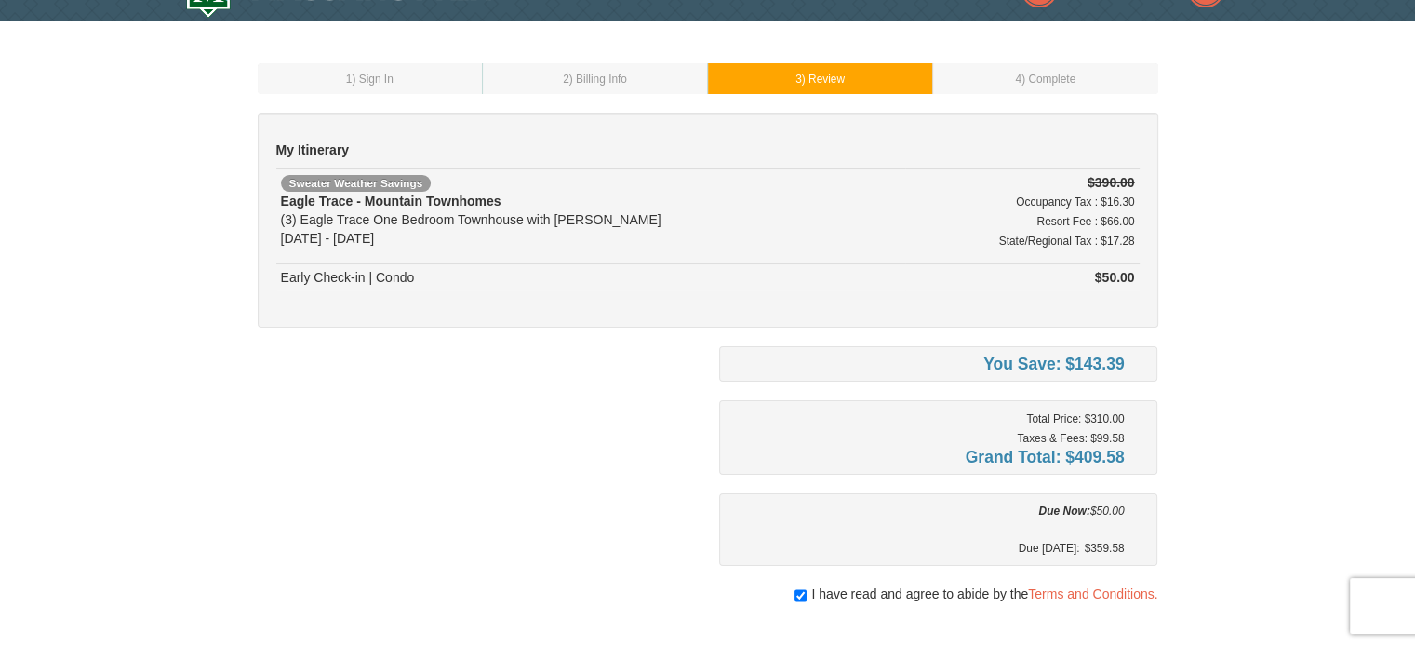
scroll to position [0, 0]
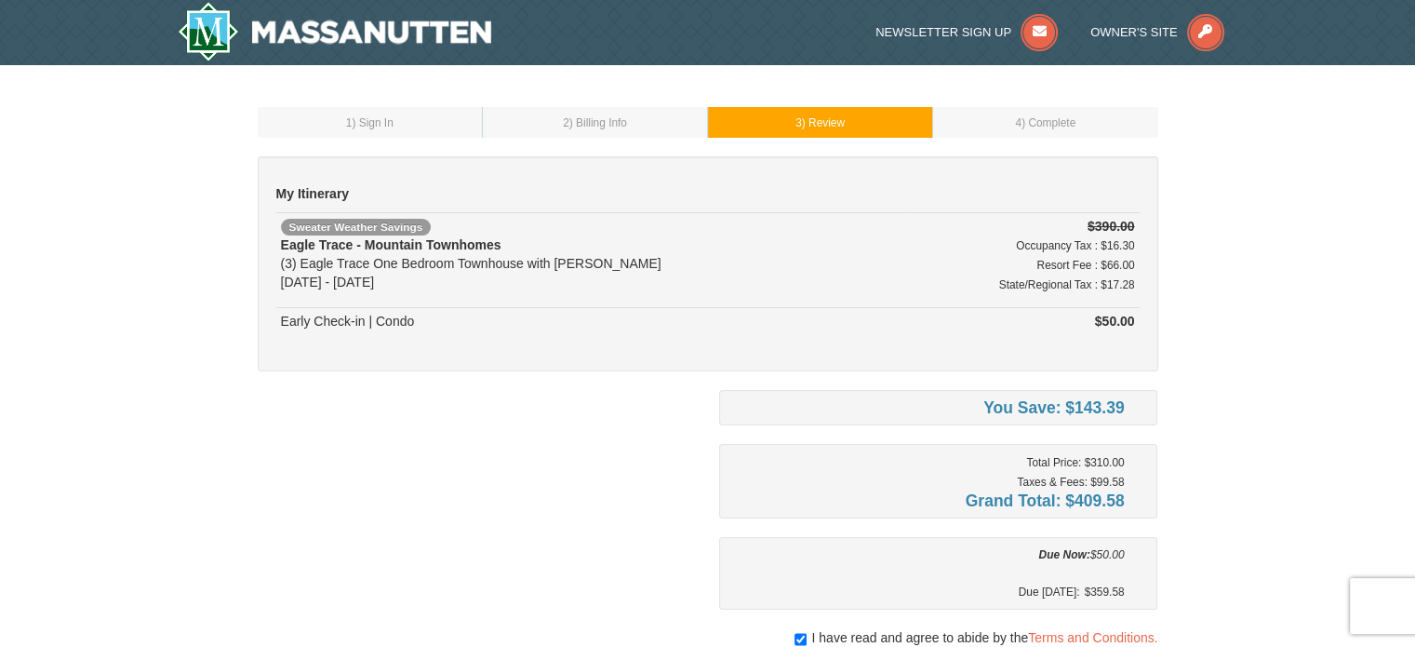
click at [608, 121] on span ") Billing Info" at bounding box center [598, 122] width 58 height 13
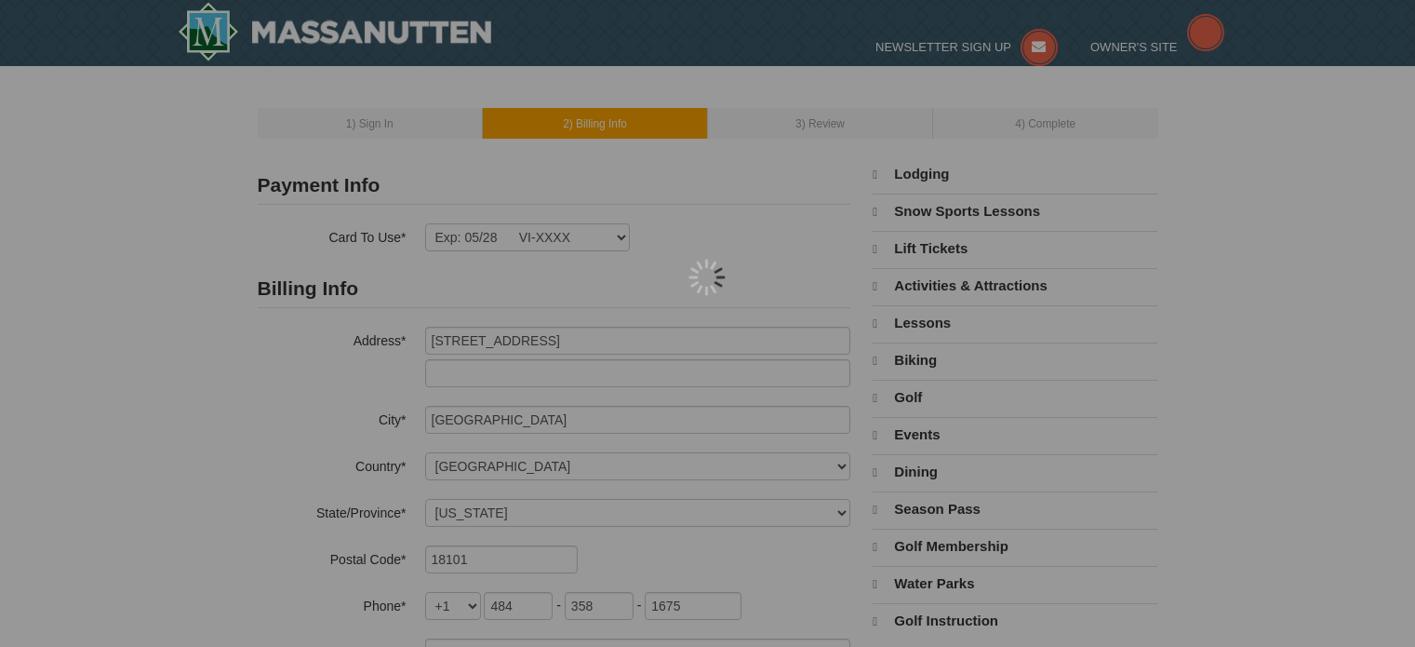
select select "PA"
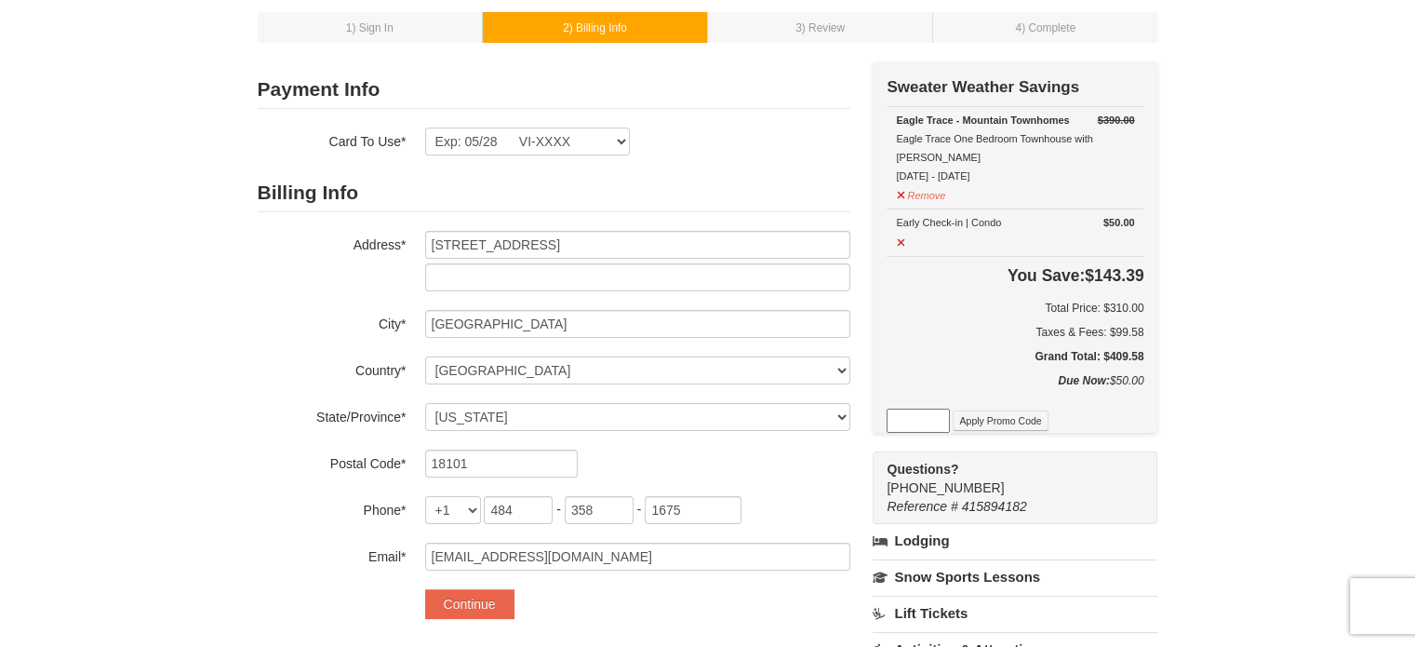
scroll to position [93, 0]
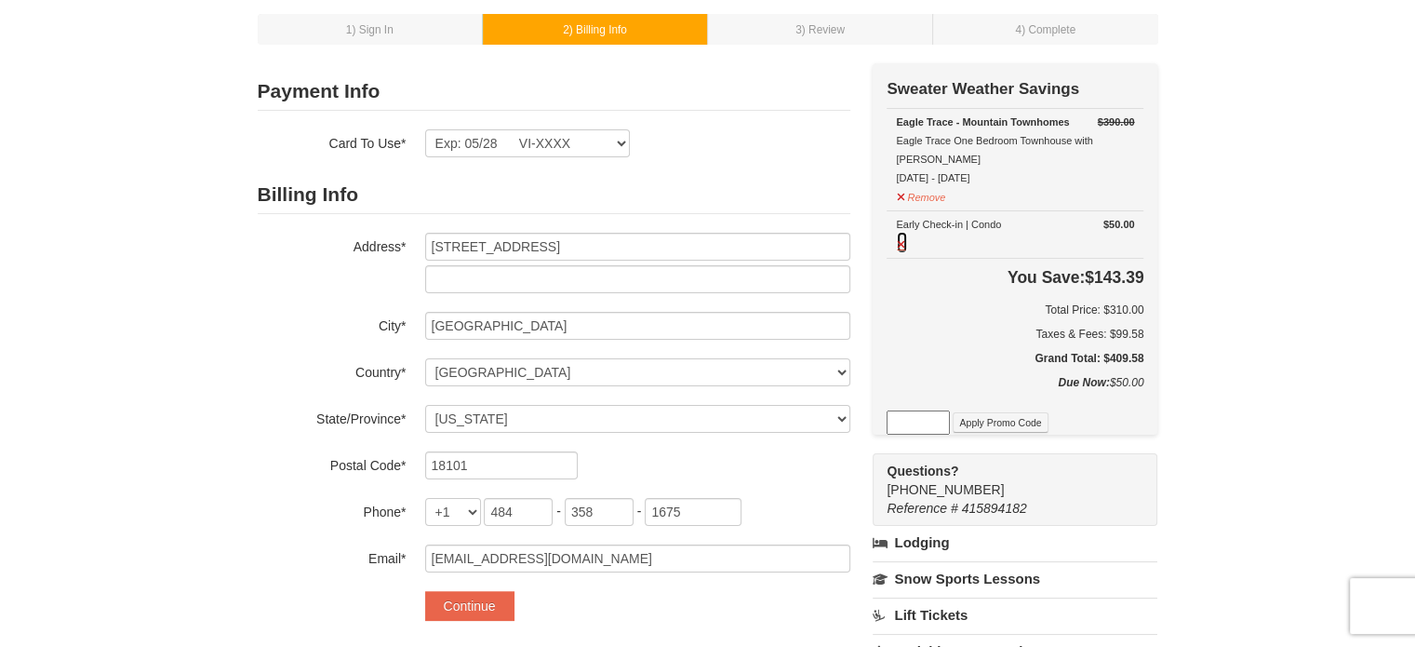
click at [901, 231] on button at bounding box center [902, 242] width 12 height 23
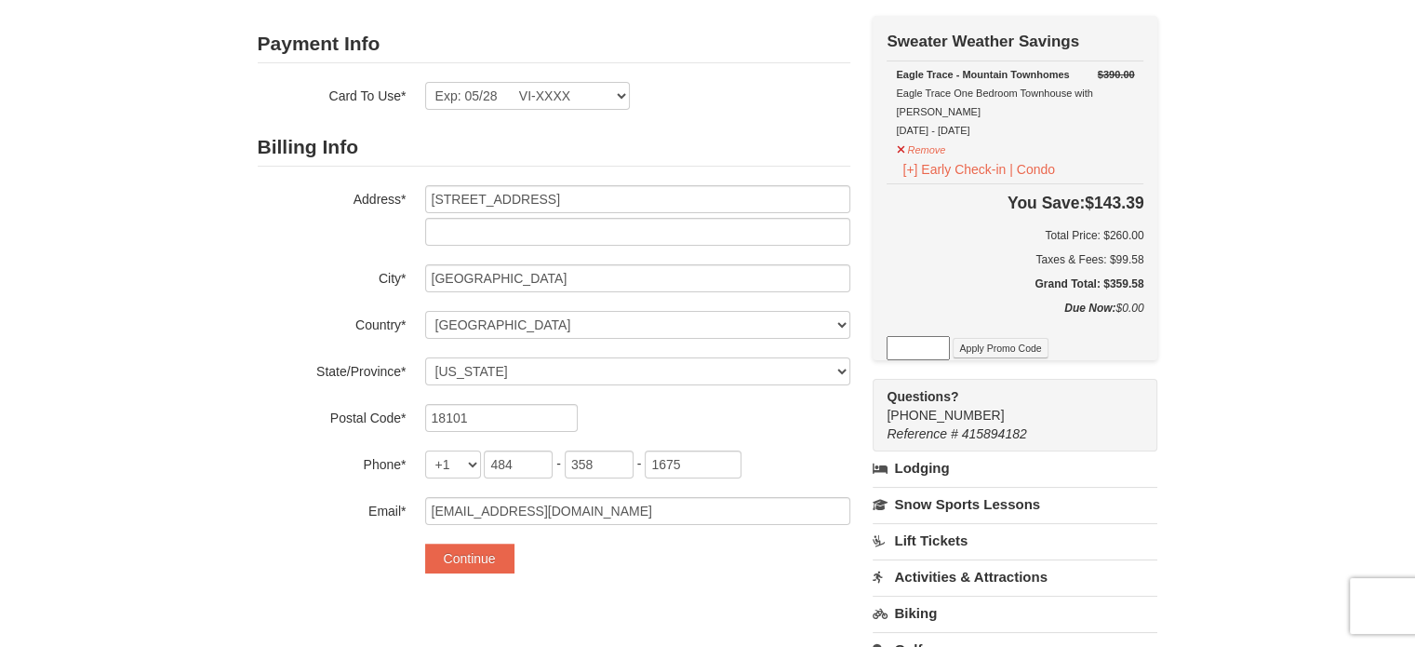
scroll to position [186, 0]
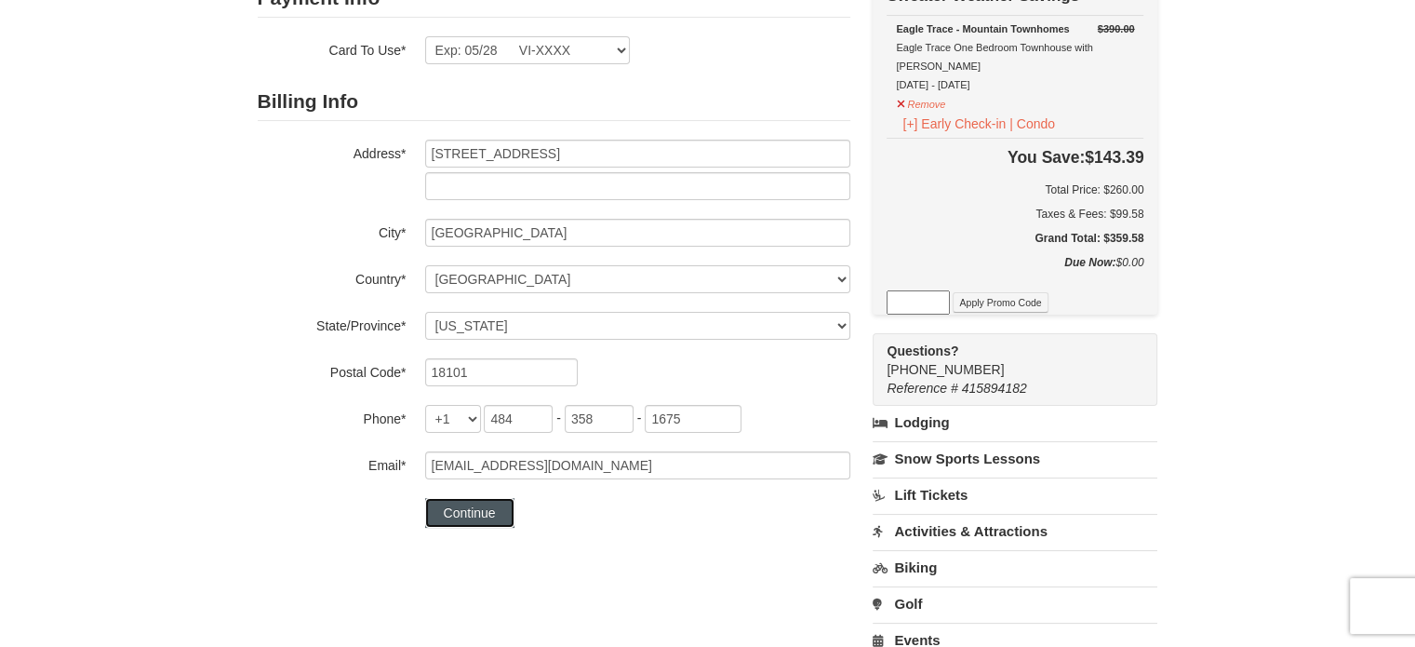
click at [497, 523] on button "Continue" at bounding box center [469, 513] width 89 height 30
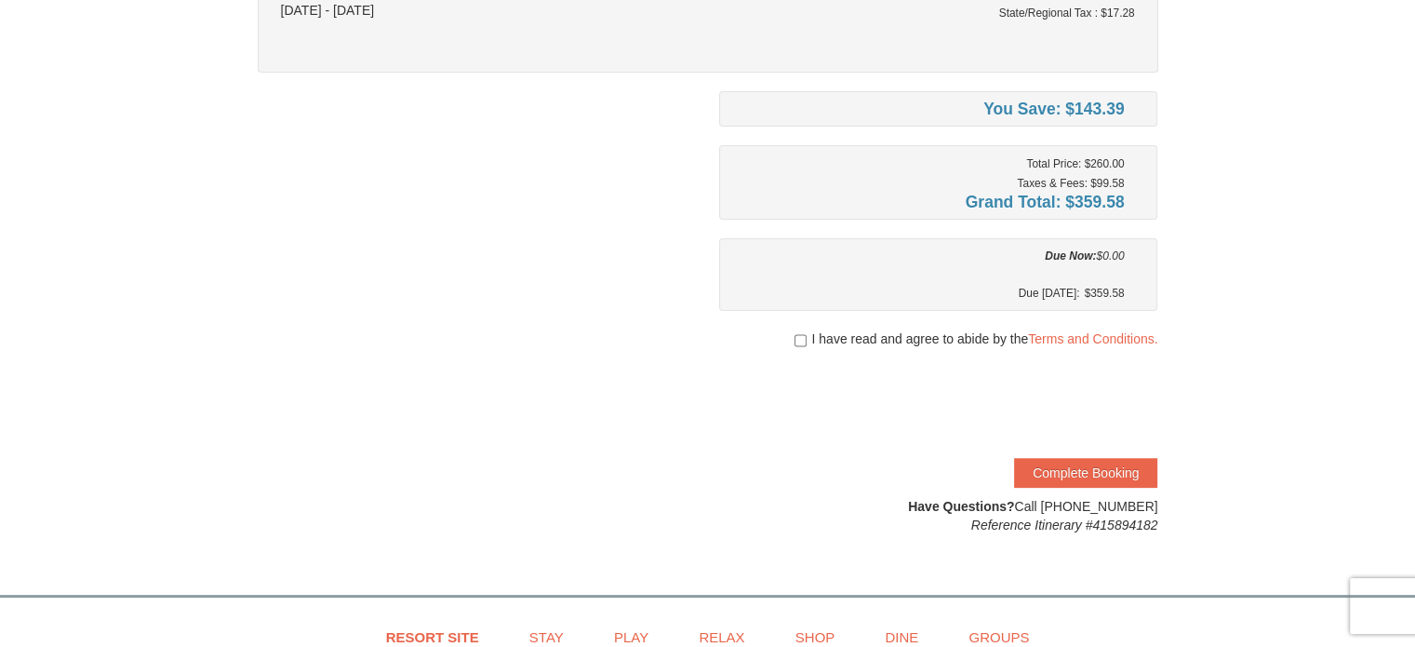
scroll to position [279, 0]
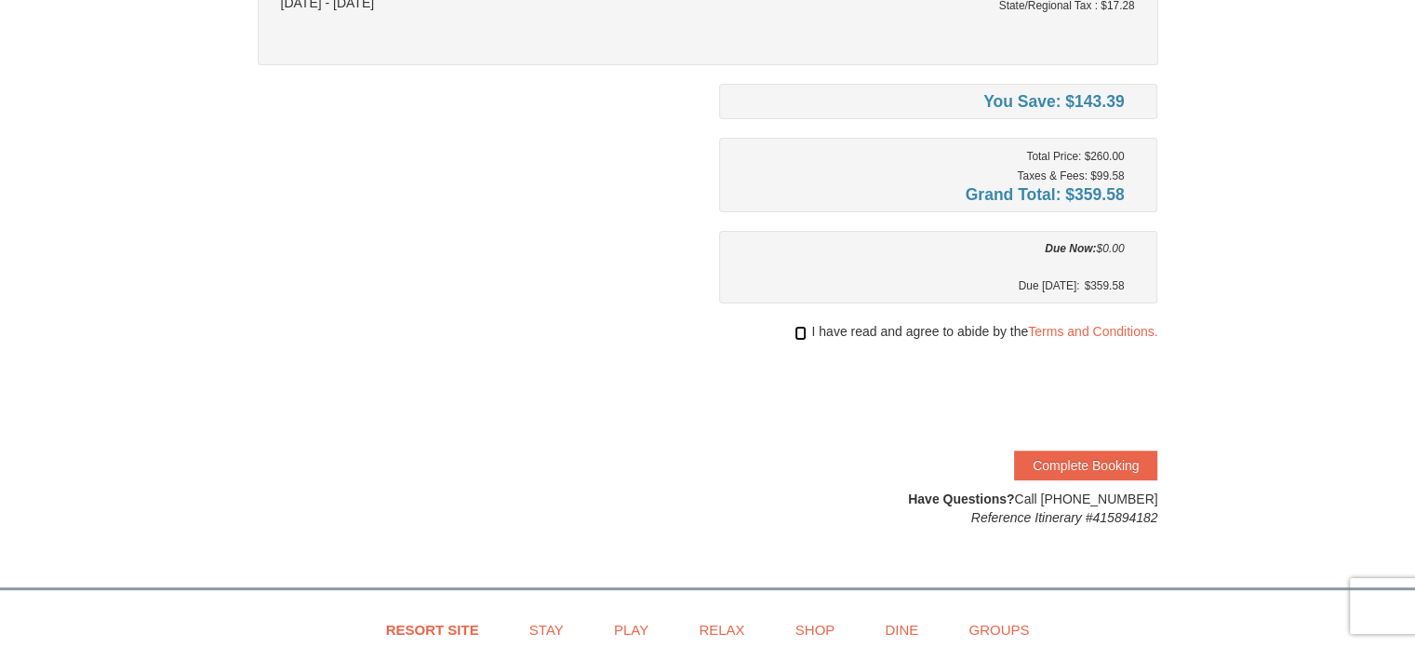
click at [802, 334] on input "checkbox" at bounding box center [801, 333] width 12 height 15
checkbox input "true"
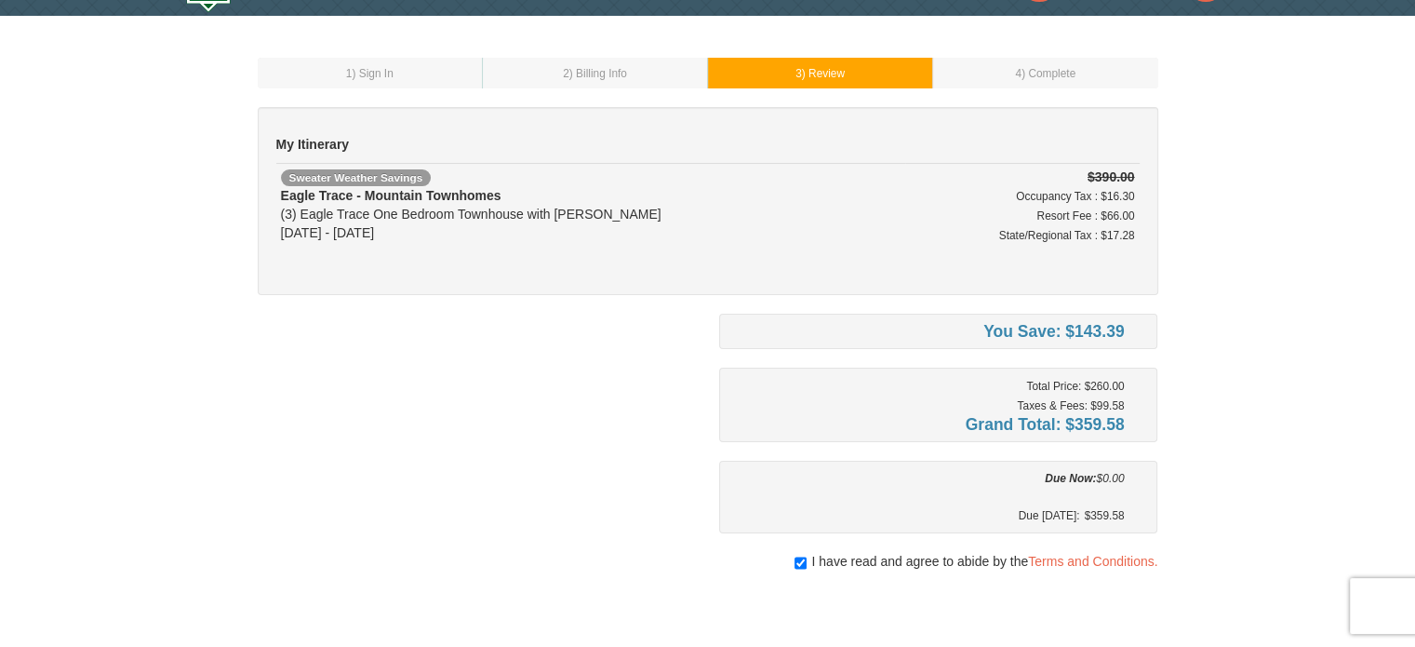
scroll to position [93, 0]
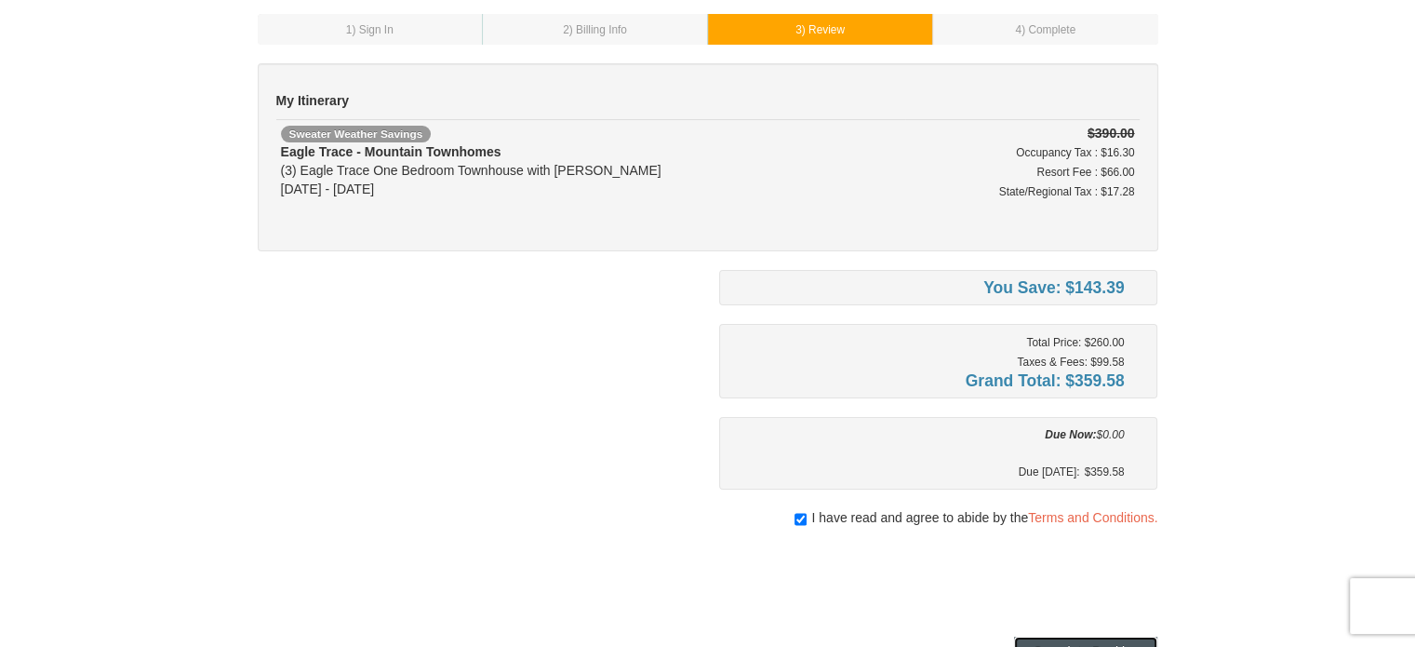
click at [1086, 642] on button "Complete Booking" at bounding box center [1085, 651] width 143 height 30
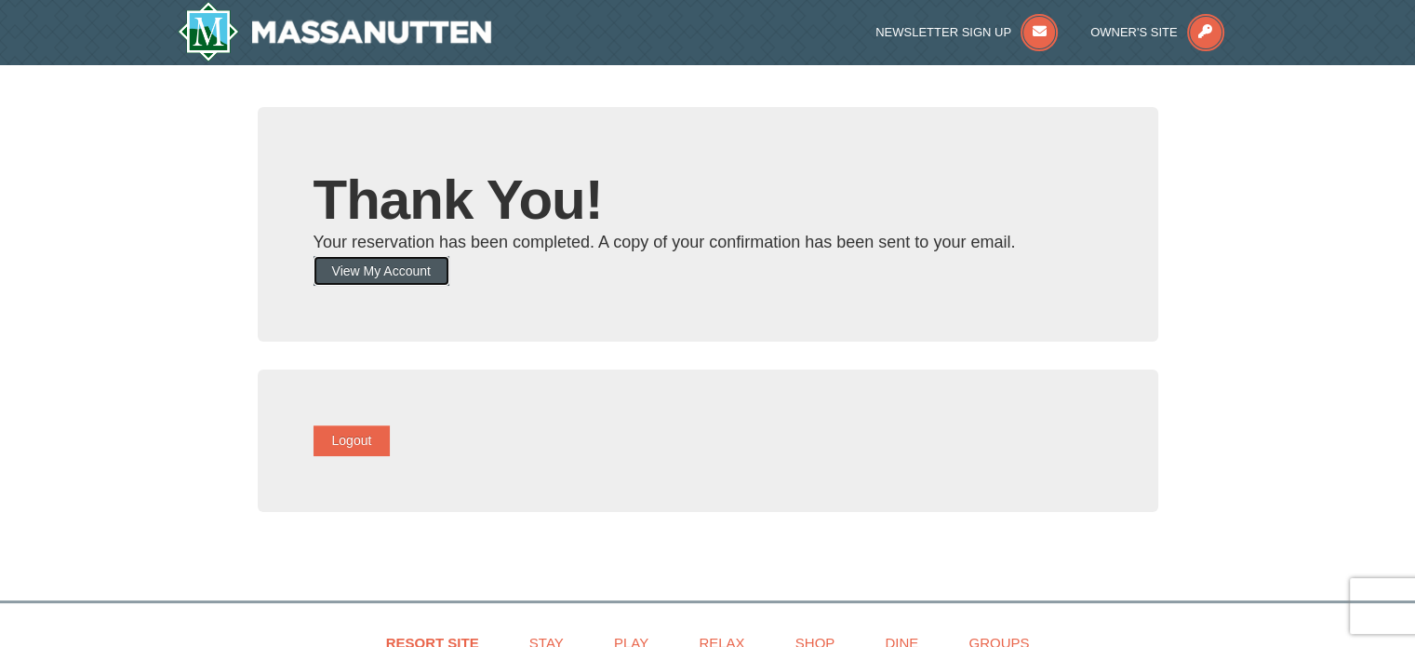
click at [403, 274] on button "View My Account" at bounding box center [382, 271] width 136 height 30
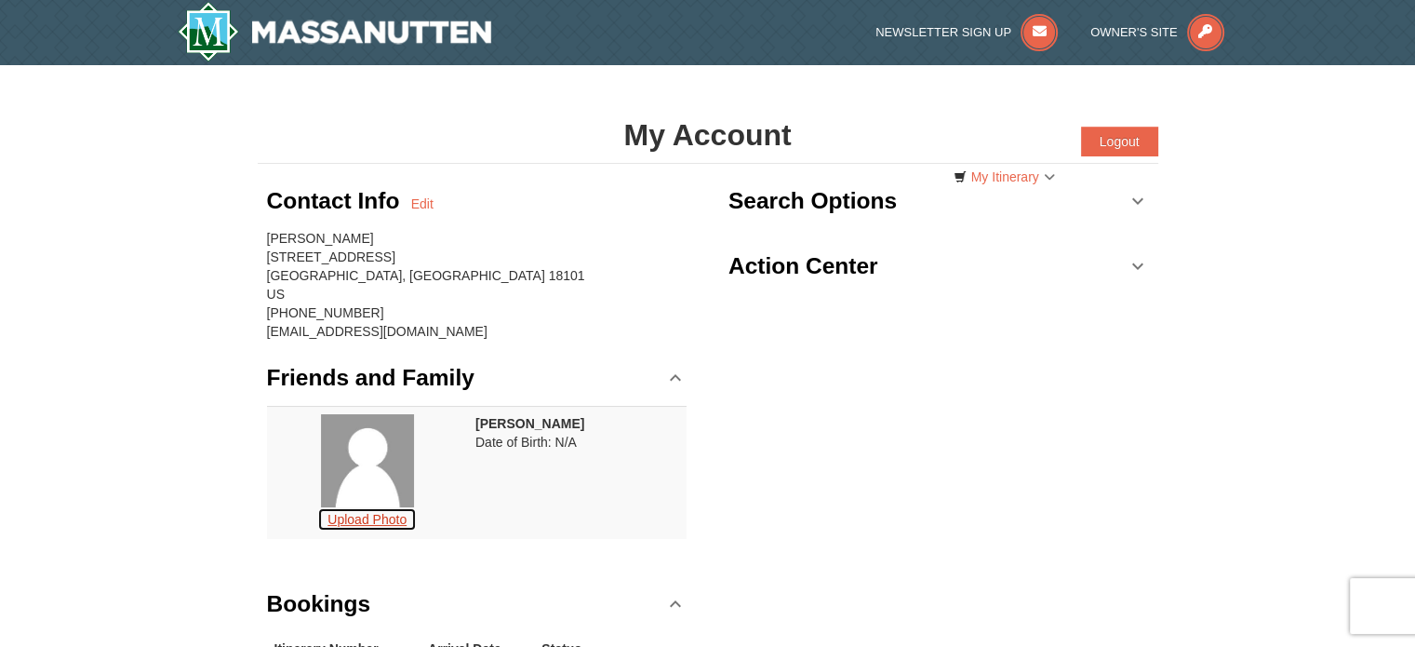
click at [385, 523] on button "Upload Photo" at bounding box center [367, 519] width 100 height 24
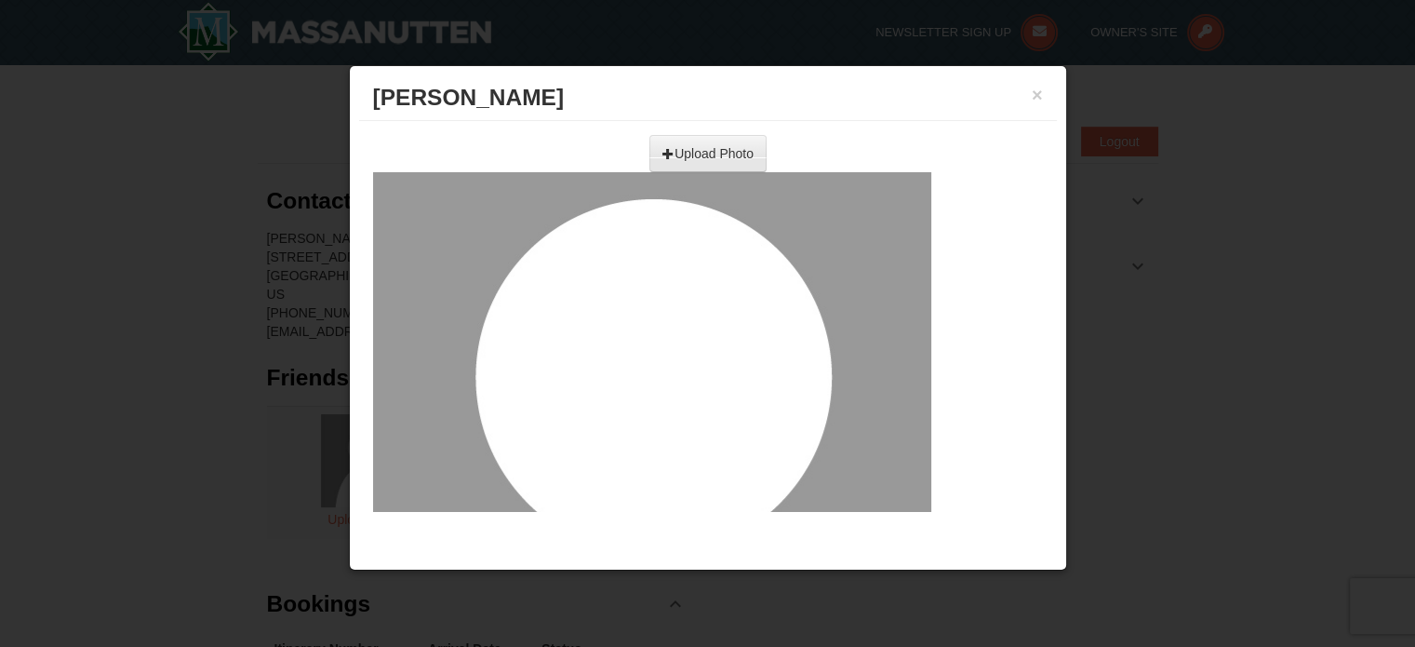
click at [692, 144] on input "file" at bounding box center [504, 147] width 528 height 28
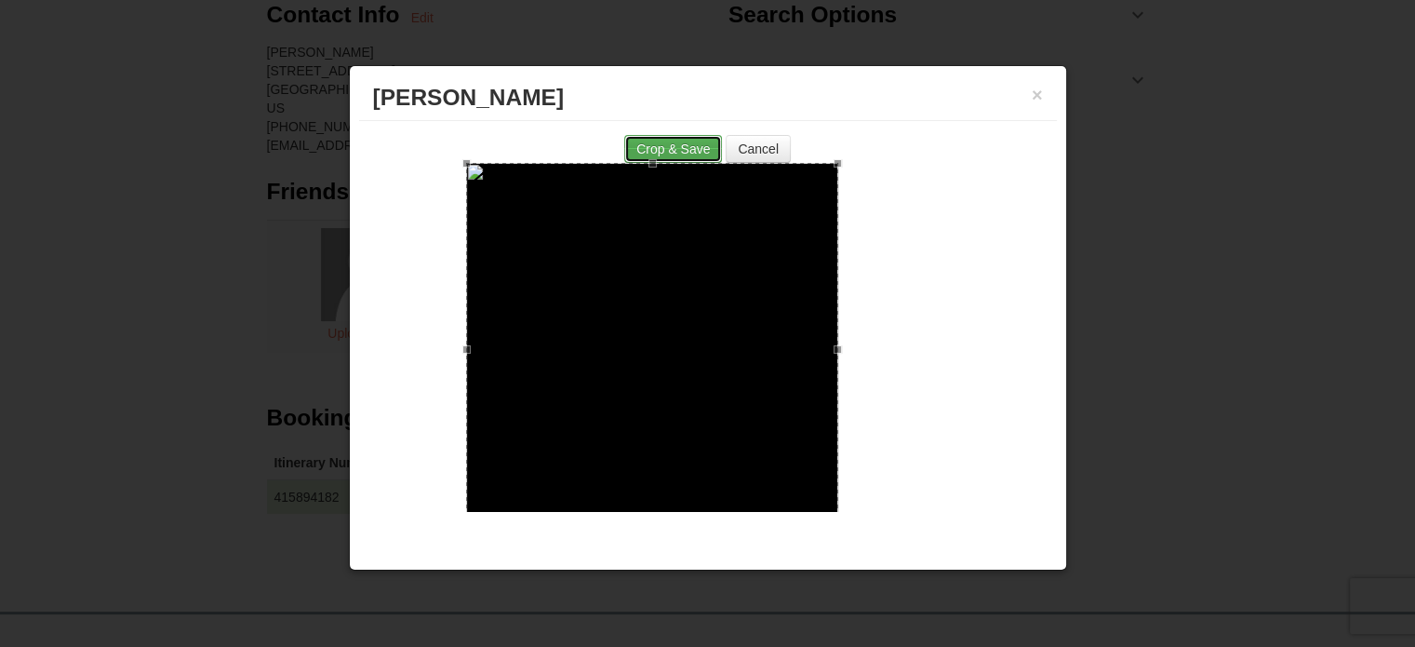
click at [675, 139] on button "Crop & Save" at bounding box center [673, 149] width 98 height 28
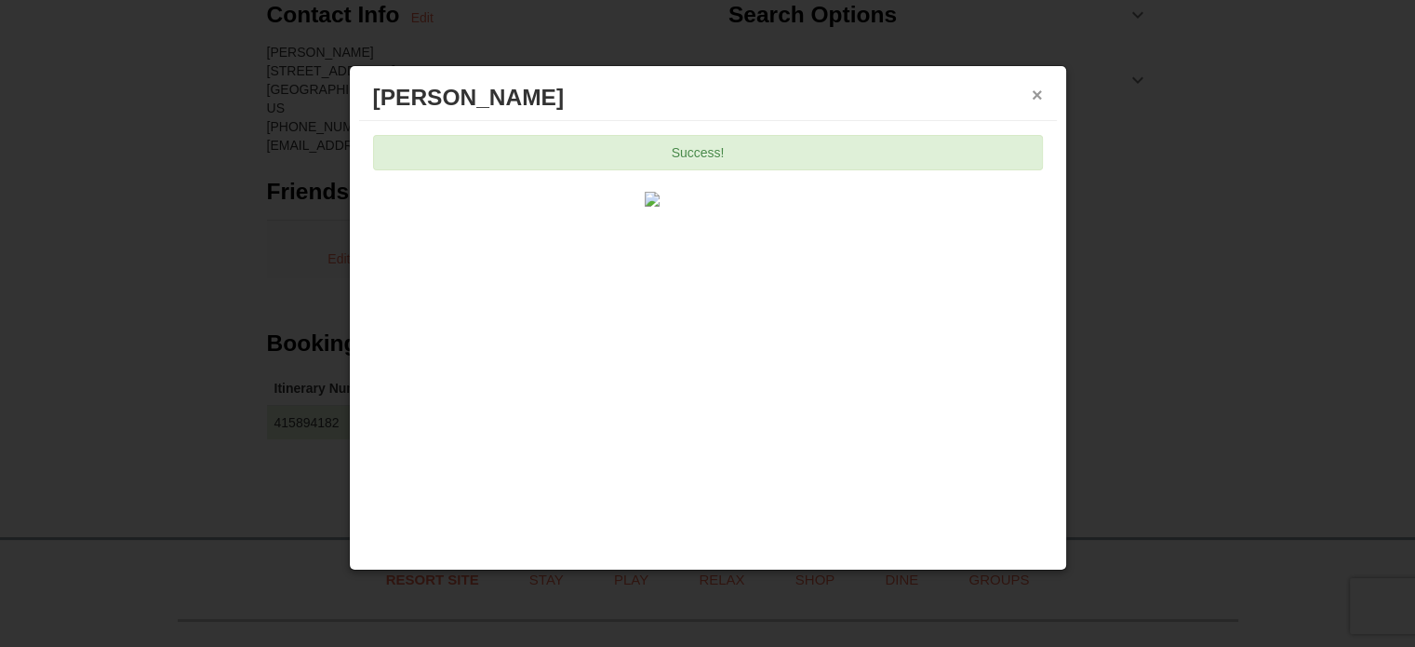
click at [1033, 92] on button "×" at bounding box center [1037, 95] width 11 height 19
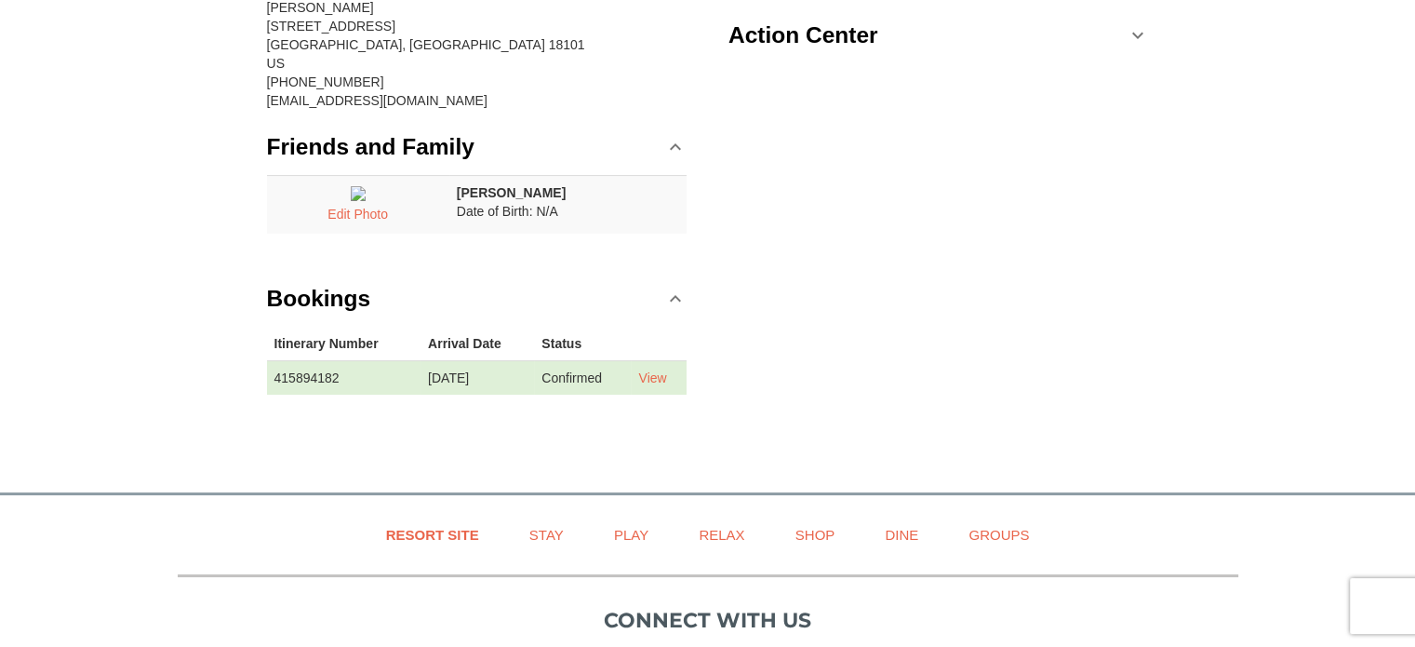
scroll to position [279, 0]
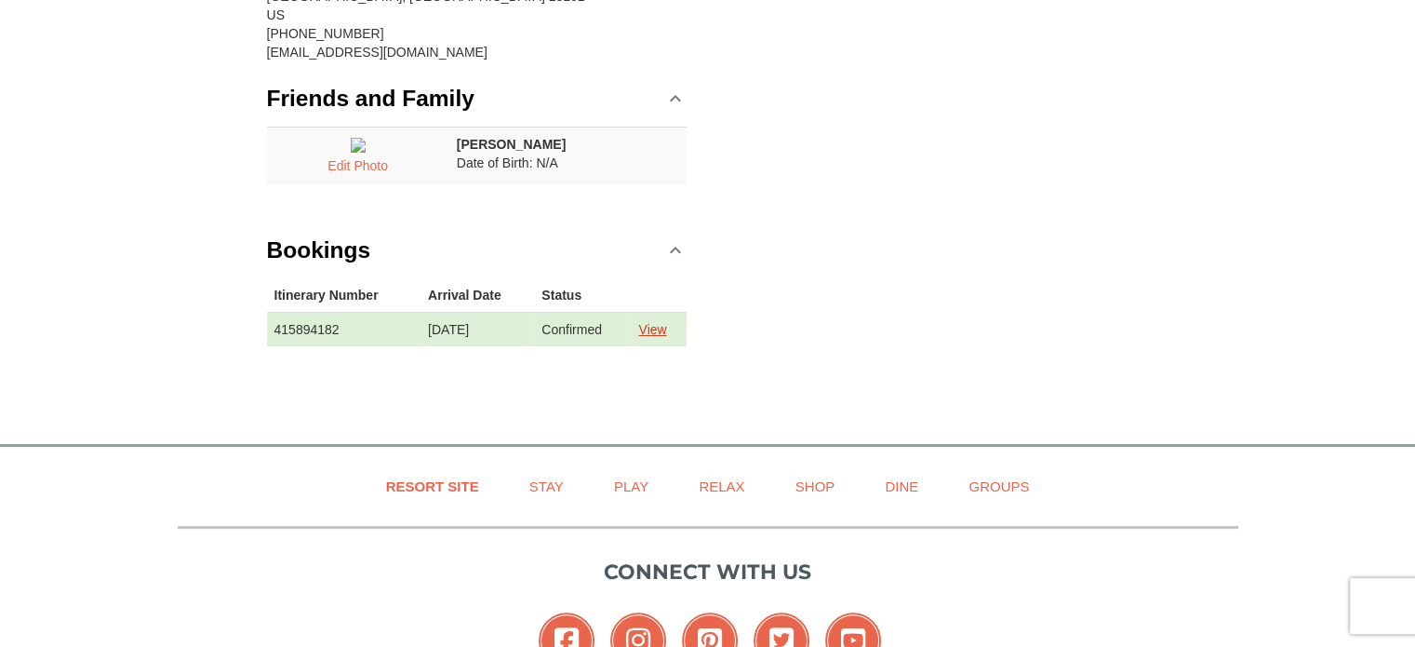
click at [661, 337] on link "View" at bounding box center [652, 329] width 28 height 15
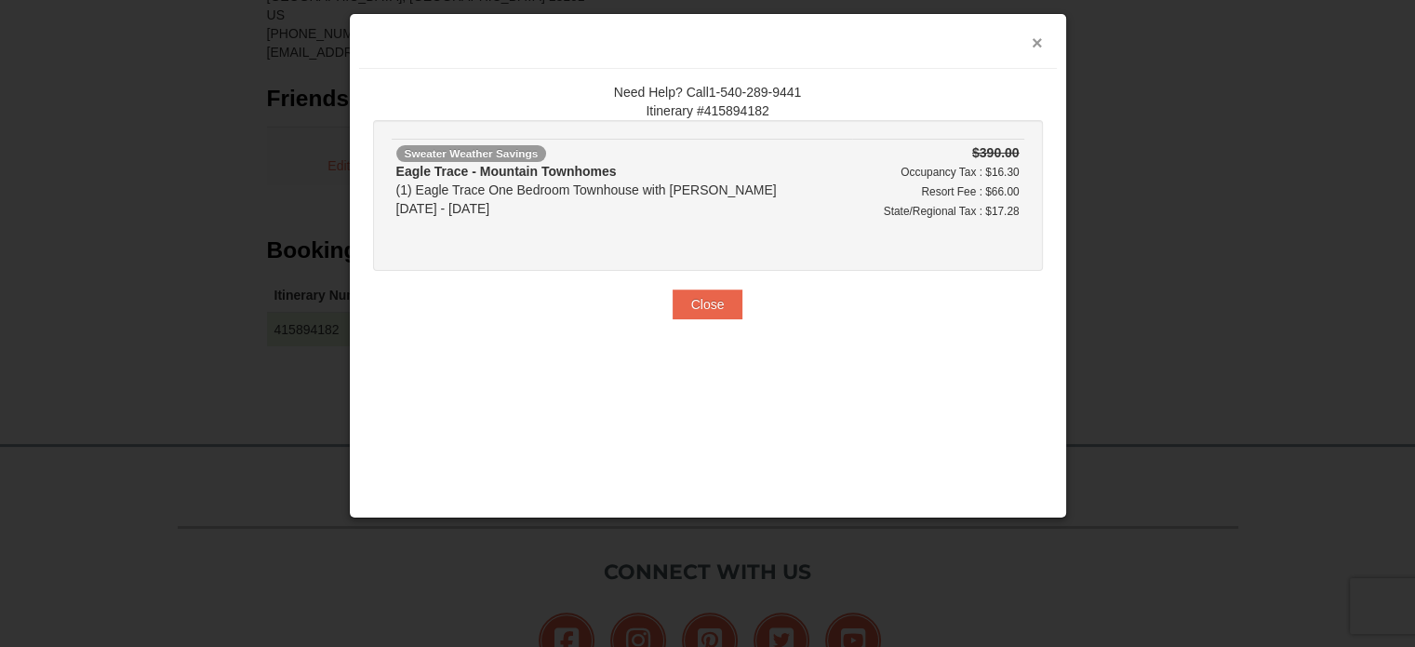
click at [1041, 45] on button "×" at bounding box center [1037, 42] width 11 height 19
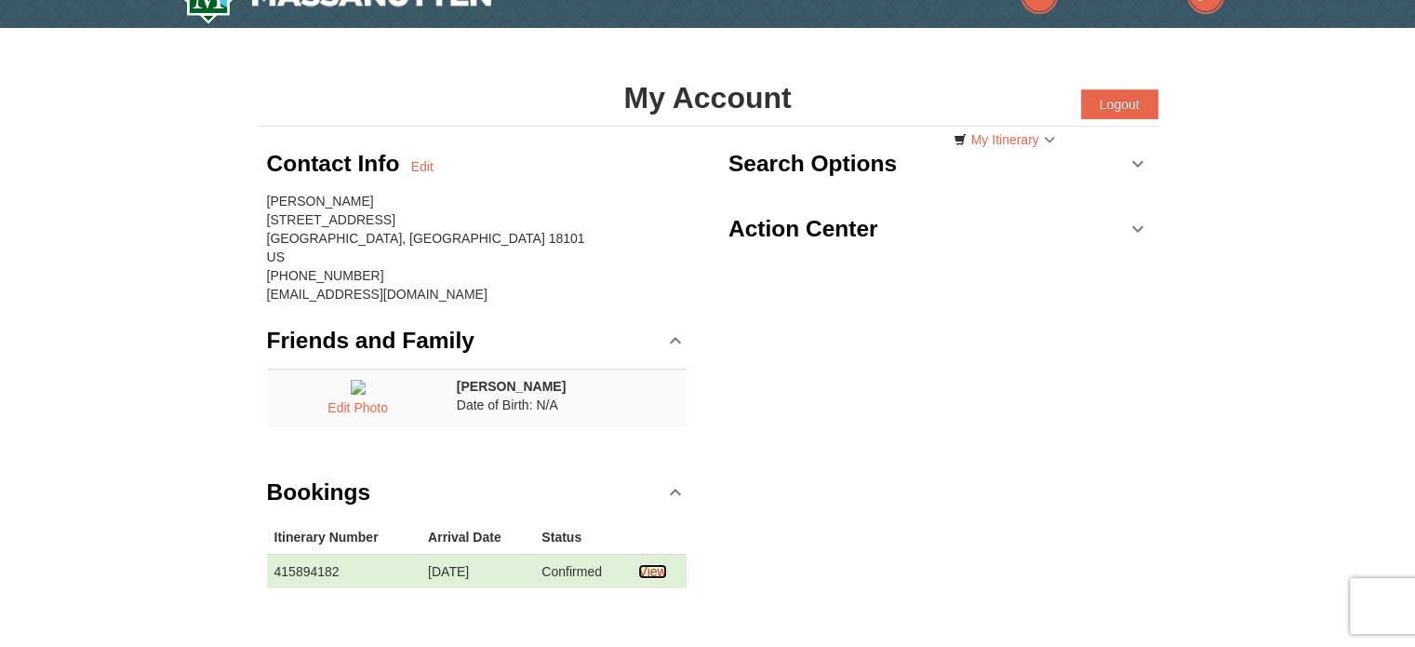
scroll to position [36, 0]
click at [373, 421] on button "Edit Photo" at bounding box center [357, 408] width 81 height 24
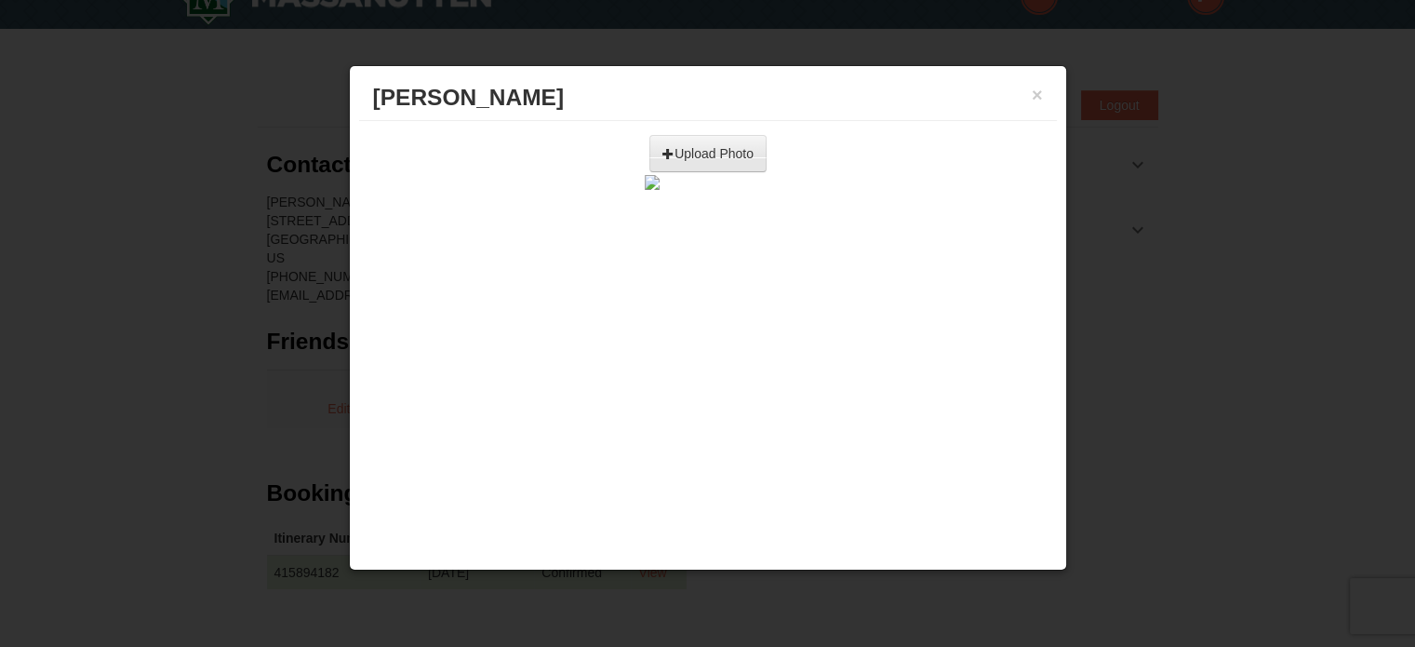
click at [667, 156] on input "file" at bounding box center [504, 147] width 528 height 28
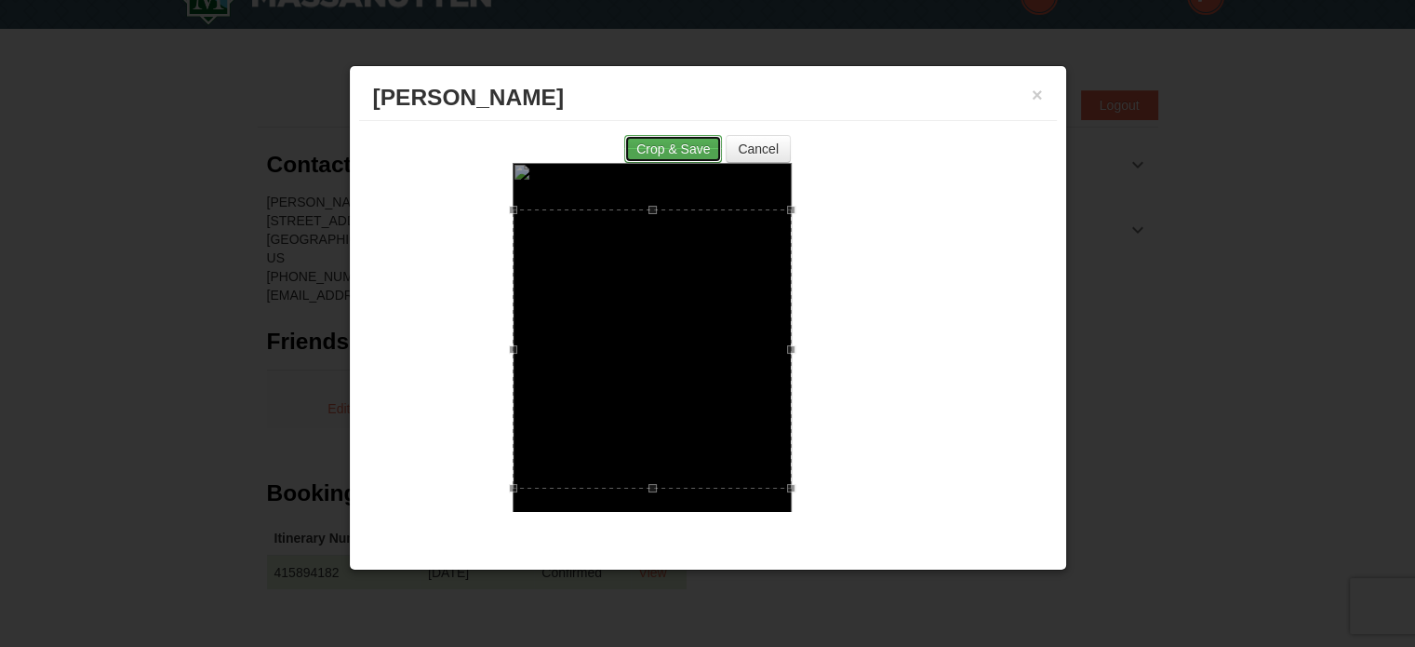
click at [685, 137] on button "Crop & Save" at bounding box center [673, 149] width 98 height 28
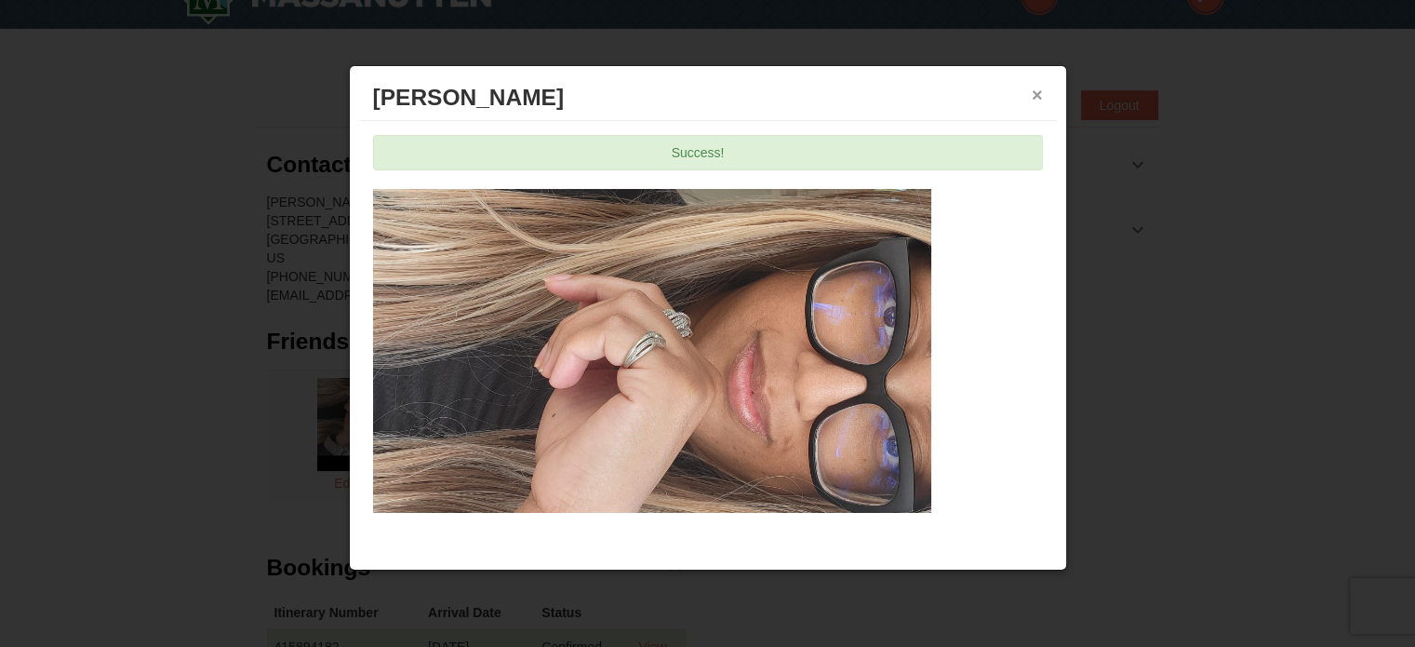
click at [1032, 87] on button "×" at bounding box center [1037, 95] width 11 height 19
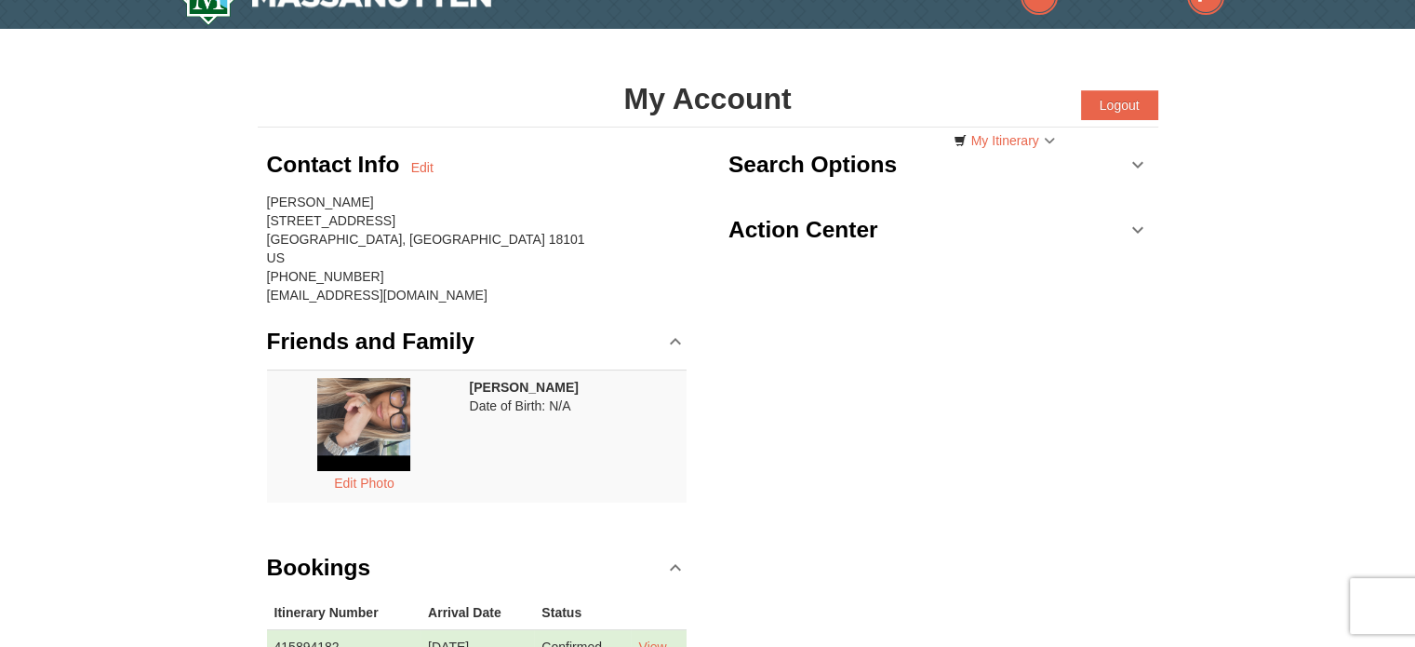
click at [852, 327] on div "Contact Info Edit [PERSON_NAME] [STREET_ADDRESS] [PHONE_NUMBER] [EMAIL_ADDRESS]…" at bounding box center [708, 413] width 901 height 573
click at [1052, 139] on link "My Itinerary" at bounding box center [1004, 141] width 126 height 28
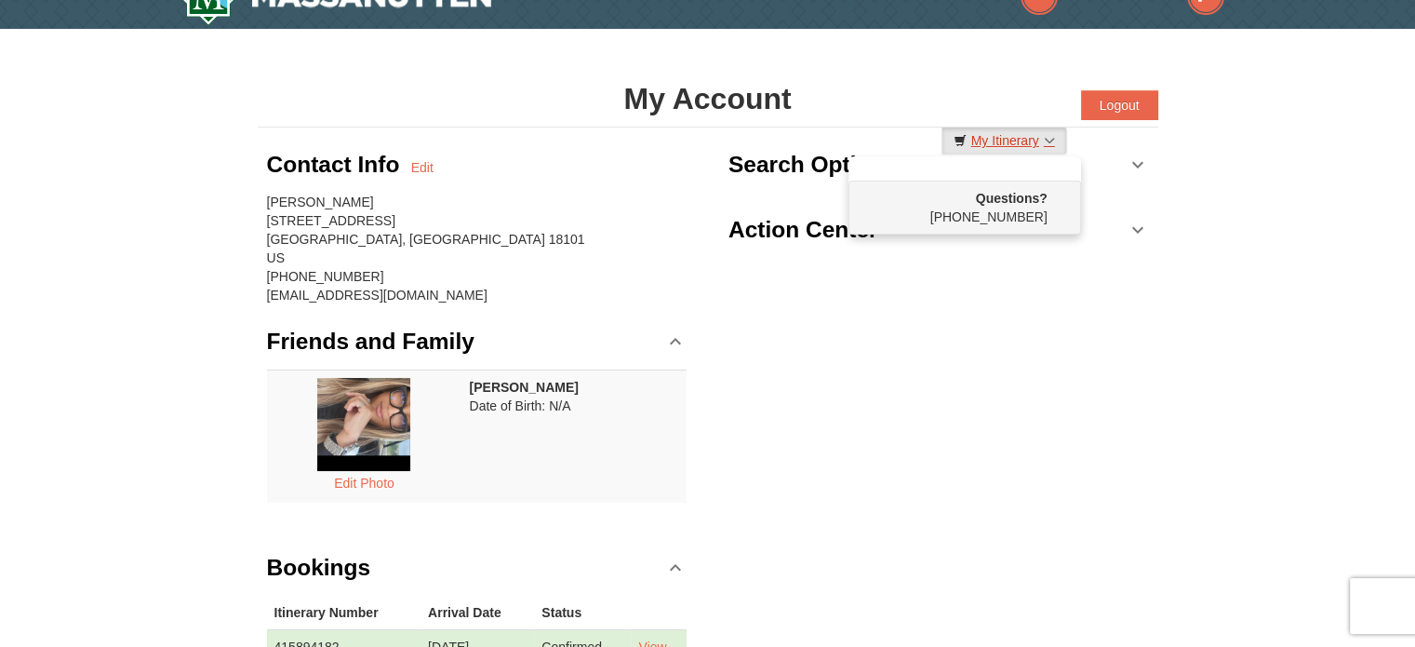
click at [1052, 139] on link "My Itinerary" at bounding box center [1004, 141] width 126 height 28
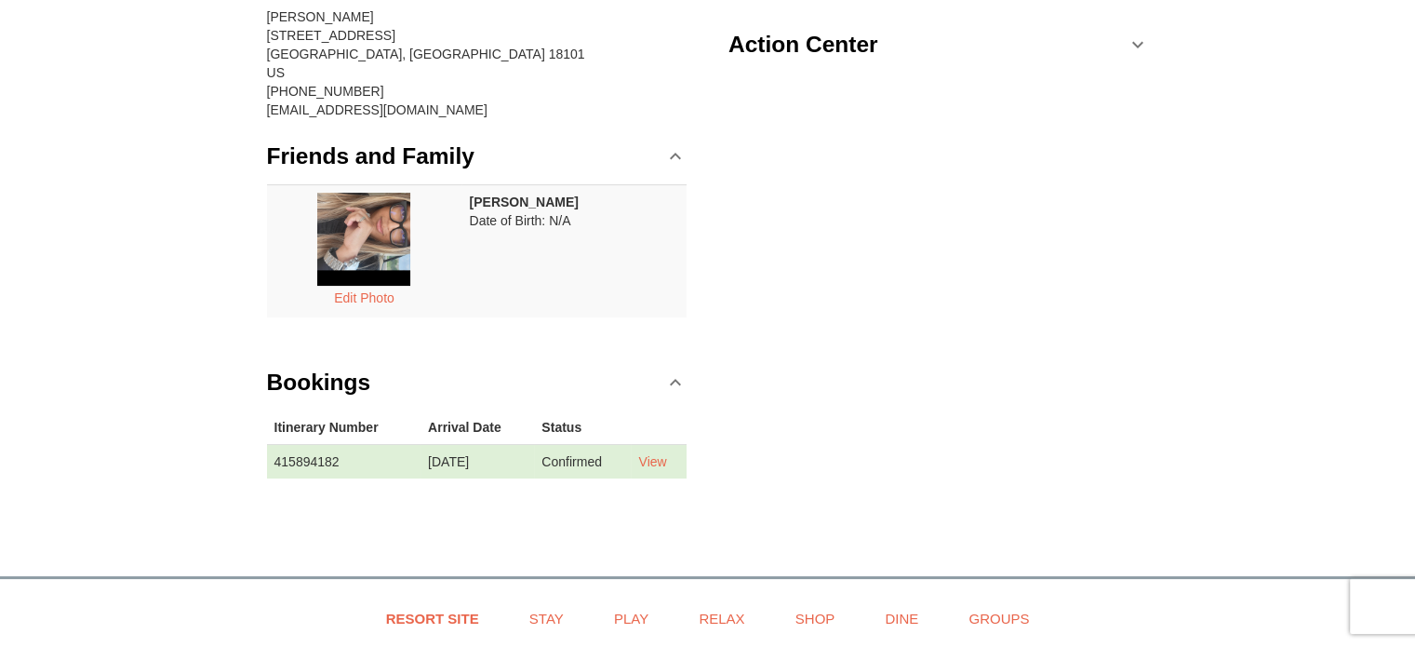
scroll to position [222, 0]
